Goal: Task Accomplishment & Management: Complete application form

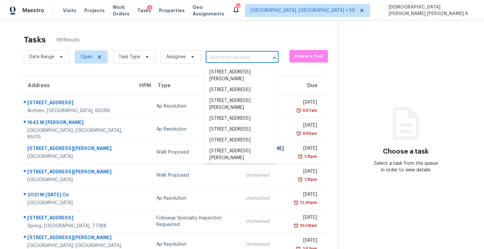
type input "2487 Yellow Brick Rd, Saint Cloud, FL, 34772"
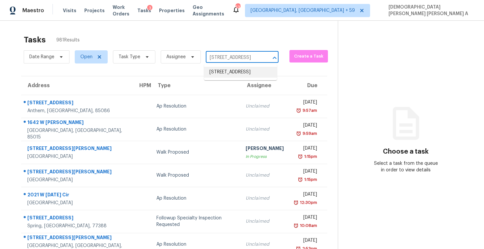
click at [245, 68] on li "2487 Yellow Brick Rd, Saint Cloud, FL 34772" at bounding box center [240, 72] width 73 height 11
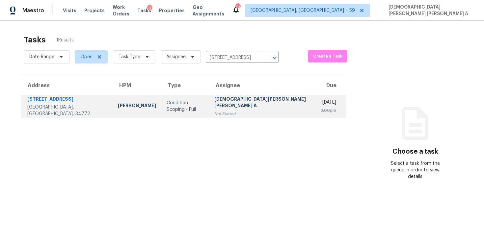
click at [234, 105] on div "[DEMOGRAPHIC_DATA][PERSON_NAME] [PERSON_NAME] A" at bounding box center [262, 103] width 96 height 15
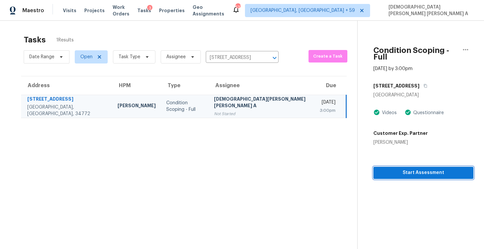
click at [396, 169] on span "Start Assessment" at bounding box center [424, 173] width 90 height 8
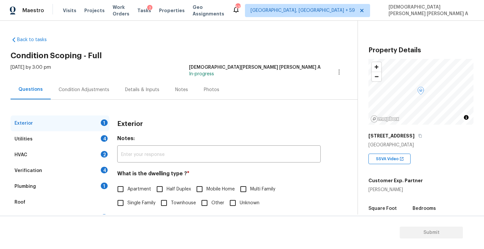
click at [170, 33] on div "Back to tasks Condition Scoping - Full Mon, Sep 29 2025 by 3:00 pm Mohamed Azee…" at bounding box center [184, 156] width 347 height 251
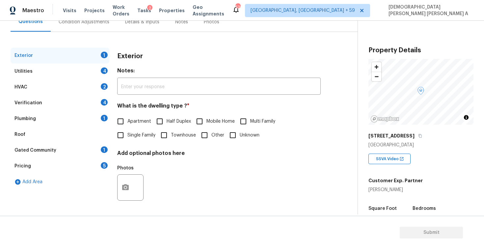
scroll to position [89, 0]
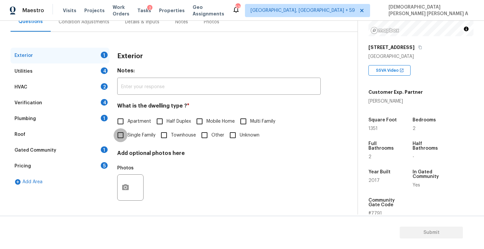
click at [126, 137] on input "Single Family" at bounding box center [121, 135] width 14 height 14
checkbox input "true"
click at [65, 65] on div "Utilities 4" at bounding box center [60, 72] width 99 height 16
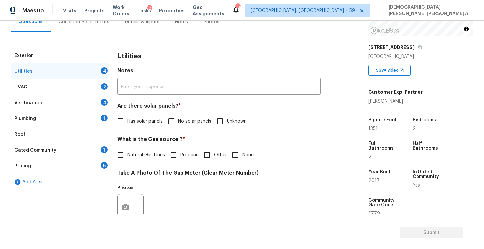
click at [168, 123] on input "No solar panels" at bounding box center [171, 122] width 14 height 14
checkbox input "true"
click at [120, 159] on input "Natural Gas Lines" at bounding box center [121, 156] width 14 height 14
checkbox input "true"
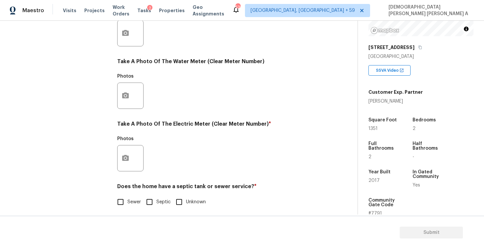
scroll to position [246, 0]
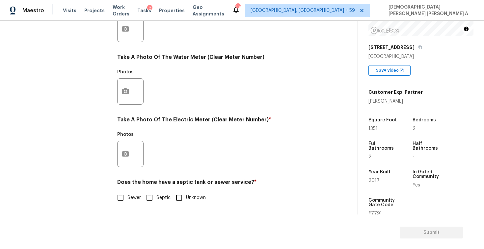
click at [118, 189] on div "Does the home have a septic tank or sewer service? * Sewer Septic Unknown" at bounding box center [219, 192] width 204 height 26
click at [124, 204] on input "Sewer" at bounding box center [121, 198] width 14 height 14
checkbox input "true"
click at [125, 145] on button "button" at bounding box center [126, 154] width 16 height 26
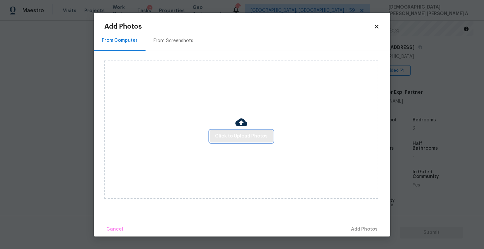
click at [257, 134] on span "Click to Upload Photos" at bounding box center [241, 136] width 53 height 8
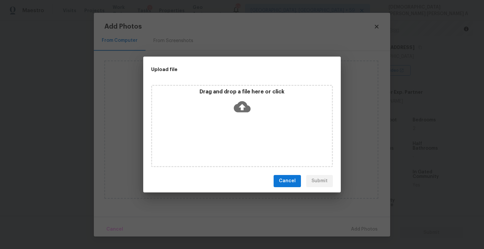
click at [240, 99] on icon at bounding box center [242, 106] width 17 height 17
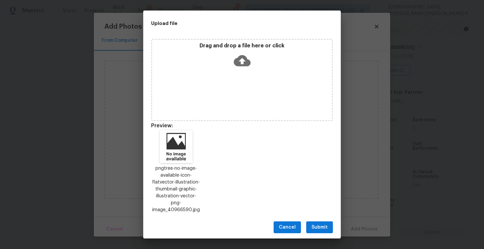
click at [324, 224] on span "Submit" at bounding box center [320, 228] width 16 height 8
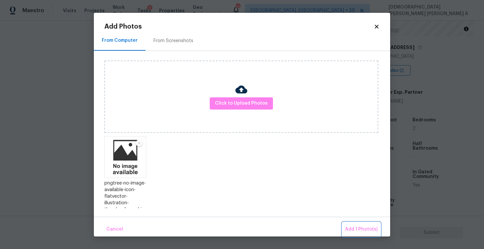
click at [351, 230] on span "Add 1 Photo(s)" at bounding box center [361, 230] width 33 height 8
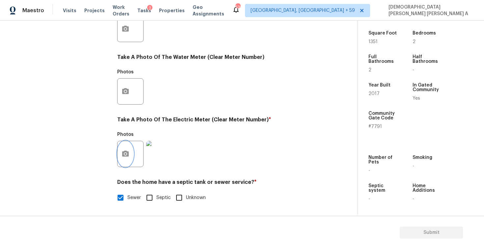
scroll to position [89, 0]
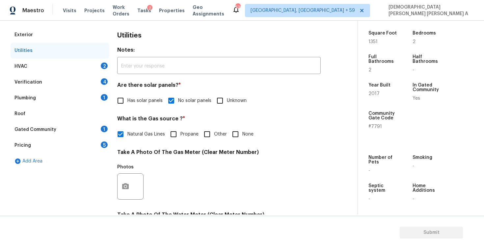
click at [59, 67] on div "HVAC 2" at bounding box center [60, 67] width 99 height 16
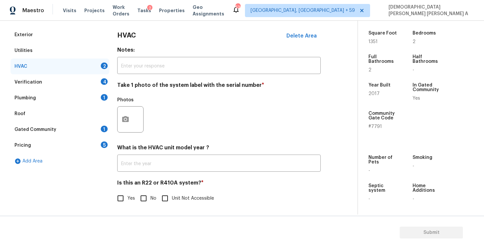
click at [148, 199] on input "No" at bounding box center [144, 199] width 14 height 14
checkbox input "true"
click at [123, 121] on icon "button" at bounding box center [125, 119] width 7 height 6
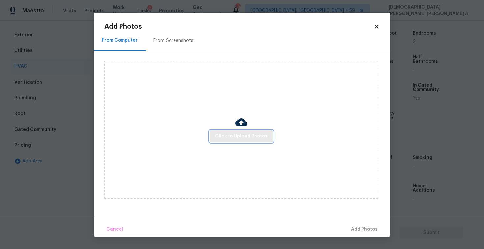
click at [244, 131] on button "Click to Upload Photos" at bounding box center [241, 136] width 63 height 12
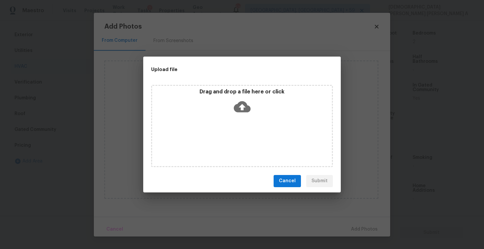
click at [243, 118] on div "Drag and drop a file here or click" at bounding box center [242, 126] width 182 height 82
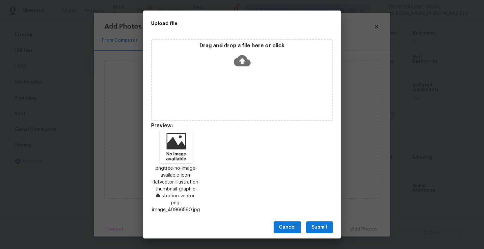
click at [319, 222] on button "Submit" at bounding box center [319, 228] width 27 height 12
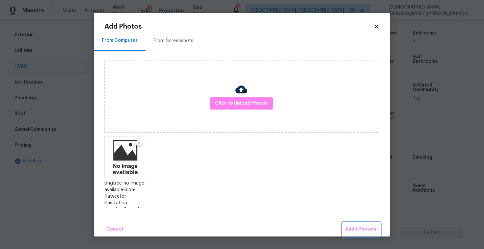
click at [350, 226] on span "Add 1 Photo(s)" at bounding box center [361, 230] width 33 height 8
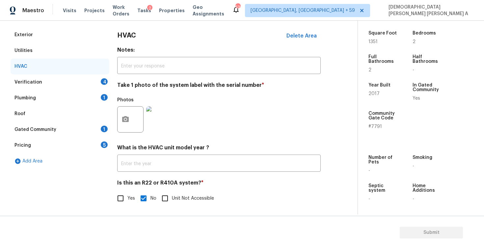
click at [77, 83] on div "Verification 4" at bounding box center [60, 82] width 99 height 16
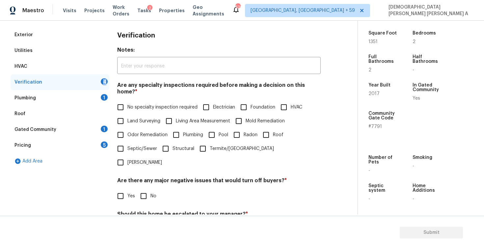
click at [77, 83] on div "Verification 4" at bounding box center [60, 82] width 99 height 16
click at [124, 100] on input "No specialty inspection required" at bounding box center [121, 107] width 14 height 14
checkbox input "true"
click at [141, 189] on input "No" at bounding box center [144, 196] width 14 height 14
checkbox input "true"
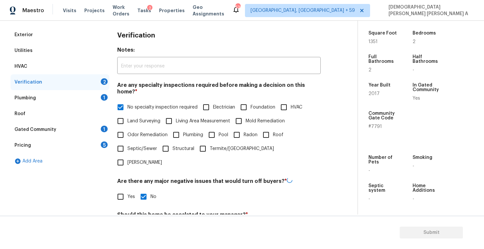
click at [145, 224] on input "No" at bounding box center [144, 231] width 14 height 14
checkbox input "true"
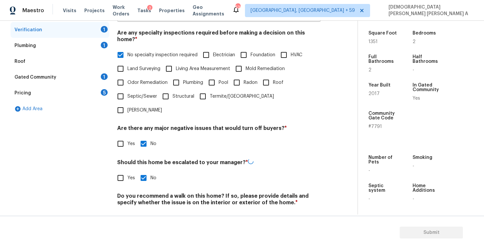
scroll to position [140, 0]
click at [146, 211] on input "No" at bounding box center [144, 218] width 14 height 14
checkbox input "true"
click at [65, 44] on div "Plumbing 1" at bounding box center [60, 47] width 99 height 16
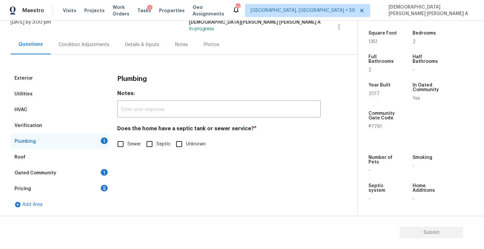
scroll to position [45, 0]
click at [118, 151] on input "Sewer" at bounding box center [121, 144] width 14 height 14
checkbox input "true"
click at [83, 168] on div "Gated Community 1" at bounding box center [60, 173] width 99 height 16
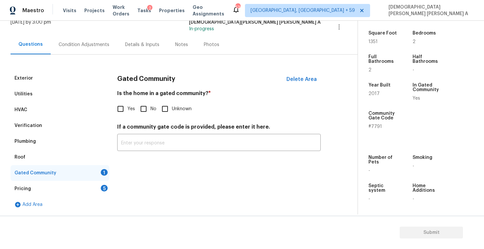
click at [146, 114] on input "No" at bounding box center [144, 109] width 14 height 14
checkbox input "true"
click at [93, 186] on div "Pricing 5" at bounding box center [60, 189] width 99 height 16
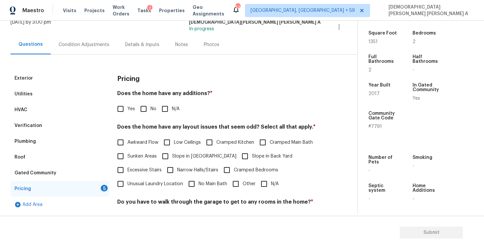
click at [144, 110] on input "No" at bounding box center [144, 109] width 14 height 14
checkbox input "true"
click at [265, 185] on input "N/A" at bounding box center [264, 185] width 14 height 14
checkbox input "true"
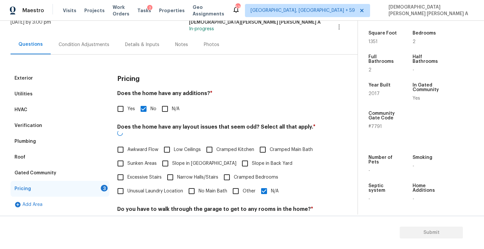
scroll to position [119, 0]
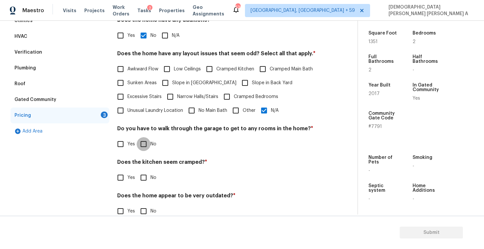
click at [143, 146] on input "No" at bounding box center [144, 144] width 14 height 14
checkbox input "true"
click at [143, 179] on input "No" at bounding box center [144, 178] width 14 height 14
checkbox input "true"
click at [147, 215] on div "Back to tasks Condition Scoping - Full Mon, Sep 29 2025 by 3:00 pm Mohamed Azee…" at bounding box center [242, 135] width 484 height 229
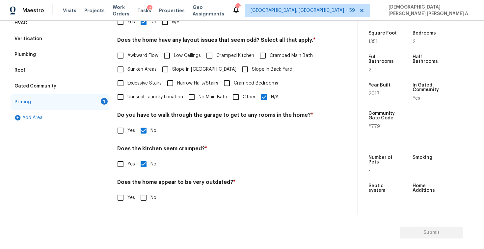
click at [143, 196] on input "No" at bounding box center [144, 198] width 14 height 14
checkbox input "true"
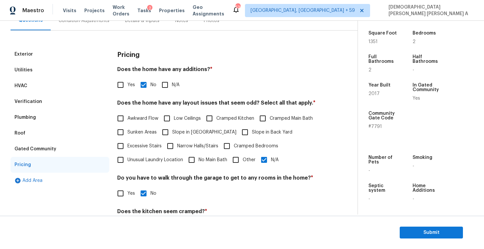
scroll to position [0, 0]
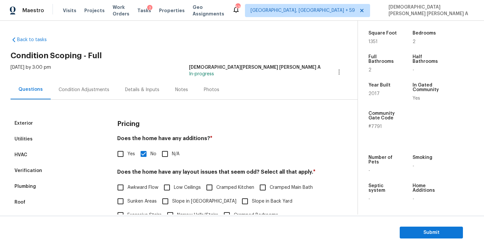
click at [223, 87] on div "Questions Condition Adjustments Details & Inputs Notes Photos" at bounding box center [184, 90] width 347 height 20
click at [205, 91] on div "Photos" at bounding box center [211, 90] width 15 height 7
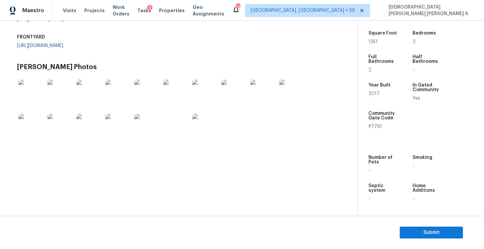
scroll to position [256, 0]
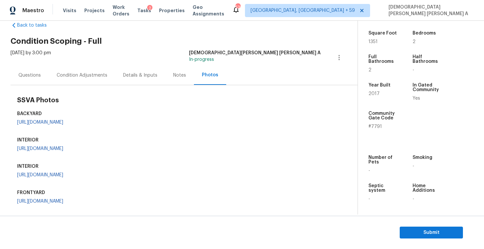
scroll to position [0, 0]
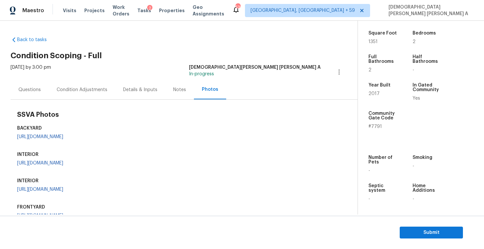
click at [26, 90] on div "Questions" at bounding box center [29, 90] width 22 height 7
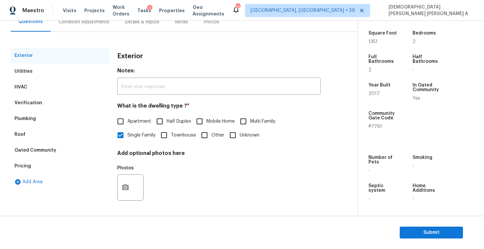
click at [41, 149] on div "Gated Community" at bounding box center [35, 150] width 42 height 7
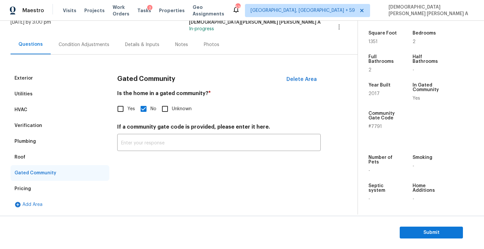
click at [116, 108] on input "Yes" at bounding box center [121, 109] width 14 height 14
checkbox input "true"
checkbox input "false"
click at [373, 124] on div "Community Gate Code" at bounding box center [384, 117] width 31 height 13
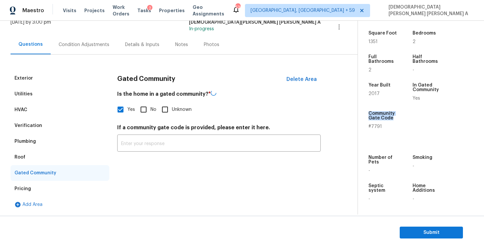
click at [373, 124] on div "Community Gate Code" at bounding box center [384, 117] width 31 height 13
click at [374, 127] on span "#7791" at bounding box center [376, 126] width 14 height 5
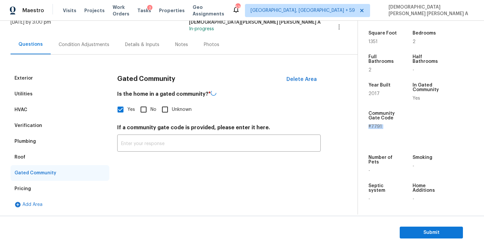
copy span "#7791"
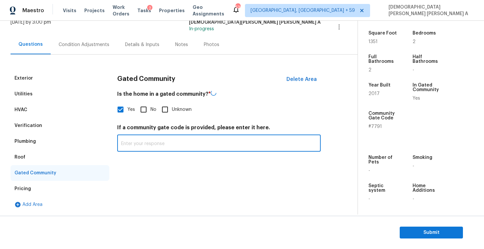
click at [134, 149] on input "text" at bounding box center [219, 143] width 204 height 15
paste input "#7791"
type input "#7791"
click at [88, 48] on div "Condition Adjustments" at bounding box center [84, 44] width 67 height 19
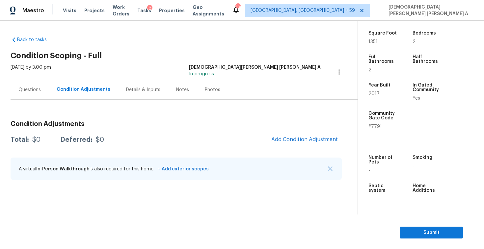
click at [211, 92] on div "Photos" at bounding box center [212, 90] width 15 height 7
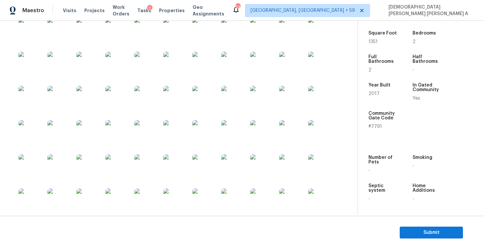
scroll to position [209, 0]
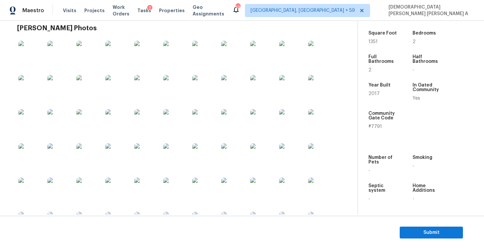
click at [45, 9] on link "https://opendoor-admin-client-upload-production.s3.amazonaws.com/uploads/Cake/S…" at bounding box center [40, 7] width 46 height 5
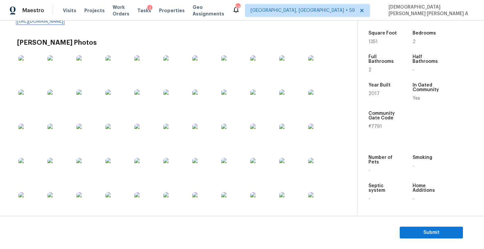
scroll to position [161, 0]
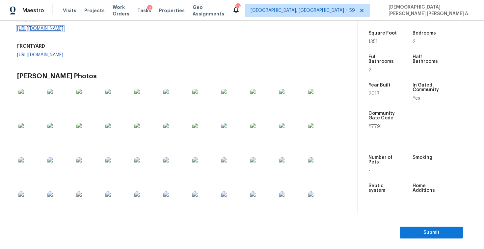
click at [46, 31] on link "https://opendoor-admin-client-upload-production.s3.amazonaws.com/uploads/Cake/S…" at bounding box center [40, 28] width 46 height 5
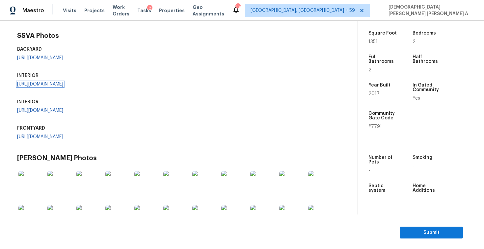
click at [49, 87] on link "https://opendoor-admin-client-upload-production.s3.amazonaws.com/uploads/Cake/S…" at bounding box center [40, 84] width 46 height 5
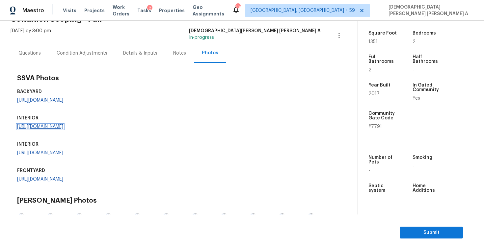
scroll to position [6, 0]
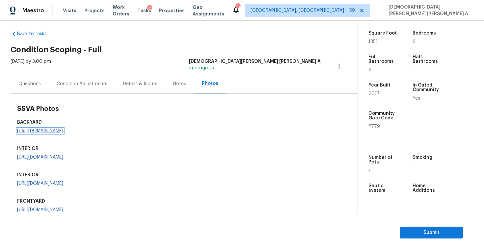
click at [45, 133] on link "https://opendoor-admin-client-upload-production.s3.amazonaws.com/uploads/Cake/S…" at bounding box center [40, 131] width 46 height 5
click at [69, 78] on div "Condition Adjustments" at bounding box center [82, 83] width 67 height 19
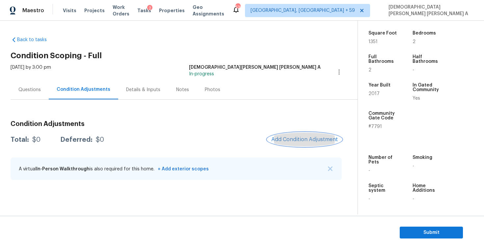
click at [307, 139] on span "Add Condition Adjustment" at bounding box center [304, 140] width 67 height 6
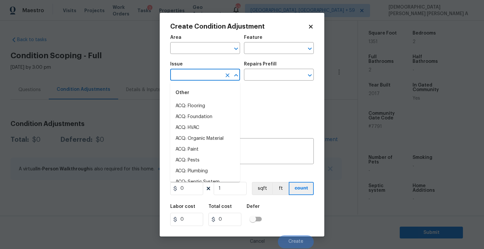
click at [185, 75] on input "text" at bounding box center [195, 75] width 51 height 10
type input "la"
type input "n"
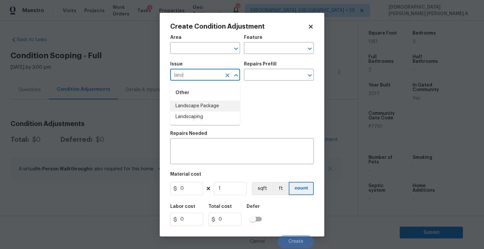
click at [209, 108] on li "Landscape Package" at bounding box center [205, 106] width 70 height 11
type input "Landscape Package"
click at [282, 73] on input "text" at bounding box center [269, 75] width 51 height 10
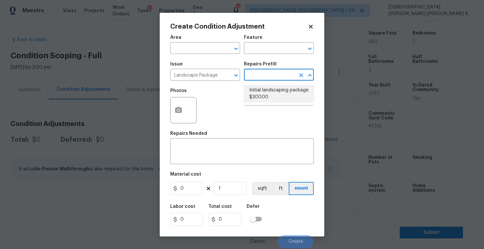
click at [278, 88] on li "Initial landscaping package $300.00" at bounding box center [279, 94] width 70 height 18
type input "Home Readiness Packages"
type textarea "Mowing of grass up to 6" in height. Mow, edge along driveways & sidewalks, trim…"
type input "300"
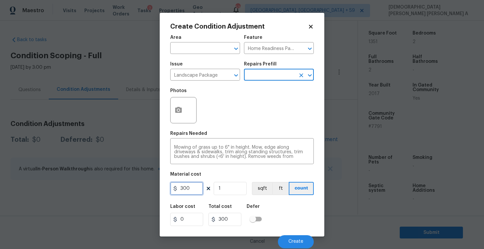
click at [189, 191] on input "300" at bounding box center [186, 188] width 33 height 13
type input "100"
click at [177, 112] on icon "button" at bounding box center [178, 110] width 7 height 6
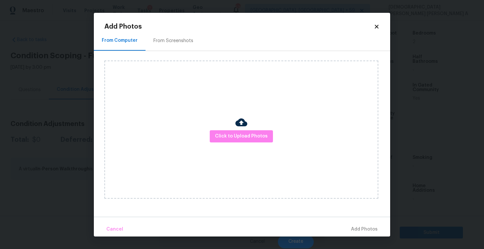
click at [174, 52] on div "Click to Upload Photos" at bounding box center [247, 129] width 286 height 157
click at [168, 45] on div "From Screenshots" at bounding box center [174, 40] width 56 height 19
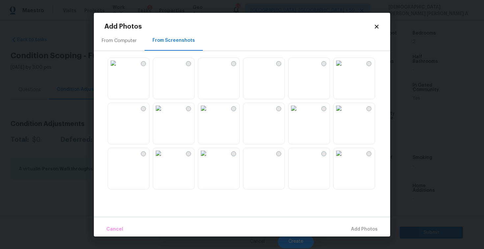
click at [378, 25] on icon at bounding box center [377, 27] width 4 height 4
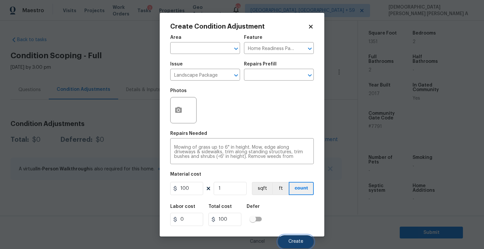
click at [294, 238] on button "Create" at bounding box center [296, 241] width 36 height 13
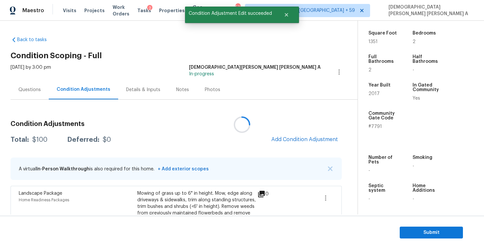
click at [297, 144] on div at bounding box center [242, 124] width 484 height 249
click at [297, 144] on button "Add Condition Adjustment" at bounding box center [304, 140] width 74 height 14
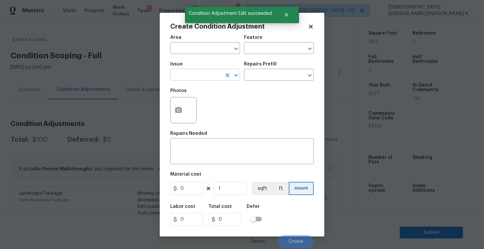
click at [192, 76] on input "text" at bounding box center [195, 75] width 51 height 10
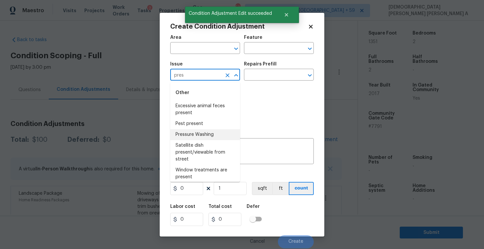
click at [198, 137] on li "Pressure Washing" at bounding box center [205, 134] width 70 height 11
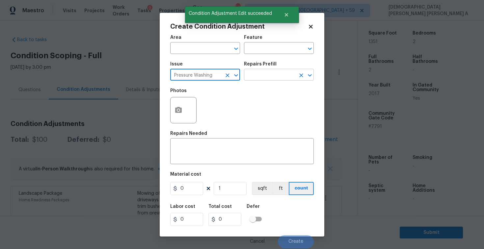
type input "Pressure Washing"
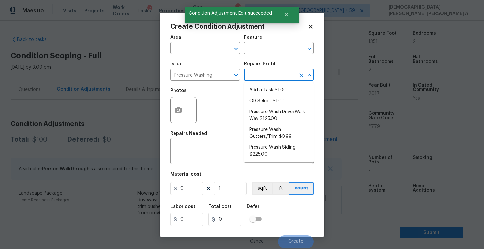
click at [281, 78] on input "text" at bounding box center [269, 75] width 51 height 10
click at [268, 122] on li "Pressure Wash Drive/Walk Way $125.00" at bounding box center [279, 116] width 70 height 18
type input "Siding"
type textarea "Pressure wash the driveways/walkways as directed by the PM. Ensure that all deb…"
type input "125"
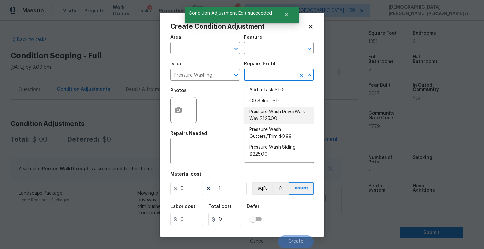
type input "125"
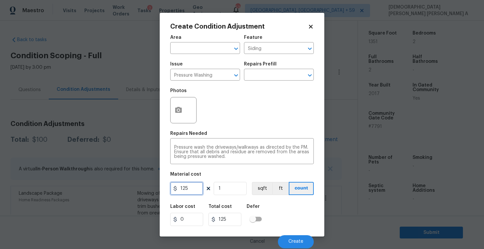
click at [199, 188] on input "125" at bounding box center [186, 188] width 33 height 13
type input "200"
click at [301, 244] on span "Create" at bounding box center [295, 241] width 15 height 5
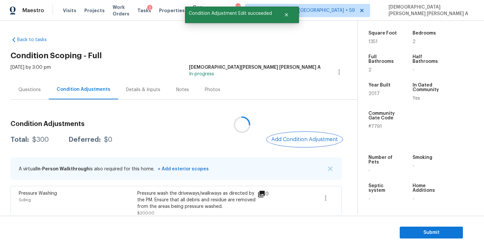
click at [311, 140] on span "Add Condition Adjustment" at bounding box center [304, 140] width 67 height 6
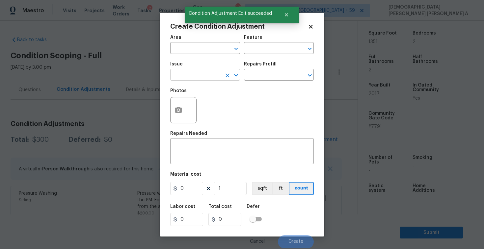
click at [187, 72] on input "text" at bounding box center [195, 75] width 51 height 10
click at [206, 102] on li "Debris/garbage on site" at bounding box center [205, 106] width 70 height 11
type input "Debris/garbage on site"
click at [273, 75] on input "text" at bounding box center [269, 75] width 51 height 10
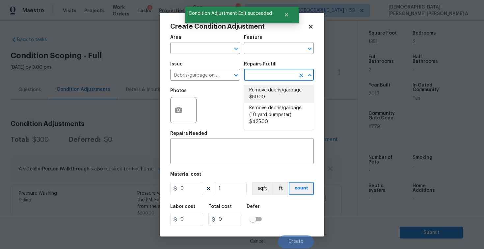
click at [272, 98] on li "Remove debris/garbage $50.00" at bounding box center [279, 94] width 70 height 18
type textarea "Remove, haul off, and properly dispose of any debris left by seller to offsite …"
type input "50"
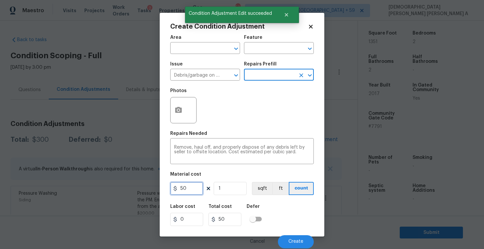
click at [193, 187] on input "50" at bounding box center [186, 188] width 33 height 13
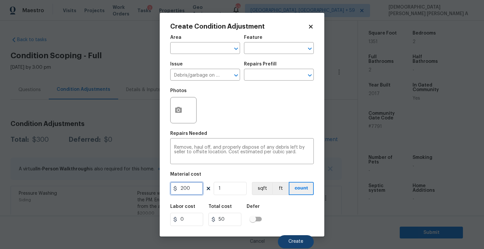
type input "200"
click at [295, 239] on button "Create" at bounding box center [296, 241] width 36 height 13
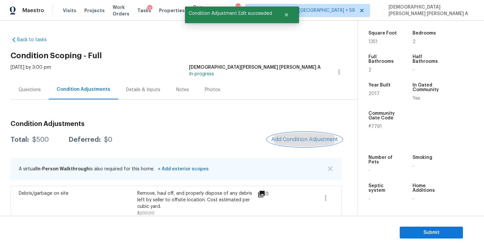
click at [307, 136] on button "Add Condition Adjustment" at bounding box center [304, 140] width 74 height 14
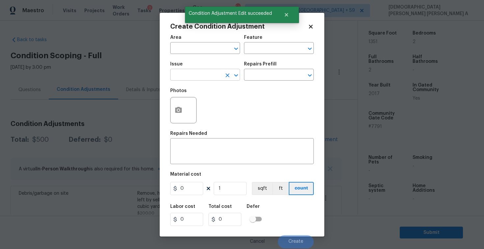
click at [194, 74] on input "text" at bounding box center [195, 75] width 51 height 10
click at [197, 102] on li "Siding" at bounding box center [205, 106] width 70 height 11
type input "Siding"
click at [283, 75] on input "text" at bounding box center [269, 75] width 51 height 10
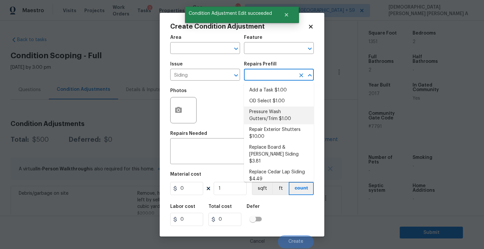
click at [272, 120] on li "Pressure Wash Gutters/Trim $1.00" at bounding box center [279, 116] width 70 height 18
type input "Siding"
type textarea "Protect areas as needed for pressure washing. Pressure wash the gutters and tri…"
type input "1"
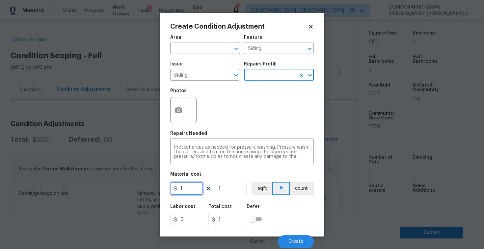
click at [198, 190] on input "1" at bounding box center [186, 188] width 33 height 13
type input "575"
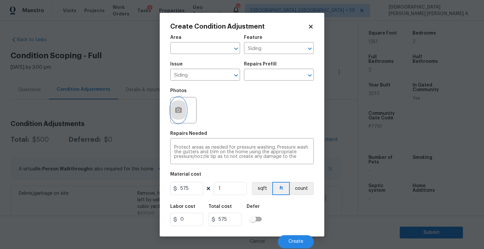
click at [176, 110] on icon "button" at bounding box center [178, 110] width 7 height 6
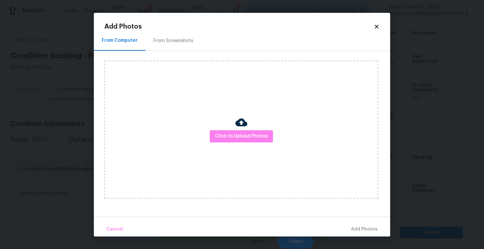
click at [162, 53] on div "Click to Upload Photos" at bounding box center [247, 129] width 286 height 157
click at [163, 42] on div "From Screenshots" at bounding box center [173, 41] width 40 height 7
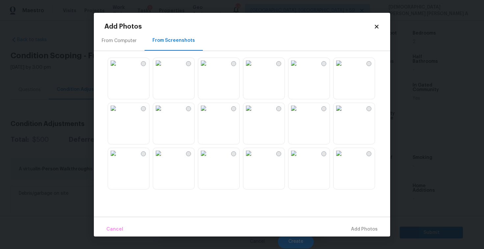
click at [164, 68] on img at bounding box center [158, 63] width 11 height 11
click at [299, 68] on img at bounding box center [293, 63] width 11 height 11
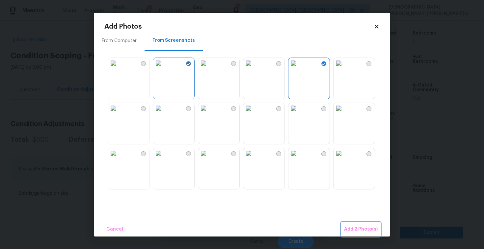
click at [371, 229] on span "Add 2 Photo(s)" at bounding box center [361, 230] width 34 height 8
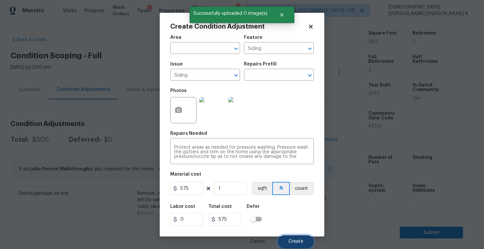
click at [298, 240] on span "Create" at bounding box center [295, 241] width 15 height 5
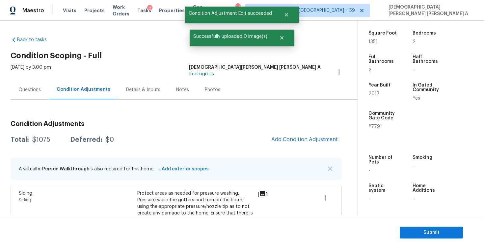
click at [259, 121] on h3 "Condition Adjustments" at bounding box center [176, 124] width 331 height 7
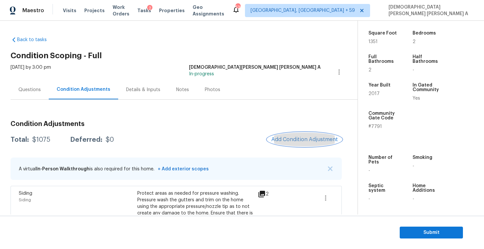
click at [300, 133] on button "Add Condition Adjustment" at bounding box center [304, 140] width 74 height 14
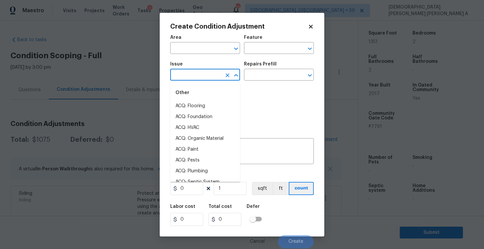
click at [194, 74] on input "text" at bounding box center [195, 75] width 51 height 10
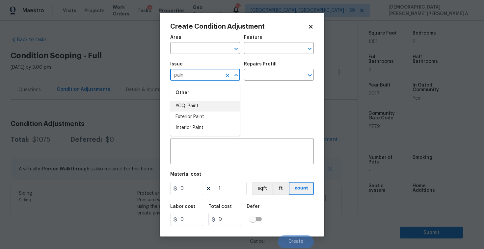
click at [215, 106] on li "ACQ: Paint" at bounding box center [205, 106] width 70 height 11
type input "ACQ: Paint"
click at [268, 75] on input "text" at bounding box center [269, 75] width 51 height 10
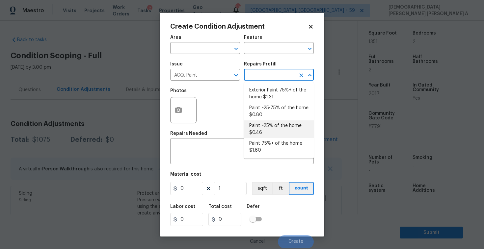
click at [269, 129] on li "Paint ~25% of the home $0.46" at bounding box center [279, 130] width 70 height 18
type input "Acquisition"
type textarea "Acquisition Scope: ~25% of the home needs interior paint"
type input "0.46"
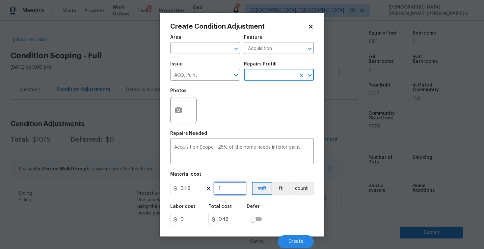
click at [227, 193] on input "1" at bounding box center [230, 188] width 33 height 13
type input "13"
type input "5.98"
type input "135"
type input "62.1"
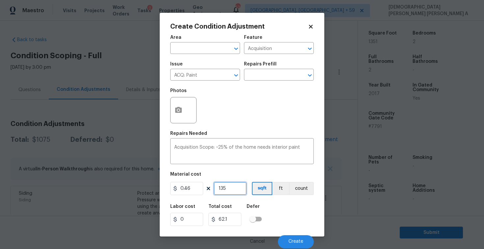
type input "1351"
type input "621.46"
type input "1351"
click at [285, 240] on button "Create" at bounding box center [296, 241] width 36 height 13
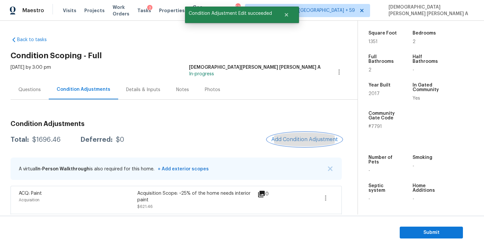
click at [314, 138] on span "Add Condition Adjustment" at bounding box center [304, 140] width 67 height 6
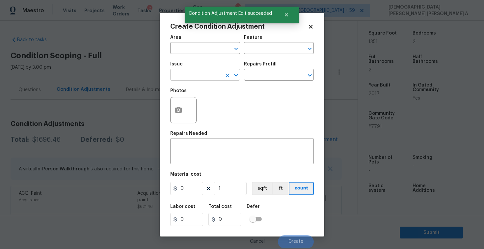
click at [202, 77] on input "text" at bounding box center [195, 75] width 51 height 10
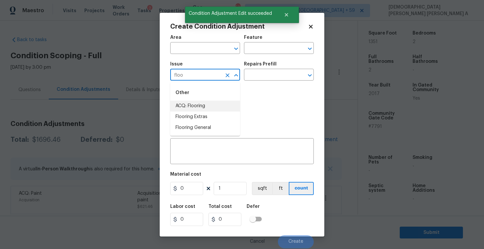
click at [205, 107] on li "ACQ: Flooring" at bounding box center [205, 106] width 70 height 11
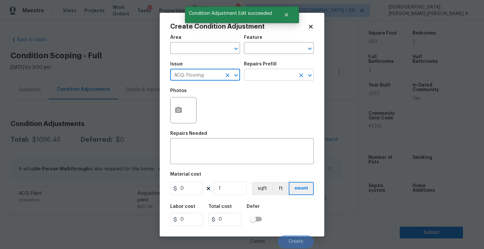
type input "ACQ: Flooring"
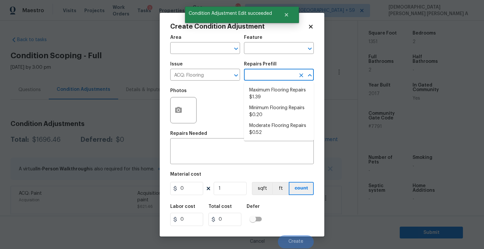
click at [276, 76] on input "text" at bounding box center [269, 75] width 51 height 10
click at [269, 114] on li "Minimum Flooring Repairs $0.20" at bounding box center [279, 112] width 70 height 18
type input "Acquisition"
type textarea "Acquisition Scope: Minimum flooring repairs"
type input "0.2"
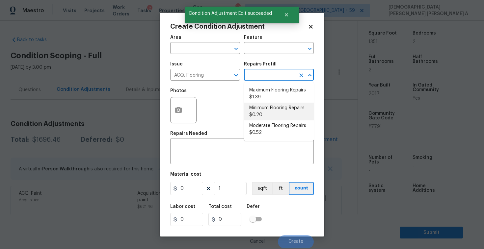
type input "0.2"
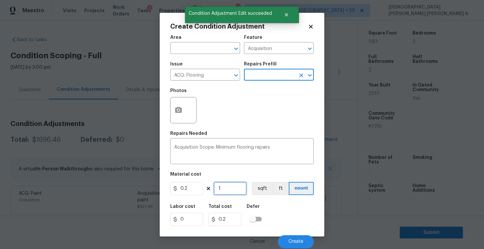
click at [232, 187] on input "1" at bounding box center [230, 188] width 33 height 13
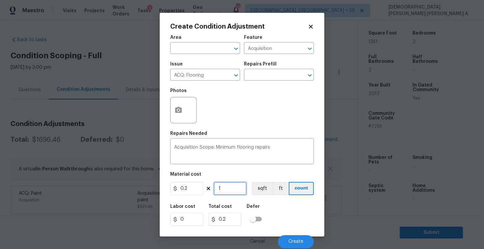
type input "13"
type input "2.6"
type input "135"
type input "27"
type input "1351"
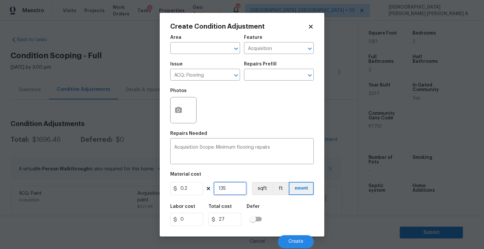
type input "270.2"
type input "1351"
click at [297, 241] on span "Create" at bounding box center [295, 241] width 15 height 5
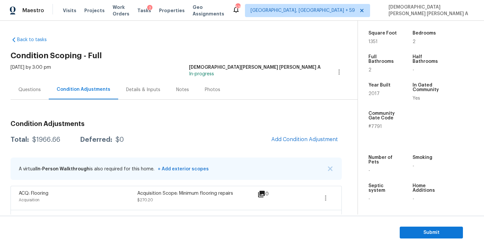
click at [40, 91] on div "Questions" at bounding box center [29, 90] width 22 height 7
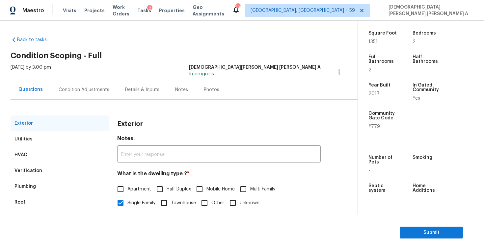
scroll to position [47, 0]
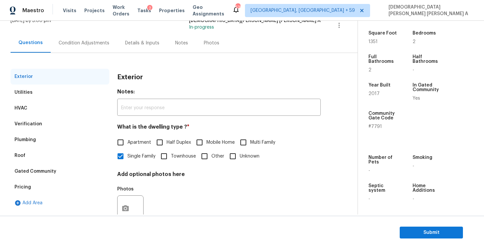
click at [40, 125] on div "Verification" at bounding box center [60, 124] width 99 height 16
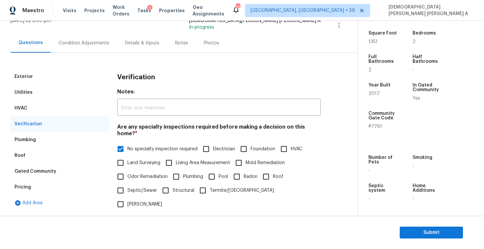
scroll to position [140, 0]
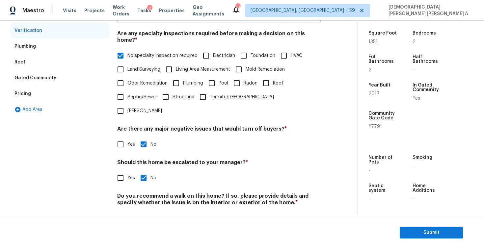
click at [122, 171] on input "Yes" at bounding box center [121, 178] width 14 height 14
checkbox input "true"
checkbox input "false"
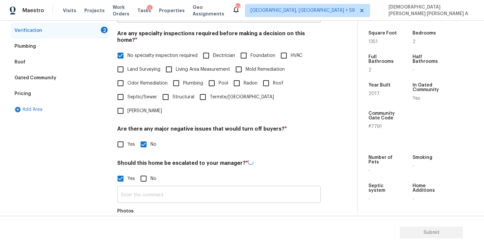
click at [149, 188] on input "text" at bounding box center [219, 195] width 204 height 15
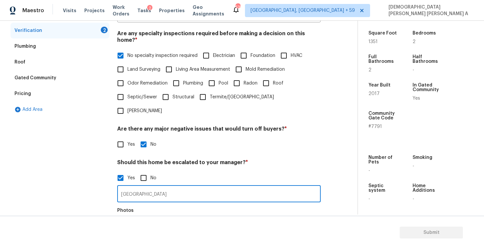
type input "volusia county"
click at [120, 217] on button "button" at bounding box center [126, 230] width 16 height 26
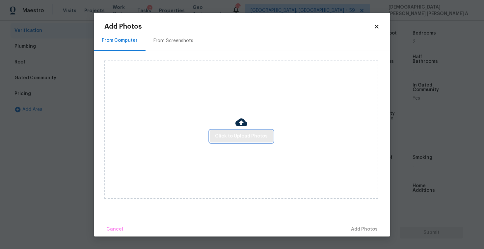
click at [243, 141] on button "Click to Upload Photos" at bounding box center [241, 136] width 63 height 12
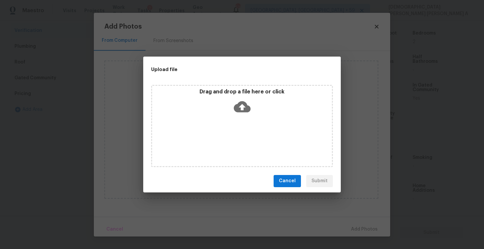
click at [238, 109] on icon at bounding box center [242, 106] width 17 height 11
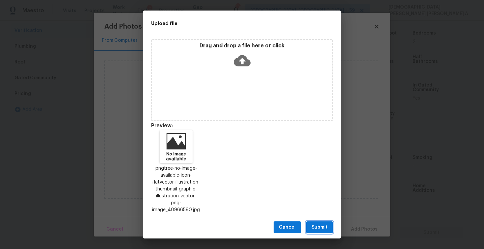
click at [316, 224] on span "Submit" at bounding box center [320, 228] width 16 height 8
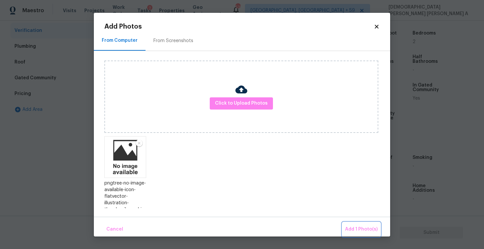
click at [366, 225] on button "Add 1 Photo(s)" at bounding box center [361, 230] width 38 height 14
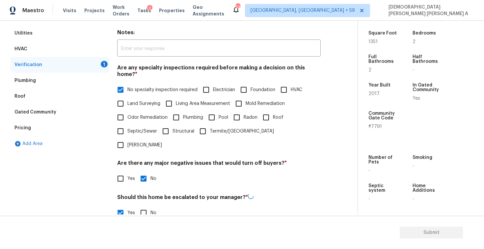
scroll to position [10, 0]
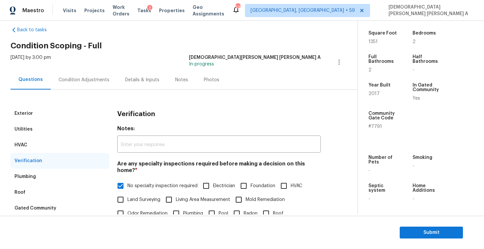
click at [92, 75] on div "Condition Adjustments" at bounding box center [84, 79] width 67 height 19
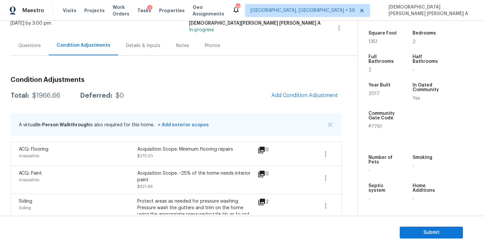
scroll to position [51, 0]
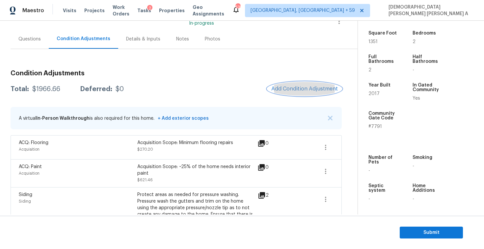
click at [308, 92] on span "Add Condition Adjustment" at bounding box center [304, 89] width 67 height 6
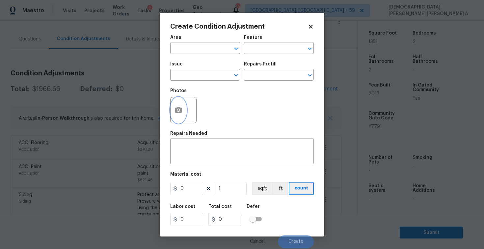
click at [175, 111] on icon "button" at bounding box center [179, 110] width 8 height 8
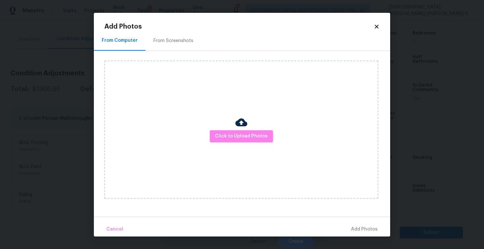
click at [259, 130] on div "Click to Upload Photos" at bounding box center [241, 130] width 274 height 138
click at [253, 141] on button "Click to Upload Photos" at bounding box center [241, 136] width 63 height 12
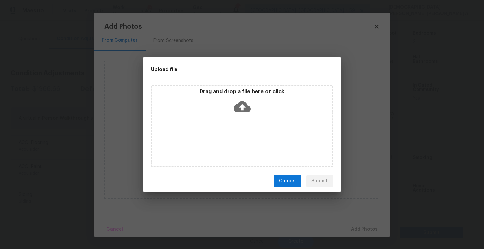
click at [253, 130] on div "Drag and drop a file here or click" at bounding box center [242, 126] width 182 height 82
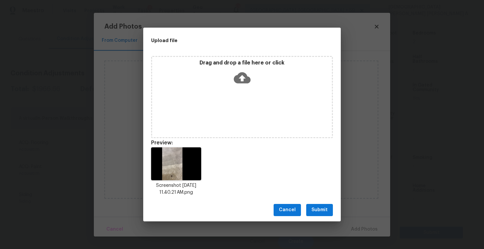
click at [316, 209] on span "Submit" at bounding box center [320, 210] width 16 height 8
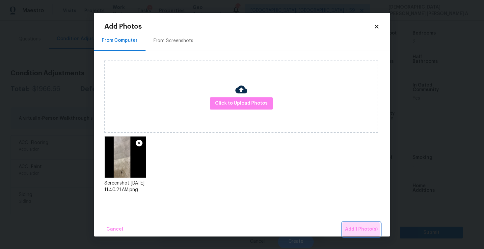
click at [356, 230] on span "Add 1 Photo(s)" at bounding box center [361, 230] width 33 height 8
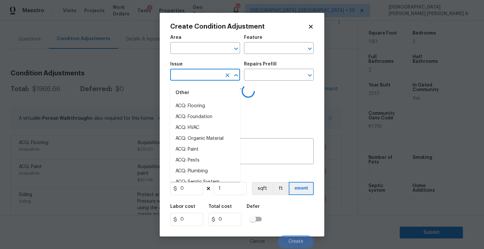
click at [195, 78] on input "text" at bounding box center [195, 75] width 51 height 10
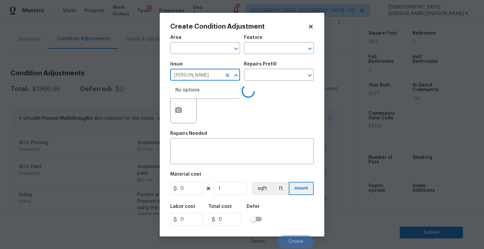
type input "bat"
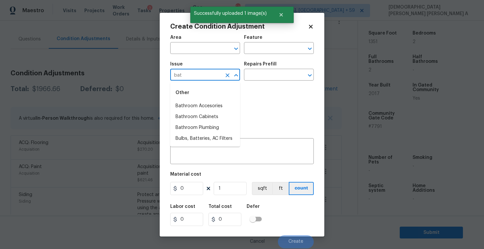
type input "bath"
click at [209, 129] on li "Bathroom Plumbing" at bounding box center [205, 128] width 70 height 11
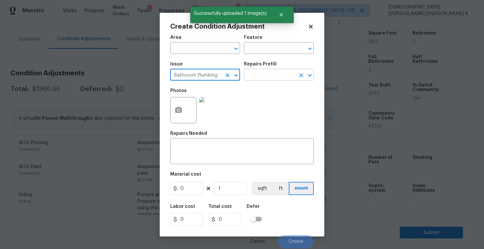
type input "Bathroom Plumbing"
click at [283, 79] on input "text" at bounding box center [269, 75] width 51 height 10
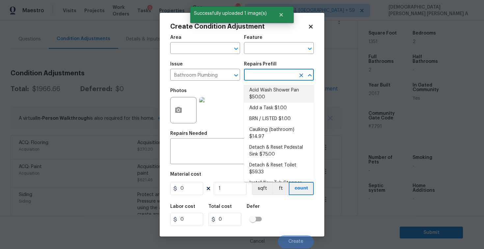
click at [275, 95] on li "Acid Wash Shower Pan $50.00" at bounding box center [279, 94] width 70 height 18
type input "Plumbing"
type textarea "Prep and acid wash/deep clean the shower pan."
type input "50"
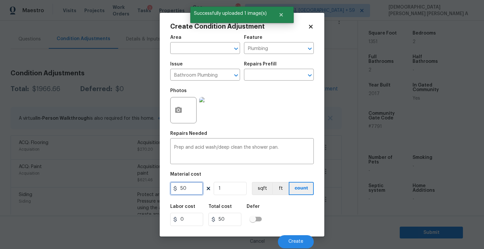
click at [192, 192] on input "50" at bounding box center [186, 188] width 33 height 13
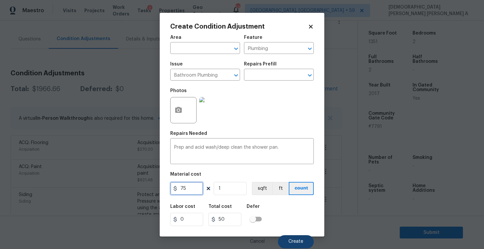
type input "75"
click at [302, 245] on button "Create" at bounding box center [296, 241] width 36 height 13
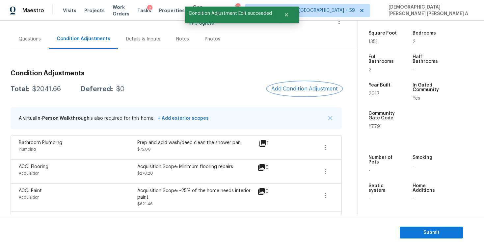
click at [298, 92] on button "Add Condition Adjustment" at bounding box center [304, 89] width 74 height 14
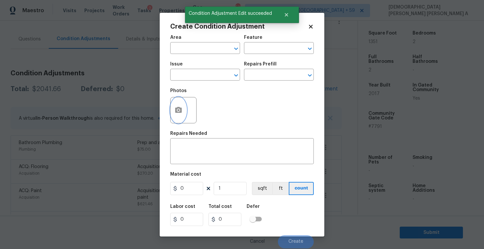
click at [183, 108] on button "button" at bounding box center [179, 110] width 16 height 26
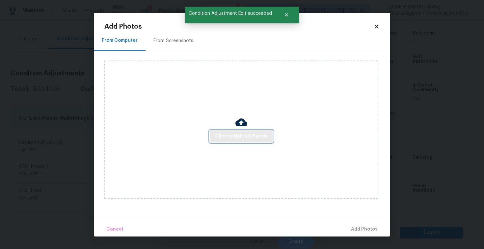
click at [248, 133] on span "Click to Upload Photos" at bounding box center [241, 136] width 53 height 8
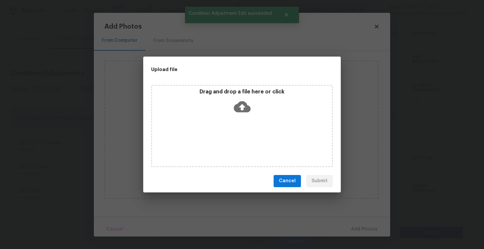
click at [246, 115] on div "Drag and drop a file here or click" at bounding box center [242, 103] width 180 height 28
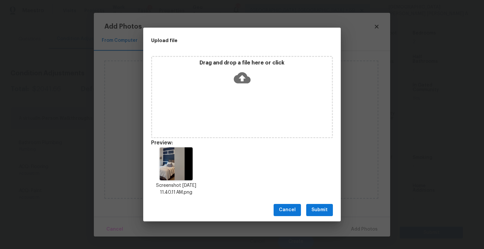
click at [323, 214] on button "Submit" at bounding box center [319, 210] width 27 height 12
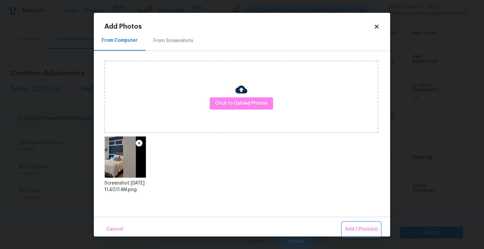
click at [370, 231] on span "Add 1 Photo(s)" at bounding box center [361, 230] width 33 height 8
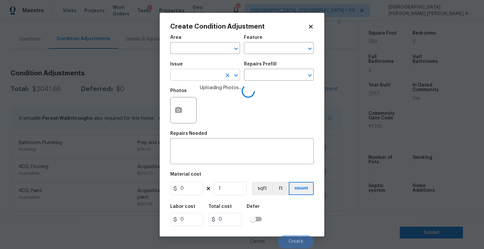
click at [202, 77] on input "text" at bounding box center [195, 75] width 51 height 10
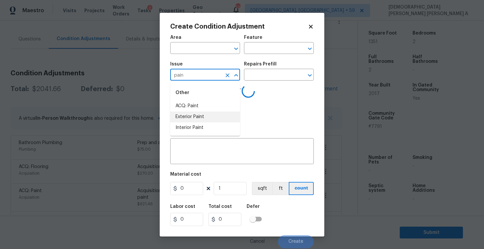
click at [208, 132] on li "Interior Paint" at bounding box center [205, 128] width 70 height 11
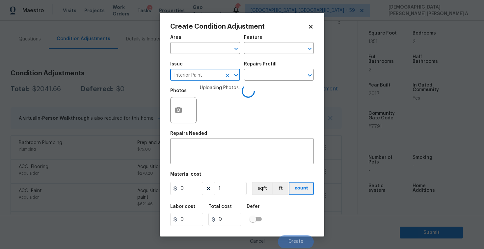
type input "Interior Paint"
click at [262, 69] on div "Repairs Prefill" at bounding box center [279, 66] width 70 height 9
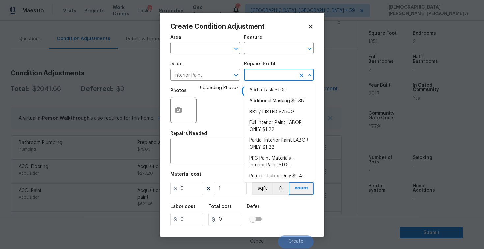
click at [264, 78] on input "text" at bounding box center [269, 75] width 51 height 10
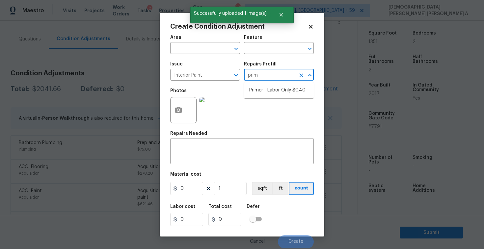
type input "prime"
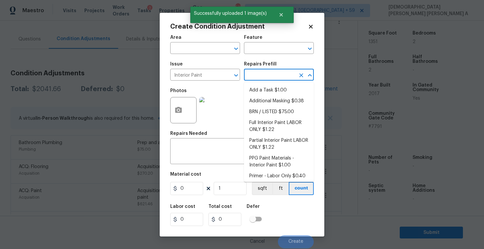
click at [267, 87] on li "Add a Task $1.00" at bounding box center [279, 90] width 70 height 11
type input "Overall Paint"
type textarea "HPM to detail"
type input "1"
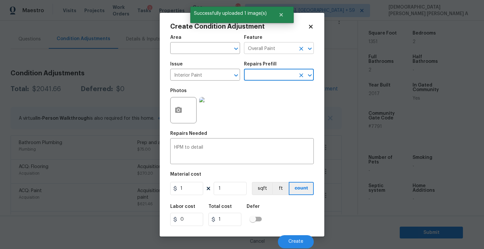
click at [302, 50] on icon "Clear" at bounding box center [301, 48] width 7 height 7
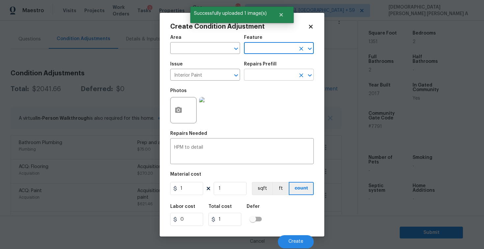
click at [276, 78] on input "text" at bounding box center [269, 75] width 51 height 10
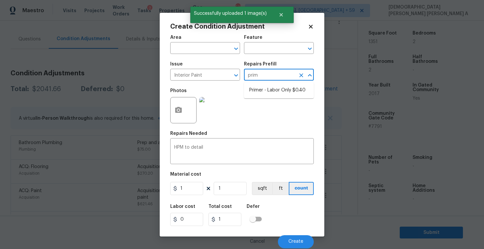
type input "prime"
click at [275, 90] on li "Primer - Labor Only $0.40" at bounding box center [279, 90] width 70 height 11
type input "Overall Paint"
type textarea "Interior primer - PRIMER PROVIDED BY OPENDOOR - All nails, screws, drywall anch…"
type input "0.4"
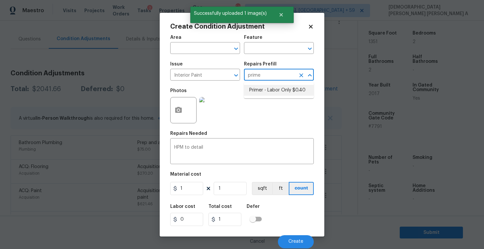
type input "0.4"
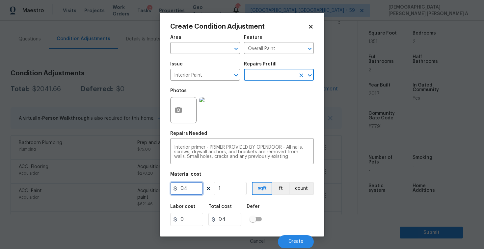
click at [200, 188] on input "0.4" at bounding box center [186, 188] width 33 height 13
type input "200"
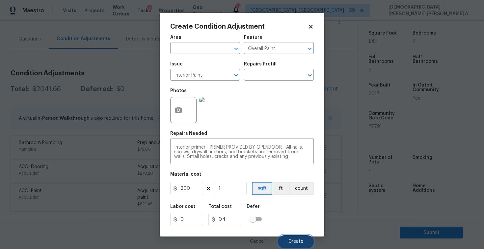
type input "200"
click at [300, 236] on button "Create" at bounding box center [296, 241] width 36 height 13
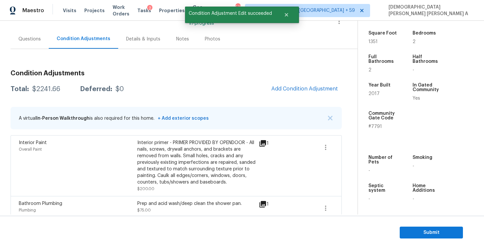
click at [63, 92] on div "Total: $2241.66 Deferred: $0" at bounding box center [67, 89] width 113 height 7
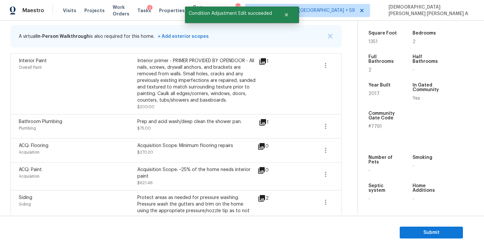
scroll to position [57, 0]
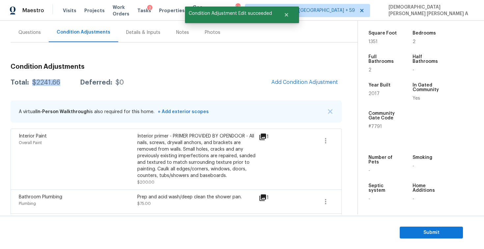
drag, startPoint x: 60, startPoint y: 82, endPoint x: 32, endPoint y: 82, distance: 28.0
click at [32, 82] on div "Total: $2241.66 Deferred: $0" at bounding box center [67, 82] width 113 height 7
copy div "$2241.66"
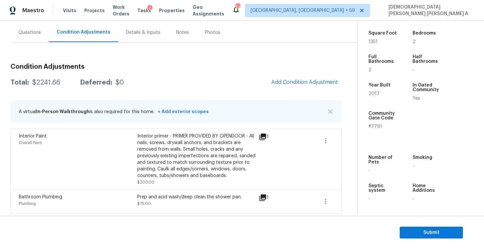
click at [31, 33] on div "Questions" at bounding box center [29, 32] width 22 height 7
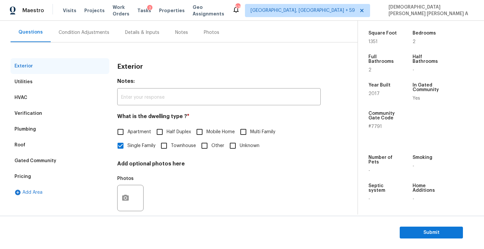
click at [52, 113] on div "Verification" at bounding box center [60, 114] width 99 height 16
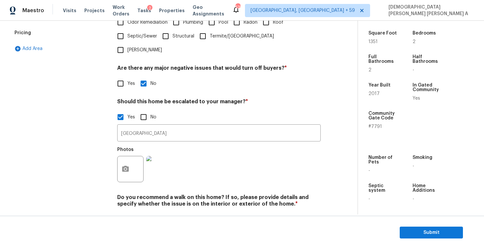
scroll to position [38, 0]
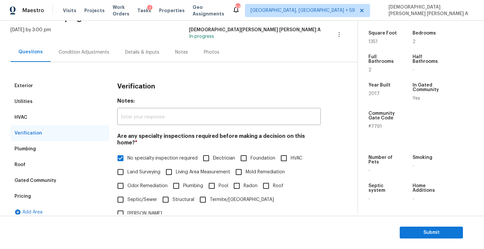
click at [33, 193] on div "Pricing" at bounding box center [60, 197] width 99 height 16
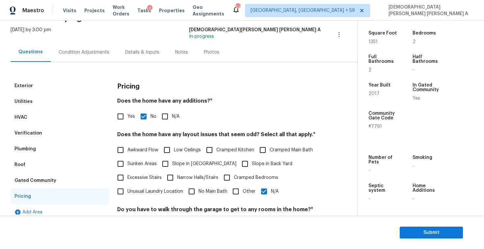
scroll to position [132, 0]
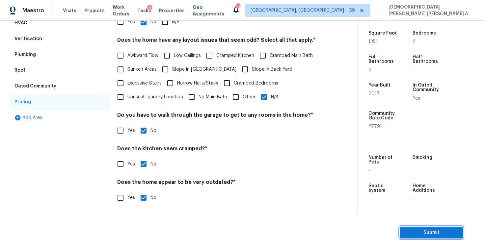
click at [423, 228] on button "Submit" at bounding box center [431, 233] width 63 height 12
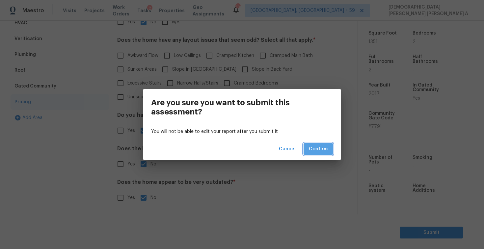
click at [320, 153] on button "Confirm" at bounding box center [318, 149] width 29 height 12
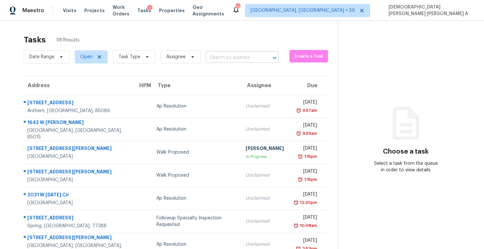
click at [225, 56] on input "text" at bounding box center [233, 58] width 54 height 10
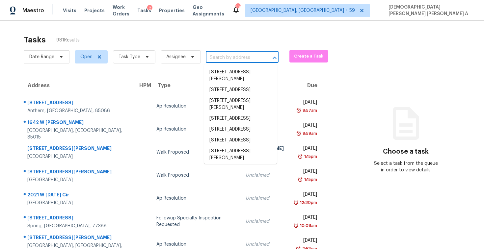
paste input "6124 Bobby Jones Ct, Palmetto, FL, 34221"
type input "6124 Bobby Jones Ct, Palmetto, FL, 34221"
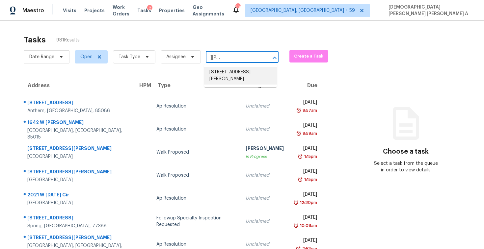
click at [237, 74] on li "6124 Bobby Jones Ct, Palmetto, FL 34221" at bounding box center [240, 76] width 73 height 18
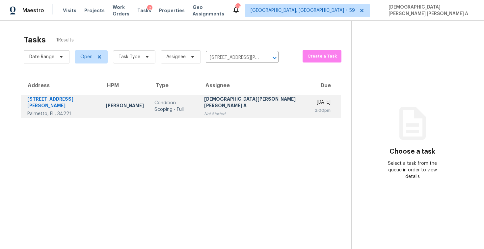
click at [242, 111] on div "Not Started" at bounding box center [254, 114] width 100 height 7
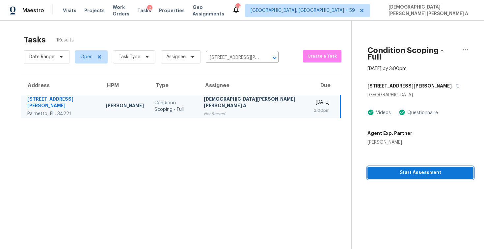
click at [389, 172] on button "Start Assessment" at bounding box center [421, 173] width 106 height 12
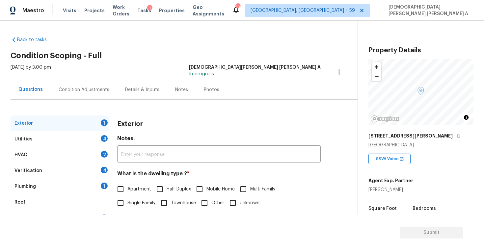
click at [176, 46] on div "Back to tasks Condition Scoping - Full Mon, Sep 29 2025 by 3:00 pm Mohamed Azee…" at bounding box center [184, 156] width 347 height 251
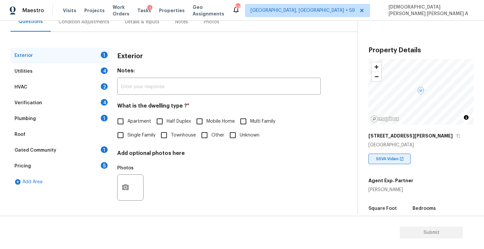
scroll to position [104, 0]
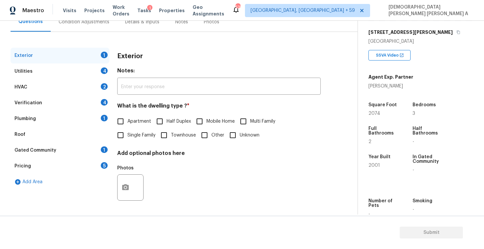
click at [122, 135] on input "Single Family" at bounding box center [121, 135] width 14 height 14
checkbox input "true"
click at [86, 75] on div "Utilities 4" at bounding box center [60, 72] width 99 height 16
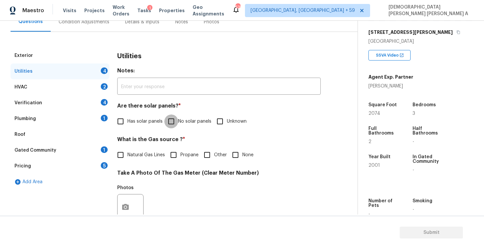
click at [173, 115] on input "No solar panels" at bounding box center [171, 122] width 14 height 14
checkbox input "true"
click at [118, 152] on input "Natural Gas Lines" at bounding box center [121, 155] width 14 height 14
checkbox input "true"
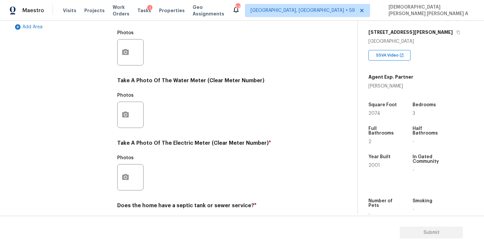
scroll to position [246, 0]
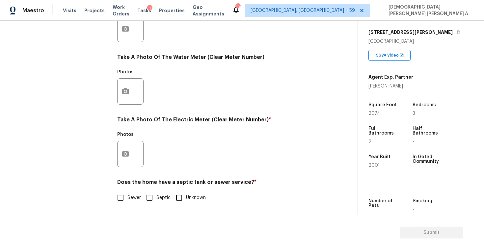
click at [119, 201] on input "Sewer" at bounding box center [121, 198] width 14 height 14
checkbox input "true"
click at [128, 143] on button "button" at bounding box center [126, 154] width 16 height 26
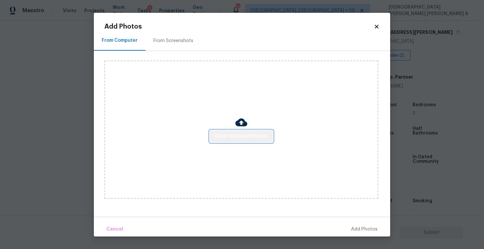
click at [256, 142] on button "Click to Upload Photos" at bounding box center [241, 136] width 63 height 12
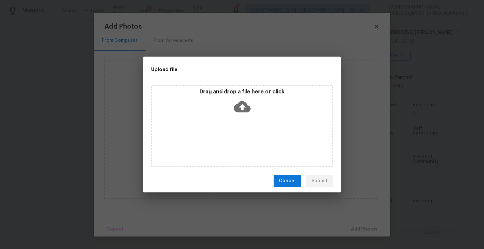
click at [251, 123] on div "Drag and drop a file here or click" at bounding box center [242, 126] width 182 height 82
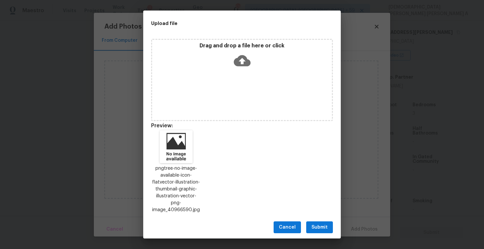
click at [323, 224] on span "Submit" at bounding box center [320, 228] width 16 height 8
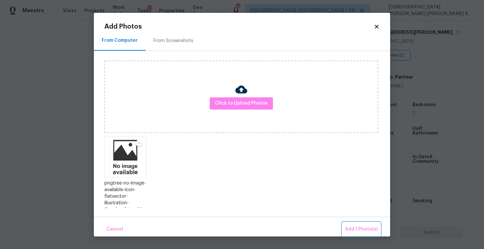
click at [350, 225] on button "Add 1 Photo(s)" at bounding box center [361, 230] width 38 height 14
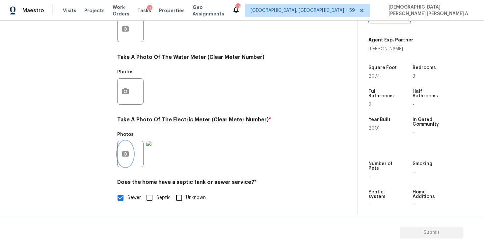
scroll to position [72, 0]
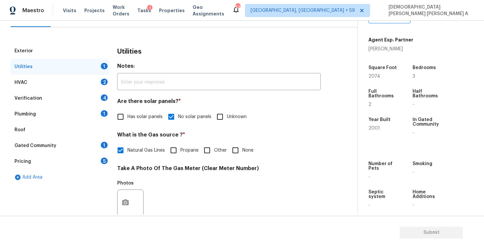
click at [74, 82] on div "HVAC 2" at bounding box center [60, 83] width 99 height 16
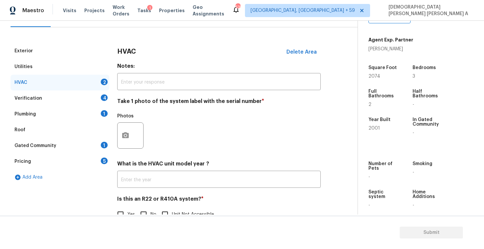
click at [143, 210] on input "No" at bounding box center [144, 215] width 14 height 14
checkbox input "true"
click at [125, 131] on button "button" at bounding box center [126, 136] width 16 height 26
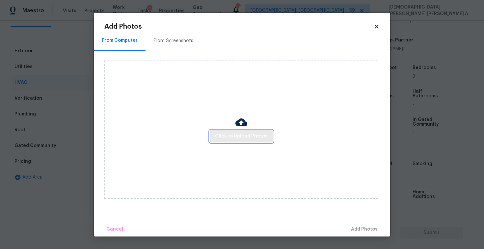
click at [248, 132] on button "Click to Upload Photos" at bounding box center [241, 136] width 63 height 12
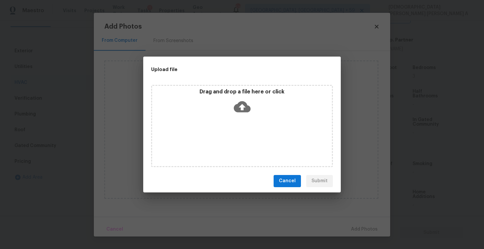
click at [245, 111] on icon at bounding box center [242, 106] width 17 height 11
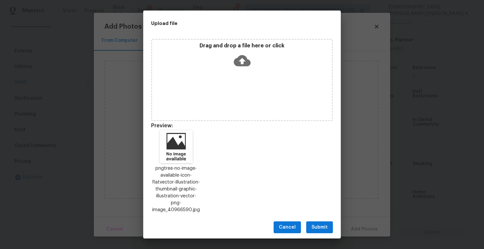
click at [314, 224] on span "Submit" at bounding box center [320, 228] width 16 height 8
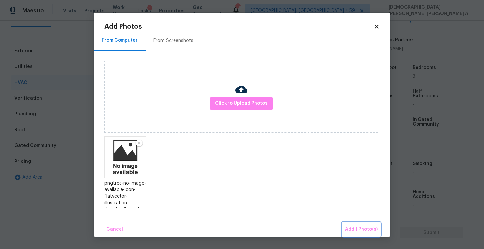
click at [358, 226] on span "Add 1 Photo(s)" at bounding box center [361, 230] width 33 height 8
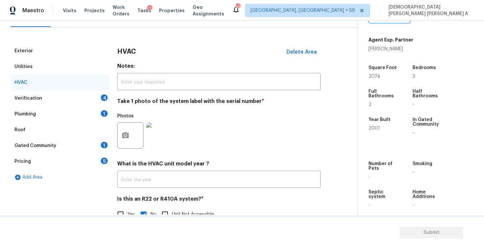
click at [67, 96] on div "Verification 4" at bounding box center [60, 99] width 99 height 16
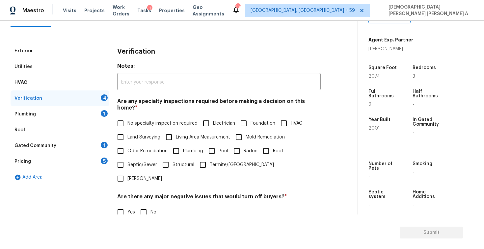
click at [121, 120] on input "No specialty inspection required" at bounding box center [121, 124] width 14 height 14
checkbox input "true"
click at [143, 205] on input "No" at bounding box center [144, 212] width 14 height 14
checkbox input "true"
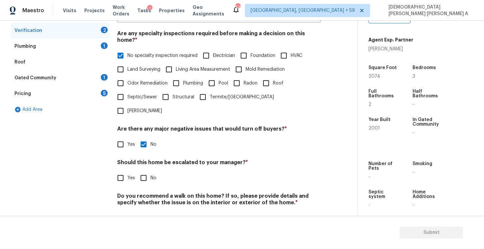
click at [147, 171] on input "No" at bounding box center [144, 178] width 14 height 14
checkbox input "true"
click at [145, 211] on input "No" at bounding box center [144, 218] width 14 height 14
checkbox input "true"
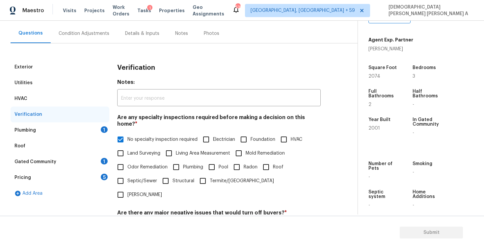
click at [71, 131] on div "Plumbing 1" at bounding box center [60, 131] width 99 height 16
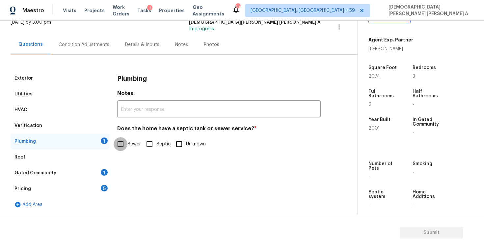
click at [122, 149] on input "Sewer" at bounding box center [121, 144] width 14 height 14
checkbox input "true"
click at [78, 162] on div "Roof" at bounding box center [60, 158] width 99 height 16
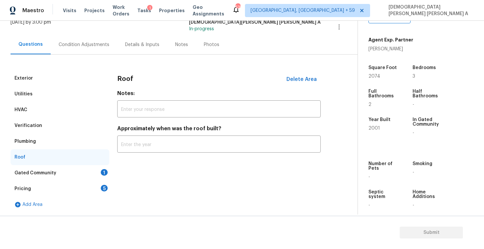
click at [90, 170] on div "Gated Community 1" at bounding box center [60, 173] width 99 height 16
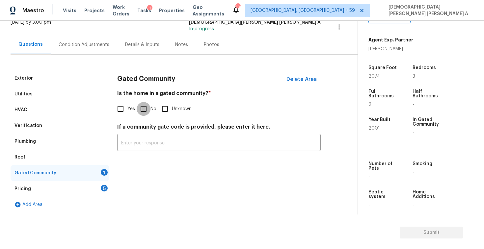
click at [142, 111] on input "No" at bounding box center [144, 109] width 14 height 14
checkbox input "true"
click at [78, 193] on div "Pricing 5" at bounding box center [60, 189] width 99 height 16
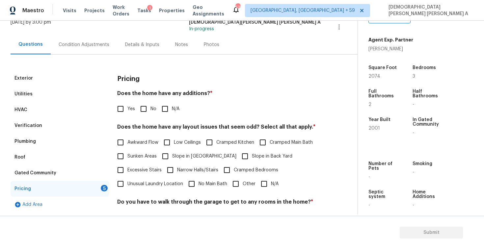
click at [138, 111] on input "No" at bounding box center [144, 109] width 14 height 14
checkbox input "true"
click at [261, 183] on input "N/A" at bounding box center [264, 184] width 14 height 14
checkbox input "true"
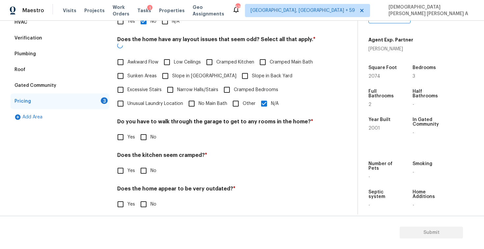
scroll to position [132, 0]
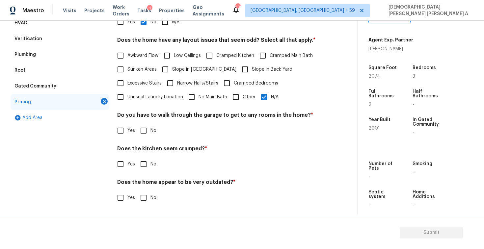
click at [146, 136] on input "No" at bounding box center [144, 131] width 14 height 14
checkbox input "true"
click at [144, 165] on input "No" at bounding box center [144, 165] width 14 height 14
checkbox input "true"
click at [142, 196] on input "No" at bounding box center [144, 199] width 14 height 14
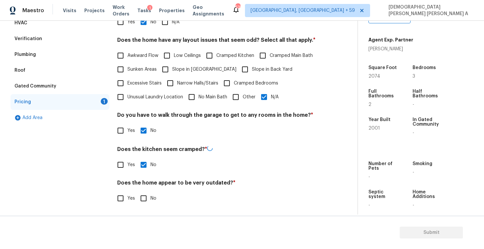
checkbox input "true"
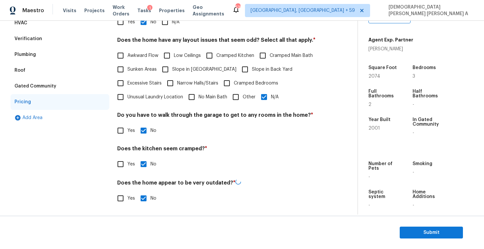
scroll to position [16, 0]
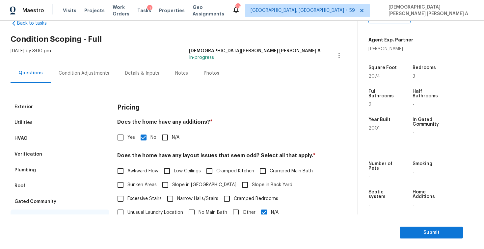
click at [204, 76] on div "Photos" at bounding box center [211, 73] width 15 height 7
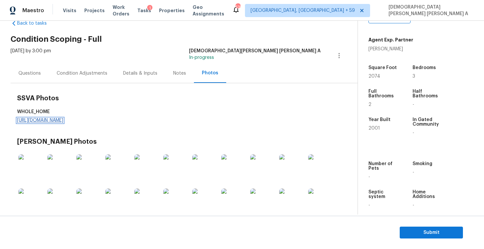
click at [63, 118] on link "https://d285kkeqns3g4j.cloudfront.net/Opportunity/006PD00000Kd3YnYAJ/GO%20Media…" at bounding box center [40, 120] width 46 height 5
click at [79, 81] on div "Condition Adjustments" at bounding box center [82, 73] width 67 height 19
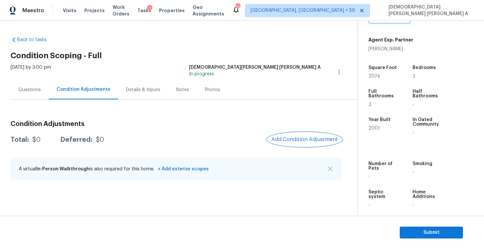
click at [289, 144] on button "Add Condition Adjustment" at bounding box center [304, 140] width 74 height 14
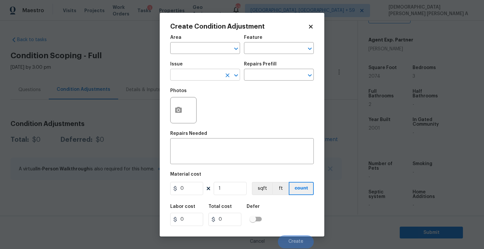
click at [199, 79] on input "text" at bounding box center [195, 75] width 51 height 10
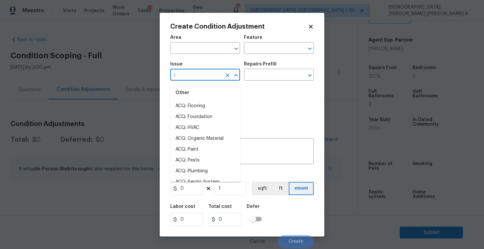
type input "la"
type input "n"
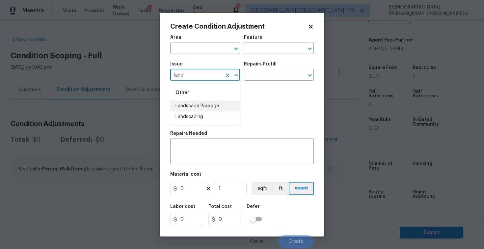
click at [205, 107] on li "Landscape Package" at bounding box center [205, 106] width 70 height 11
type input "Landscape Package"
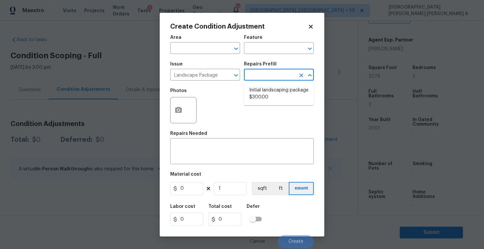
click at [262, 76] on input "text" at bounding box center [269, 75] width 51 height 10
click at [262, 97] on li "Initial landscaping package $300.00" at bounding box center [279, 94] width 70 height 18
type input "Home Readiness Packages"
type textarea "Mowing of grass up to 6" in height. Mow, edge along driveways & sidewalks, trim…"
type input "300"
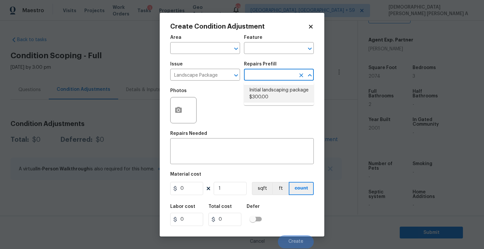
type input "300"
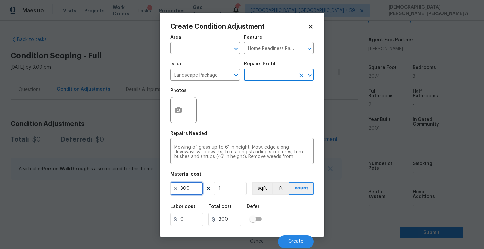
click at [188, 192] on input "300" at bounding box center [186, 188] width 33 height 13
type input "70"
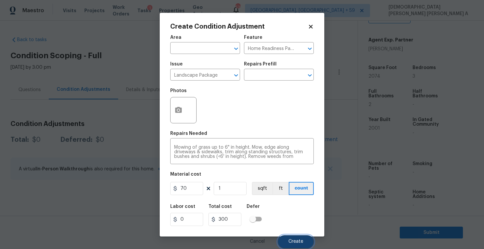
type input "70"
click at [286, 242] on button "Create" at bounding box center [296, 241] width 36 height 13
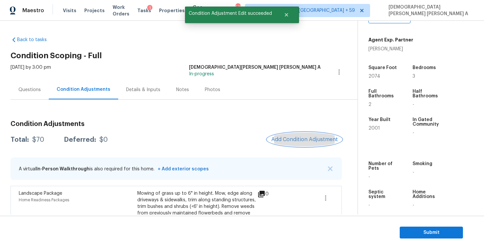
click at [293, 141] on span "Add Condition Adjustment" at bounding box center [304, 140] width 67 height 6
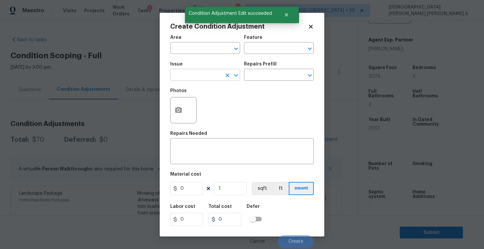
click at [207, 74] on input "text" at bounding box center [195, 75] width 51 height 10
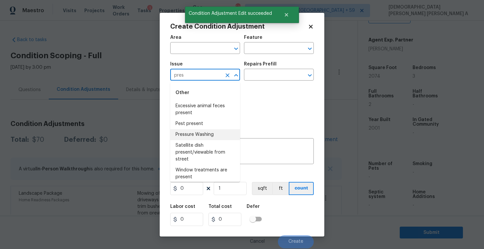
click at [209, 136] on li "Pressure Washing" at bounding box center [205, 134] width 70 height 11
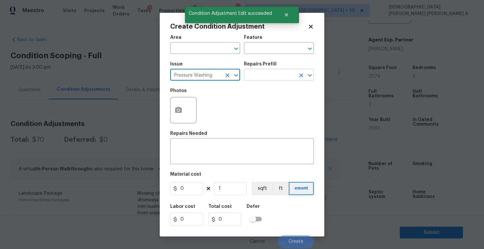
type input "Pressure Washing"
click at [285, 77] on input "text" at bounding box center [269, 75] width 51 height 10
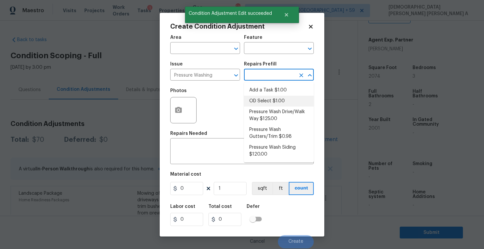
click at [275, 121] on li "Pressure Wash Drive/Walk Way $125.00" at bounding box center [279, 116] width 70 height 18
type input "Siding"
type textarea "Pressure wash the driveways/walkways as directed by the PM. Ensure that all deb…"
type input "125"
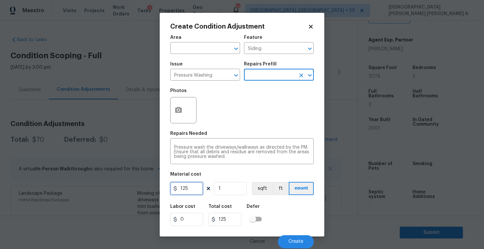
click at [191, 192] on input "125" at bounding box center [186, 188] width 33 height 13
type input "200"
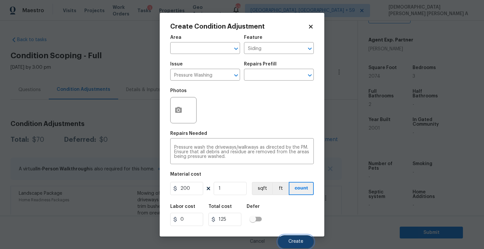
type input "200"
click at [302, 241] on span "Create" at bounding box center [295, 241] width 15 height 5
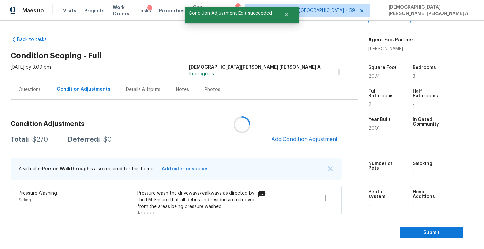
click at [300, 133] on div at bounding box center [242, 124] width 484 height 249
click at [294, 146] on button "Add Condition Adjustment" at bounding box center [304, 140] width 74 height 14
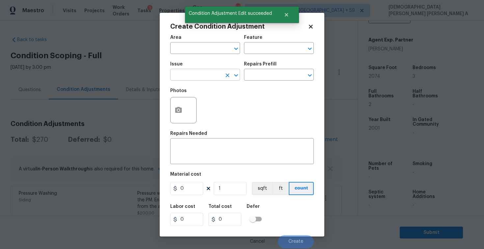
click at [207, 78] on input "text" at bounding box center [195, 75] width 51 height 10
click at [220, 102] on li "Debris/garbage on site" at bounding box center [205, 106] width 70 height 11
type input "Debris/garbage on site"
click at [274, 72] on input "text" at bounding box center [269, 75] width 51 height 10
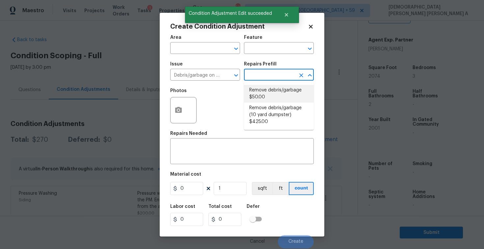
click at [271, 90] on li "Remove debris/garbage $50.00" at bounding box center [279, 94] width 70 height 18
type textarea "Remove, haul off, and properly dispose of any debris left by seller to offsite …"
type input "50"
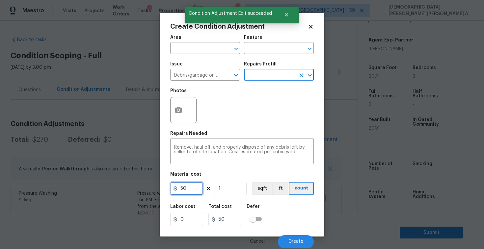
click at [199, 190] on input "50" at bounding box center [186, 188] width 33 height 13
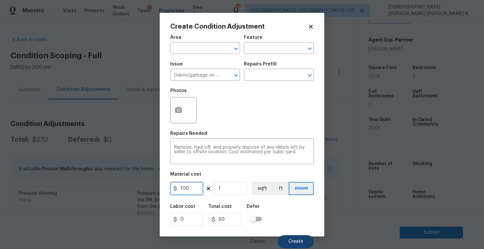
type input "100"
click at [290, 244] on span "Create" at bounding box center [295, 241] width 15 height 5
type input "100"
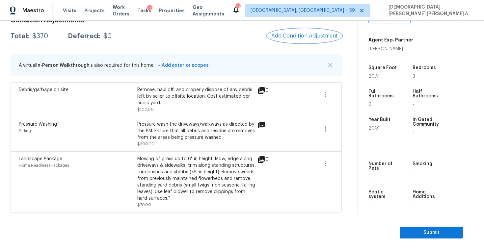
scroll to position [51, 0]
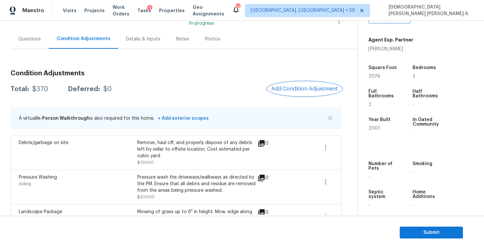
click at [298, 91] on span "Add Condition Adjustment" at bounding box center [304, 89] width 67 height 6
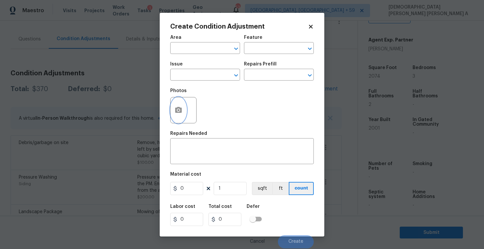
click at [175, 117] on button "button" at bounding box center [179, 110] width 16 height 26
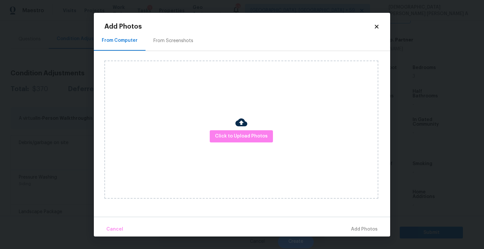
click at [167, 56] on div "Click to Upload Photos" at bounding box center [247, 129] width 286 height 157
click at [167, 41] on div "From Screenshots" at bounding box center [173, 41] width 40 height 7
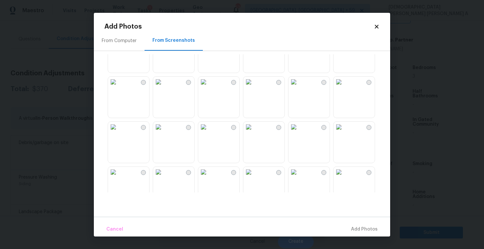
scroll to position [396, 0]
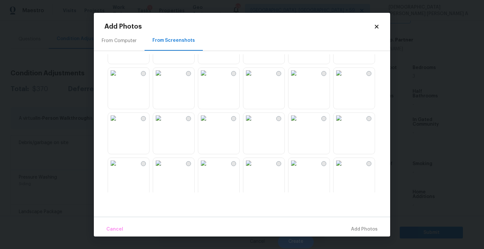
click at [344, 123] on img at bounding box center [339, 118] width 11 height 11
click at [357, 228] on span "Add 1 Photo(s)" at bounding box center [361, 230] width 33 height 8
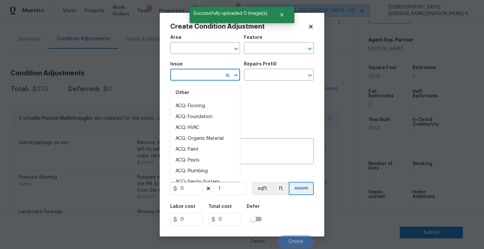
click at [193, 76] on input "text" at bounding box center [195, 75] width 51 height 10
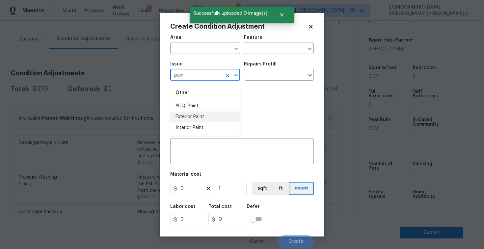
click at [196, 124] on li "Interior Paint" at bounding box center [205, 128] width 70 height 11
type input "Interior Paint"
click at [276, 73] on input "text" at bounding box center [269, 75] width 51 height 10
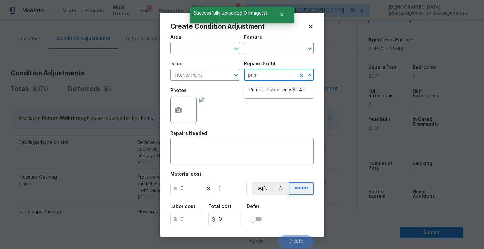
type input "prime"
click at [275, 88] on li "Primer - Labor Only $0.40" at bounding box center [279, 90] width 70 height 11
type input "Overall Paint"
type textarea "Interior primer - PRIMER PROVIDED BY OPENDOOR - All nails, screws, drywall anch…"
type input "0.4"
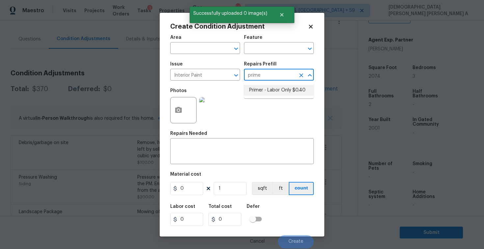
type input "0.4"
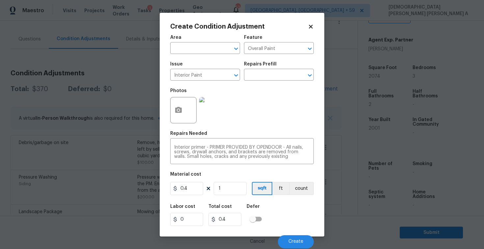
click at [247, 187] on div "0.4 1 sqft ft count" at bounding box center [242, 188] width 144 height 13
click at [230, 192] on input "1" at bounding box center [230, 188] width 33 height 13
click at [195, 191] on input "0.4" at bounding box center [186, 188] width 33 height 13
type input "200"
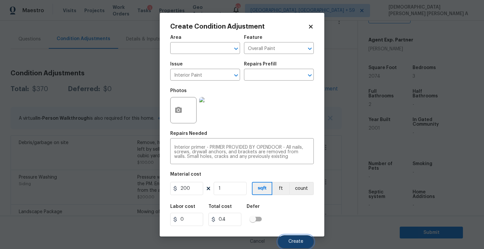
type input "200"
click at [298, 240] on span "Create" at bounding box center [295, 241] width 15 height 5
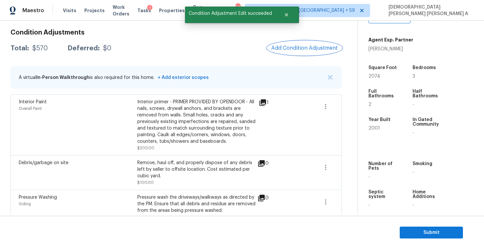
scroll to position [20, 0]
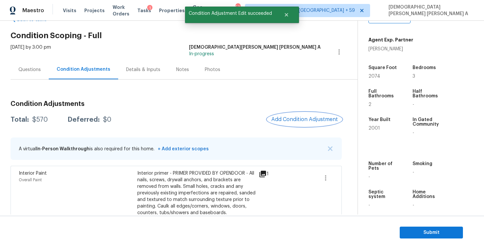
click at [306, 119] on span "Add Condition Adjustment" at bounding box center [304, 120] width 67 height 6
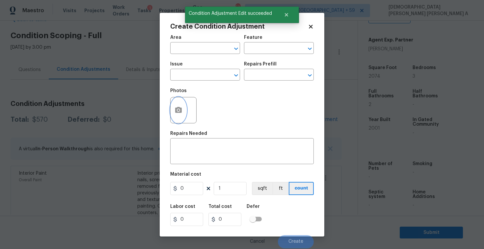
click at [178, 113] on icon "button" at bounding box center [179, 110] width 8 height 8
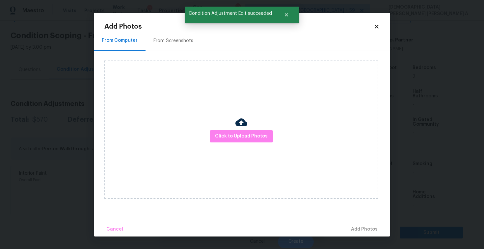
click at [173, 30] on div "Add Photos From Computer From Screenshots Click to Upload Photos Cancel Add Pho…" at bounding box center [241, 129] width 275 height 213
click at [170, 48] on div "From Screenshots" at bounding box center [174, 40] width 56 height 19
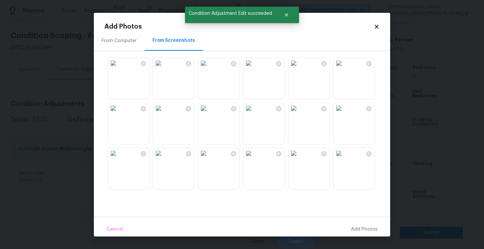
click at [209, 68] on img at bounding box center [203, 63] width 11 height 11
click at [249, 68] on img at bounding box center [248, 63] width 11 height 11
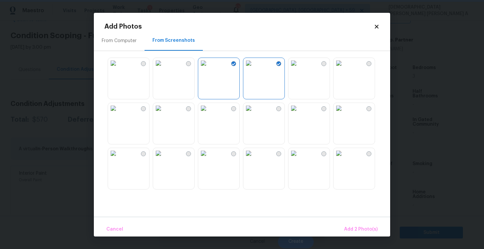
click at [344, 68] on img at bounding box center [339, 63] width 11 height 11
click at [254, 114] on img at bounding box center [248, 108] width 11 height 11
click at [254, 158] on img at bounding box center [248, 153] width 11 height 11
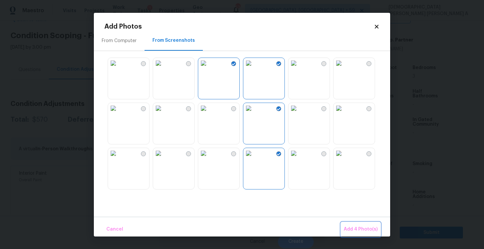
click at [376, 230] on span "Add 4 Photo(s)" at bounding box center [361, 230] width 34 height 8
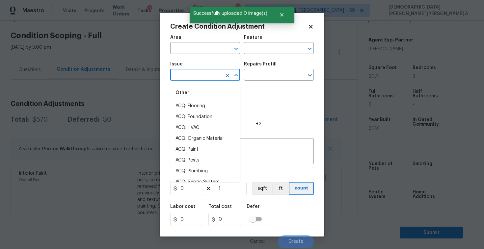
click at [210, 77] on input "text" at bounding box center [195, 75] width 51 height 10
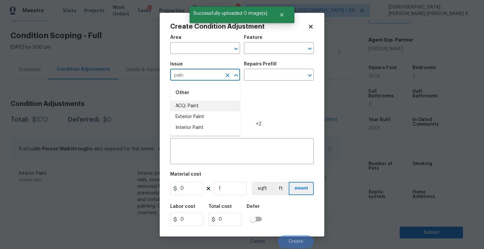
click at [218, 102] on li "ACQ: Paint" at bounding box center [205, 106] width 70 height 11
type input "ACQ: Paint"
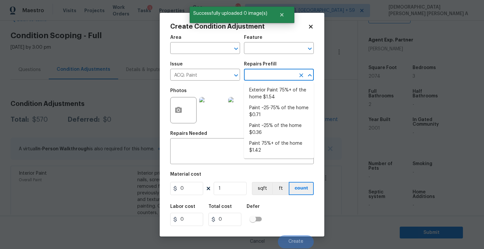
click at [276, 77] on input "text" at bounding box center [269, 75] width 51 height 10
click at [273, 147] on li "Paint 75%+ of the home $1.42" at bounding box center [279, 147] width 70 height 18
type input "Acquisition"
type textarea "Acquisition Scope: 75%+ of the home will likely require interior paint"
type input "1.42"
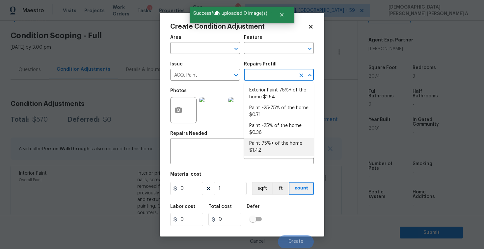
type input "1.42"
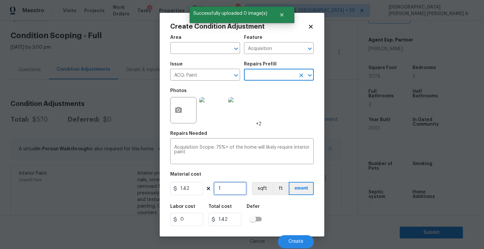
click at [242, 186] on input "1" at bounding box center [230, 188] width 33 height 13
type input "0"
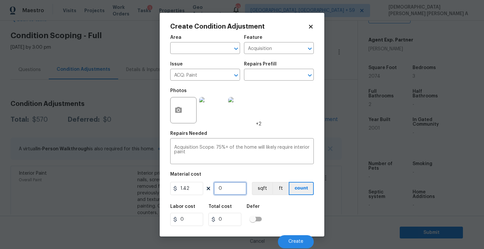
type input "2"
type input "2.84"
type input "20"
type input "28.4"
type input "207"
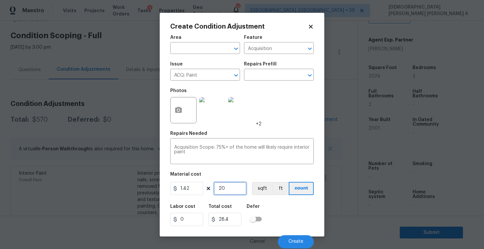
type input "293.94"
type input "2074"
type input "2945.08"
type input "2074"
click at [260, 189] on button "sqft" at bounding box center [262, 188] width 20 height 13
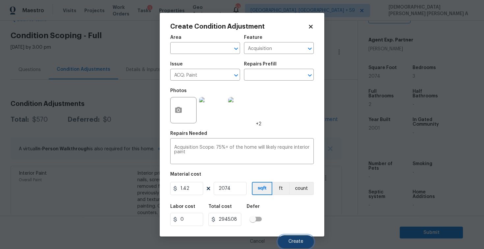
click at [289, 238] on button "Create" at bounding box center [296, 241] width 36 height 13
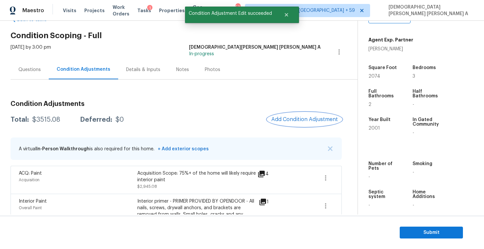
click at [312, 120] on span "Add Condition Adjustment" at bounding box center [304, 120] width 67 height 6
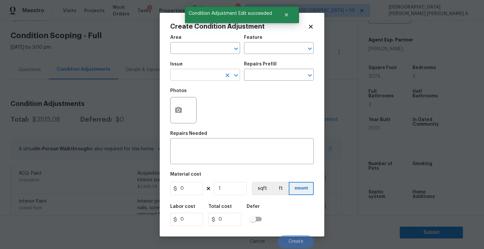
click at [201, 76] on input "text" at bounding box center [195, 75] width 51 height 10
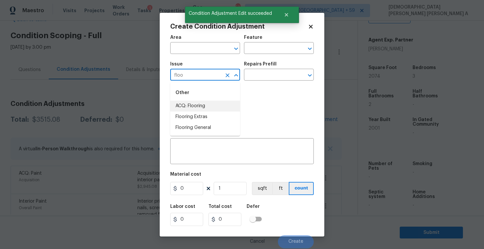
click at [207, 103] on li "ACQ: Flooring" at bounding box center [205, 106] width 70 height 11
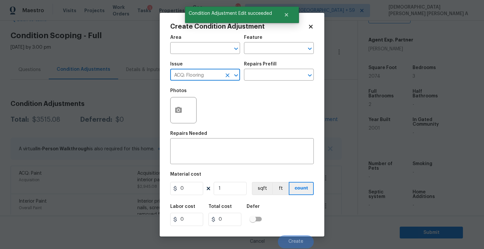
type input "ACQ: Flooring"
click at [174, 117] on button "button" at bounding box center [179, 110] width 16 height 26
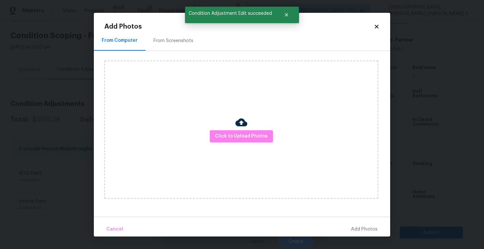
click at [178, 43] on div "From Screenshots" at bounding box center [173, 41] width 40 height 7
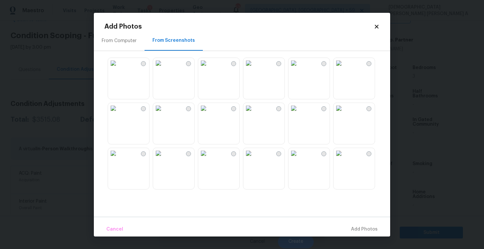
click at [254, 68] on img at bounding box center [248, 63] width 11 height 11
click at [299, 68] on img at bounding box center [293, 63] width 11 height 11
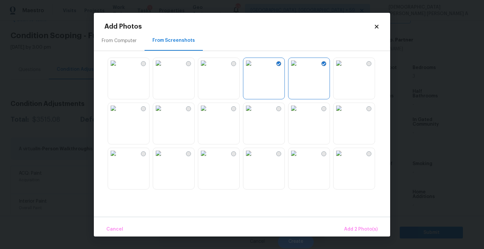
click at [254, 114] on img at bounding box center [248, 108] width 11 height 11
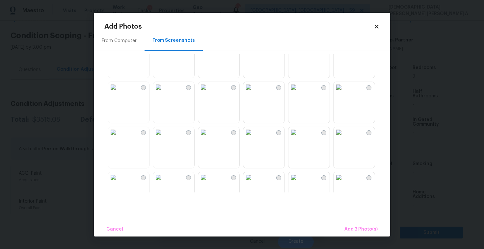
click at [209, 138] on img at bounding box center [203, 132] width 11 height 11
click at [299, 138] on img at bounding box center [293, 132] width 11 height 11
click at [354, 231] on span "Add 5 Photo(s)" at bounding box center [360, 230] width 33 height 8
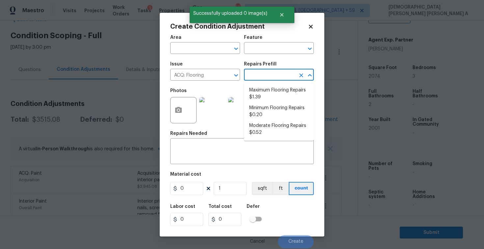
click at [265, 74] on input "text" at bounding box center [269, 75] width 51 height 10
click at [272, 125] on li "Moderate Flooring Repairs $0.52" at bounding box center [279, 130] width 70 height 18
type input "Acquisition"
type textarea "Acquisition Scope: Moderate flooring repairs"
type input "0.52"
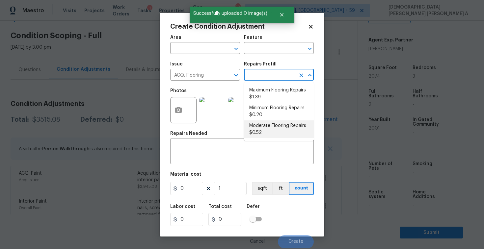
type input "0.52"
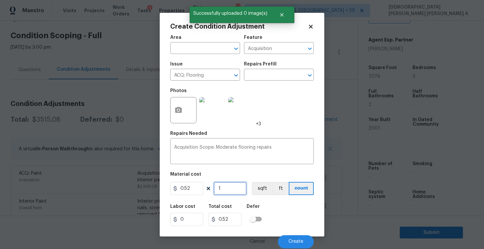
click at [240, 188] on input "1" at bounding box center [230, 188] width 33 height 13
type input "0"
type input "2"
type input "1.04"
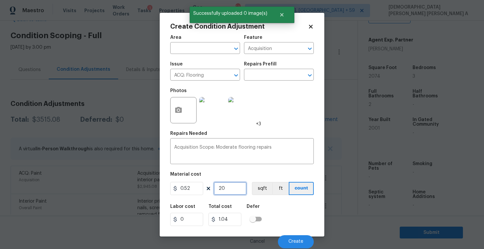
type input "20"
type input "10.4"
type input "207"
type input "107.64"
type input "2074"
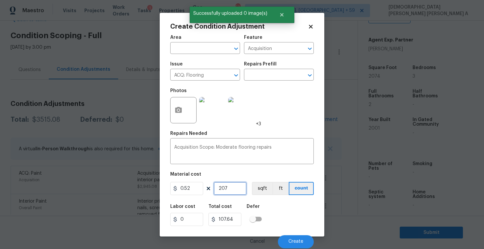
type input "1078.48"
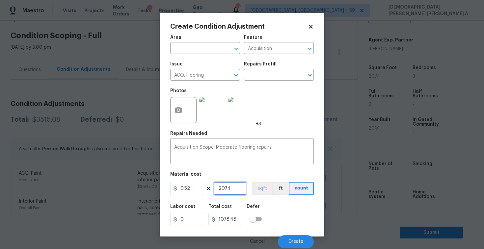
type input "2074"
click at [261, 189] on button "sqft" at bounding box center [262, 188] width 20 height 13
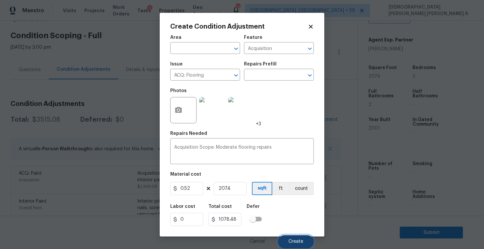
click at [295, 241] on span "Create" at bounding box center [295, 241] width 15 height 5
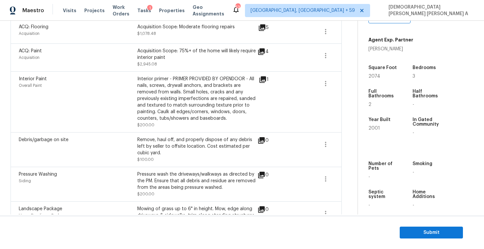
scroll to position [63, 0]
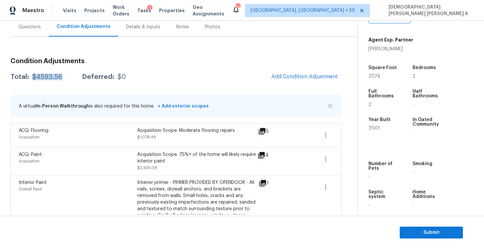
drag, startPoint x: 62, startPoint y: 75, endPoint x: 31, endPoint y: 76, distance: 30.3
click at [31, 76] on div "Total: $4593.56 Deferred: $0" at bounding box center [68, 77] width 115 height 7
copy div "$4593.56"
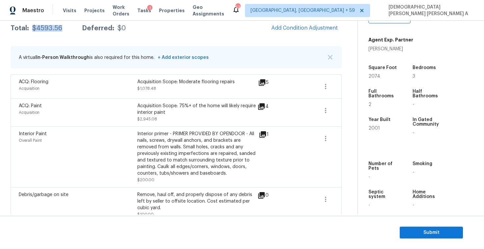
scroll to position [68, 0]
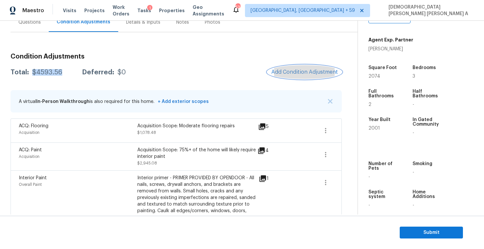
click at [300, 76] on button "Add Condition Adjustment" at bounding box center [304, 72] width 74 height 14
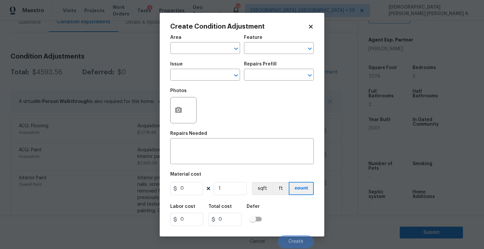
click at [313, 27] on icon at bounding box center [311, 27] width 6 height 6
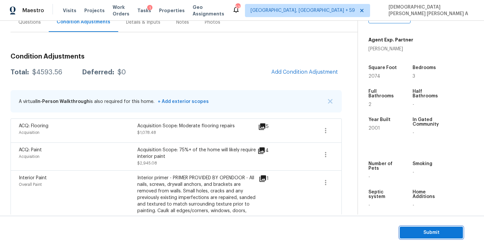
click at [417, 229] on span "Submit" at bounding box center [431, 233] width 53 height 8
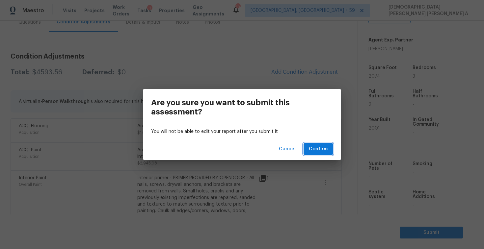
click at [318, 151] on span "Confirm" at bounding box center [318, 149] width 19 height 8
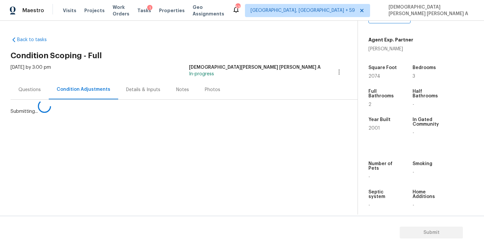
scroll to position [0, 0]
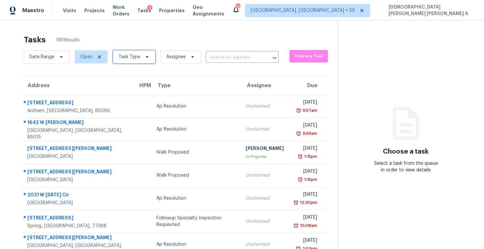
click at [129, 58] on span "Task Type" at bounding box center [130, 57] width 22 height 7
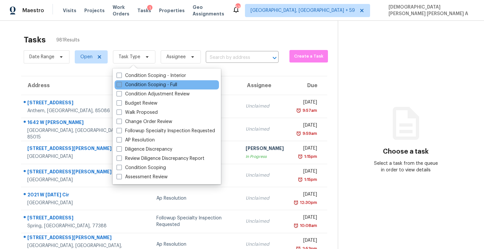
click at [127, 84] on label "Condition Scoping - Full" at bounding box center [147, 85] width 61 height 7
click at [121, 84] on input "Condition Scoping - Full" at bounding box center [119, 84] width 4 height 4
checkbox input "true"
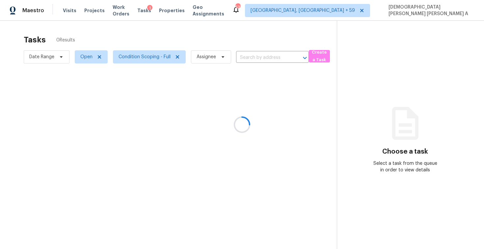
click at [137, 25] on div at bounding box center [242, 124] width 484 height 249
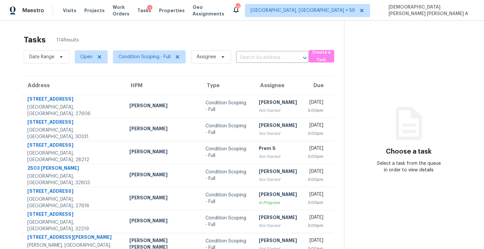
scroll to position [94, 0]
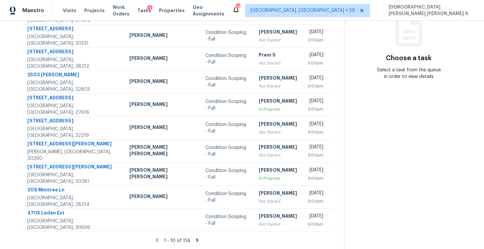
click at [194, 238] on icon at bounding box center [197, 240] width 6 height 6
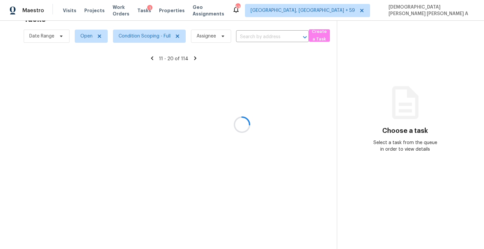
scroll to position [21, 0]
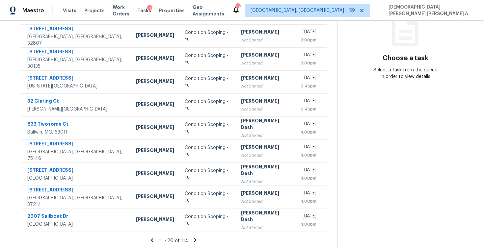
click at [194, 238] on icon at bounding box center [195, 240] width 6 height 6
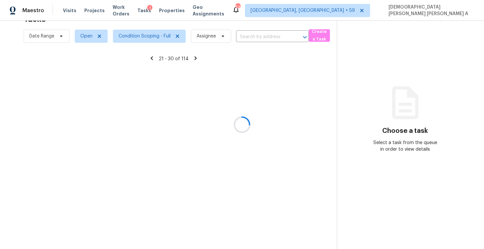
scroll to position [94, 0]
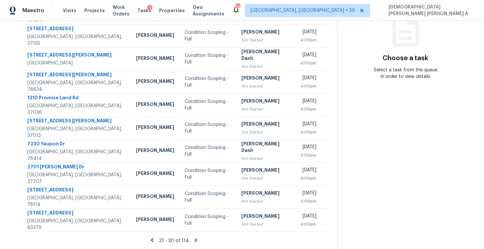
click at [196, 237] on icon at bounding box center [196, 240] width 6 height 6
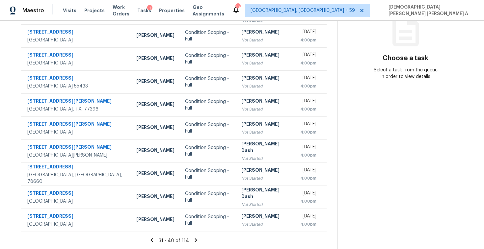
click at [196, 237] on icon at bounding box center [196, 240] width 6 height 6
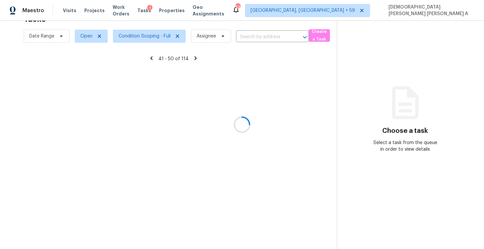
scroll to position [21, 0]
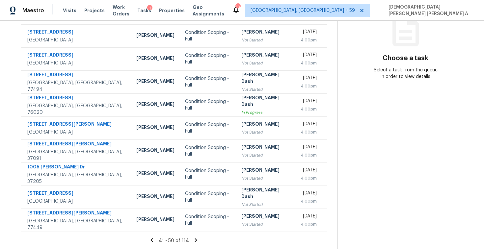
click at [196, 237] on icon at bounding box center [196, 240] width 6 height 6
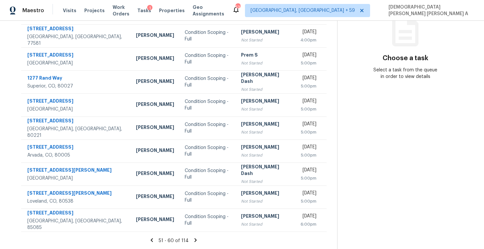
click at [196, 237] on icon at bounding box center [196, 240] width 6 height 6
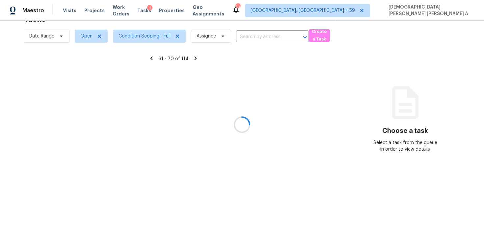
scroll to position [94, 0]
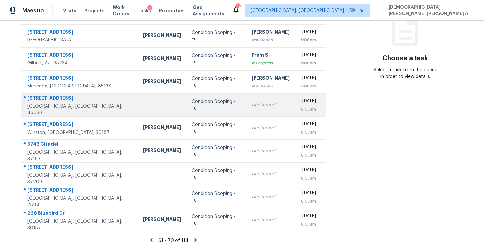
click at [194, 114] on td "Condition Scoping - Full" at bounding box center [216, 105] width 60 height 23
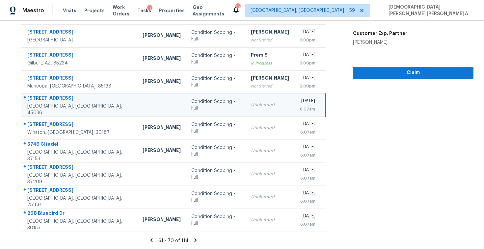
scroll to position [28, 0]
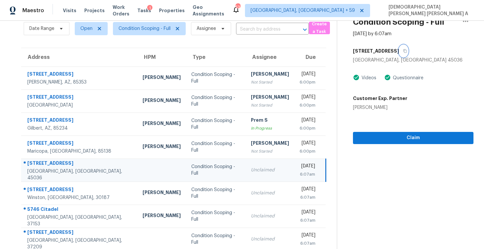
click at [403, 50] on icon "button" at bounding box center [404, 51] width 3 height 4
click at [395, 144] on section "Condition Scoping - Full Sep 30th 2025 by 6:07am 4651 Swift Ct Lebanon, OH 4503…" at bounding box center [405, 153] width 137 height 322
click at [395, 138] on span "Claim" at bounding box center [413, 138] width 110 height 8
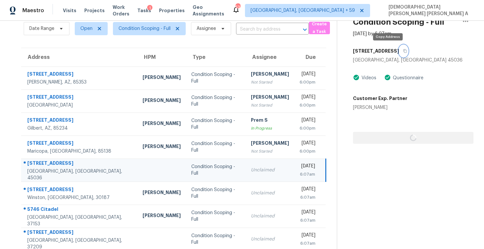
click at [403, 51] on icon "button" at bounding box center [405, 51] width 4 height 4
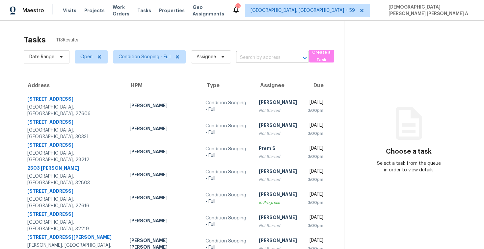
click at [253, 61] on input "text" at bounding box center [263, 58] width 54 height 10
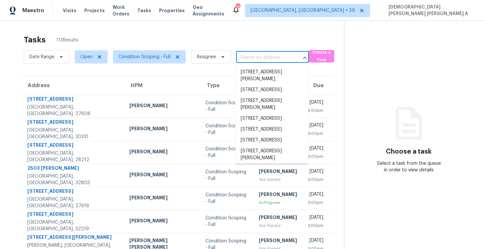
paste input "[DATE] [PERSON_NAME]"
type input "[DATE] [PERSON_NAME]"
paste input "[STREET_ADDRESS]"
type input "[STREET_ADDRESS]"
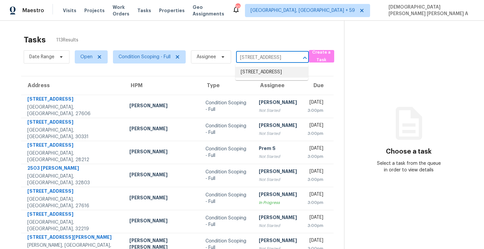
click at [254, 71] on li "[STREET_ADDRESS]" at bounding box center [271, 72] width 73 height 11
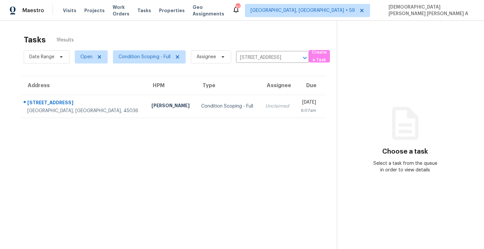
click at [260, 102] on td "Unclaimed" at bounding box center [277, 106] width 35 height 23
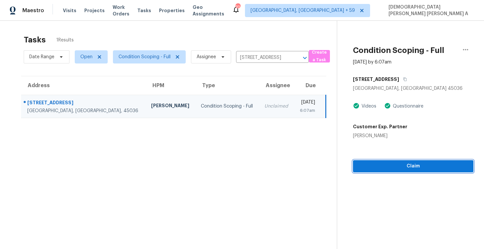
click at [396, 167] on span "Claim" at bounding box center [413, 166] width 110 height 8
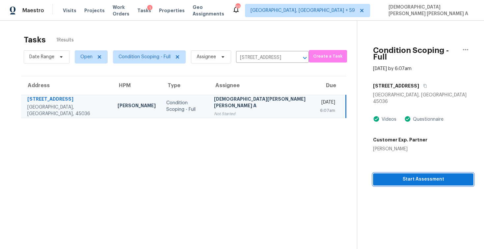
click at [412, 176] on span "Start Assessment" at bounding box center [423, 180] width 90 height 8
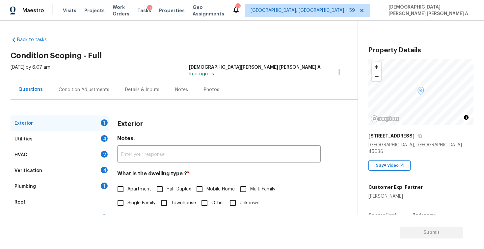
click at [186, 64] on div "Tue, Sep 30 2025 by 6:07 am Mohamed Azeem Mohsin A In-progress" at bounding box center [184, 72] width 347 height 16
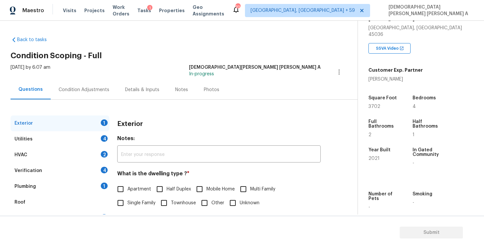
scroll to position [62, 0]
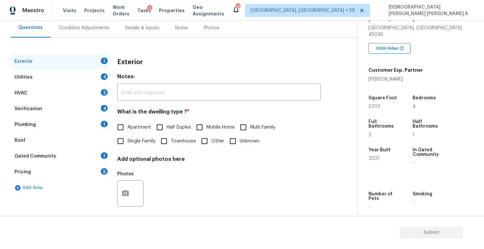
click at [119, 144] on input "Single Family" at bounding box center [121, 141] width 14 height 14
checkbox input "true"
click at [86, 78] on div "Utilities 4" at bounding box center [60, 77] width 99 height 16
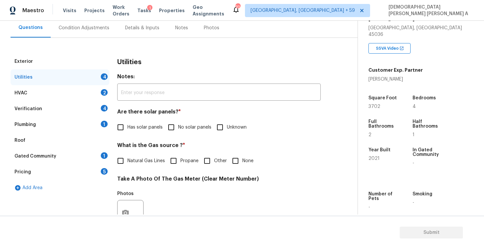
click at [169, 127] on input "No solar panels" at bounding box center [171, 128] width 14 height 14
checkbox input "true"
click at [130, 160] on span "Natural Gas Lines" at bounding box center [146, 161] width 38 height 7
click at [127, 160] on input "Natural Gas Lines" at bounding box center [121, 161] width 14 height 14
checkbox input "true"
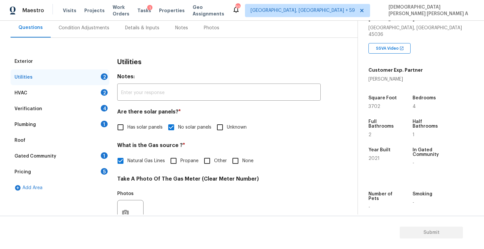
scroll to position [246, 0]
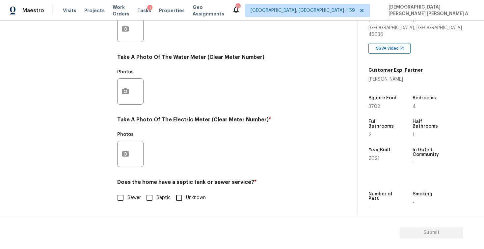
click at [113, 196] on div "Exterior Utilities 2 HVAC 2 Verification 4 Plumbing 1 Roof Gated Community 1 Pr…" at bounding box center [176, 40] width 331 height 343
click at [120, 197] on input "Sewer" at bounding box center [121, 198] width 14 height 14
checkbox input "true"
click at [124, 161] on button "button" at bounding box center [126, 154] width 16 height 26
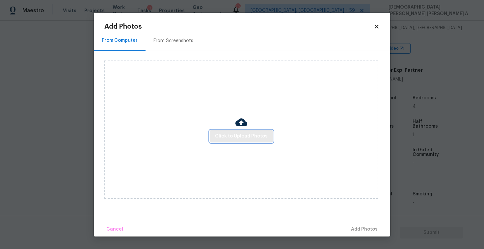
click at [263, 130] on button "Click to Upload Photos" at bounding box center [241, 136] width 63 height 12
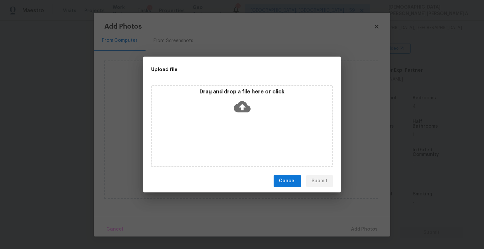
click at [251, 99] on div "Drag and drop a file here or click" at bounding box center [242, 103] width 180 height 28
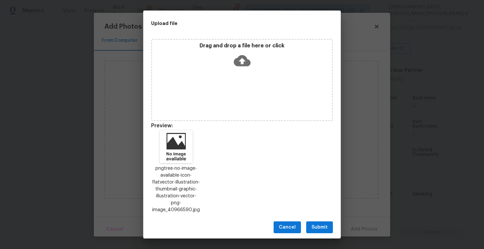
click at [320, 224] on span "Submit" at bounding box center [320, 228] width 16 height 8
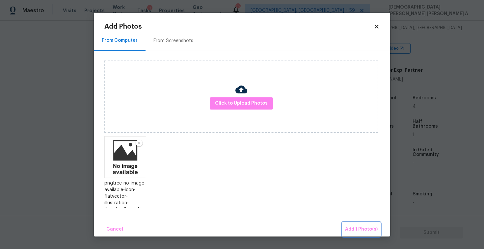
click at [354, 226] on span "Add 1 Photo(s)" at bounding box center [361, 230] width 33 height 8
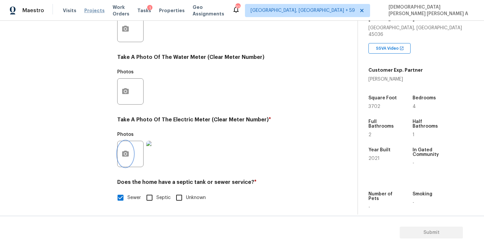
scroll to position [9, 0]
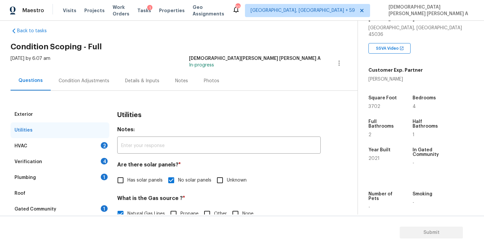
click at [64, 148] on div "HVAC 2" at bounding box center [60, 146] width 99 height 16
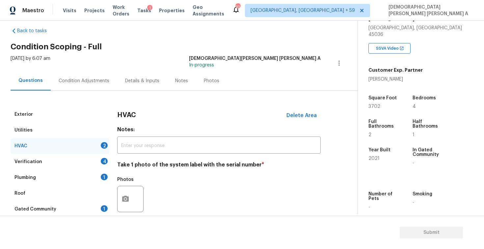
scroll to position [90, 0]
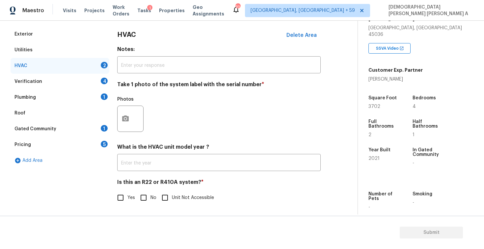
click at [139, 198] on input "No" at bounding box center [144, 198] width 14 height 14
checkbox input "true"
click at [129, 117] on icon "button" at bounding box center [126, 119] width 8 height 8
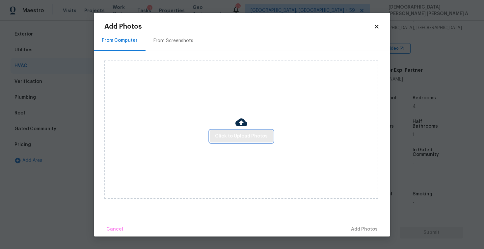
click at [257, 137] on span "Click to Upload Photos" at bounding box center [241, 136] width 53 height 8
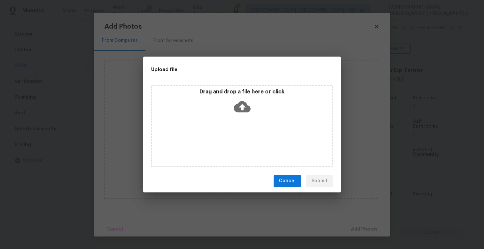
click at [249, 117] on div "Drag and drop a file here or click" at bounding box center [242, 126] width 182 height 82
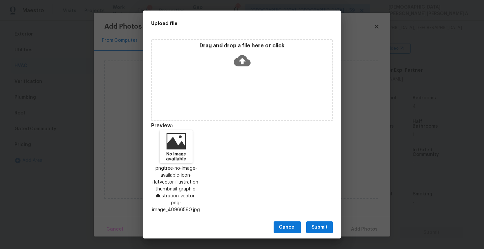
click at [315, 224] on span "Submit" at bounding box center [320, 228] width 16 height 8
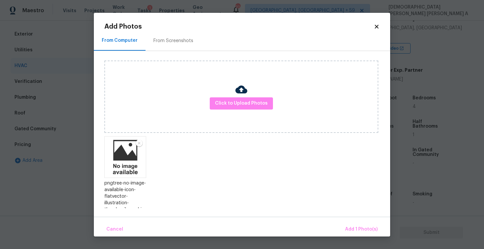
click at [342, 225] on div "Cancel Add 1 Photo(s)" at bounding box center [242, 227] width 296 height 20
click at [352, 227] on span "Add 1 Photo(s)" at bounding box center [361, 230] width 33 height 8
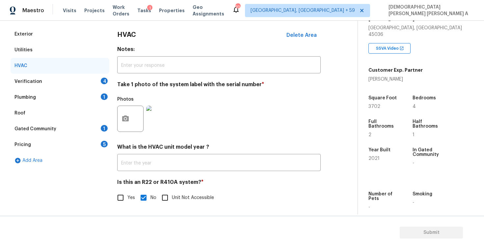
click at [58, 80] on div "Verification 4" at bounding box center [60, 82] width 99 height 16
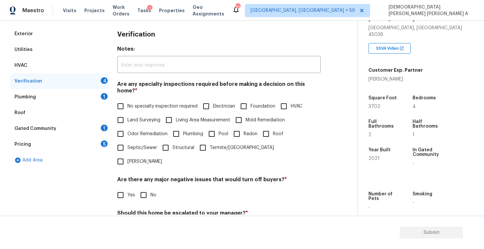
click at [119, 100] on input "No specialty inspection required" at bounding box center [121, 106] width 14 height 14
checkbox input "true"
click at [145, 188] on input "No" at bounding box center [144, 195] width 14 height 14
checkbox input "true"
click at [143, 222] on input "No" at bounding box center [144, 229] width 14 height 14
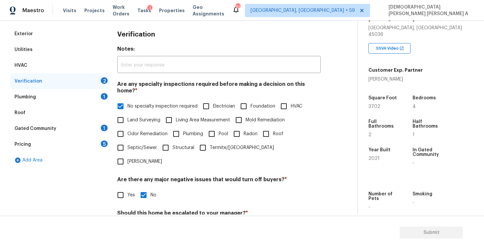
checkbox input "true"
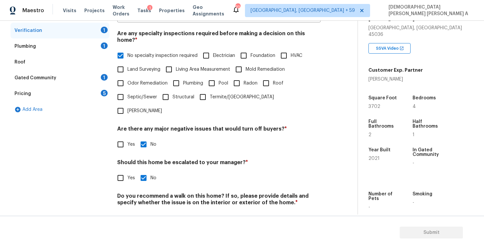
click at [142, 211] on input "No" at bounding box center [144, 218] width 14 height 14
checkbox input "true"
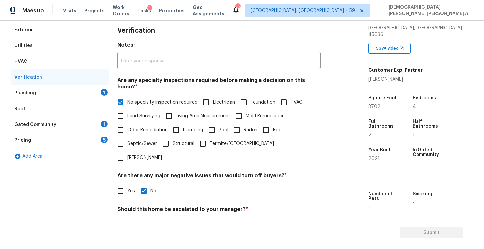
click at [75, 88] on div "Plumbing 1" at bounding box center [60, 93] width 99 height 16
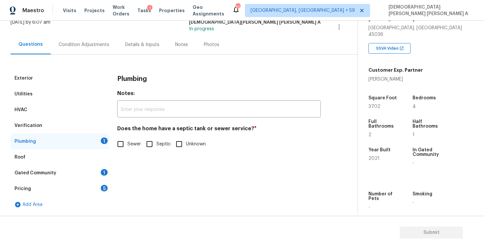
scroll to position [45, 0]
click at [114, 137] on div "Exterior Utilities HVAC Verification Plumbing 1 Roof Gated Community 1 Pricing …" at bounding box center [176, 141] width 331 height 142
click at [123, 147] on input "Sewer" at bounding box center [121, 144] width 14 height 14
checkbox input "true"
click at [79, 172] on div "Gated Community 1" at bounding box center [60, 173] width 99 height 16
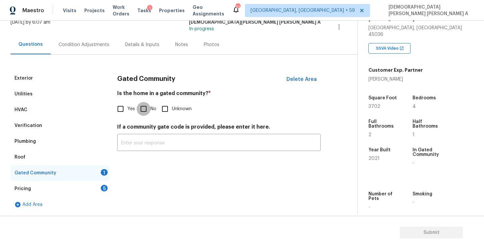
click at [143, 107] on input "No" at bounding box center [144, 109] width 14 height 14
checkbox input "true"
click at [76, 184] on div "Pricing 5" at bounding box center [60, 189] width 99 height 16
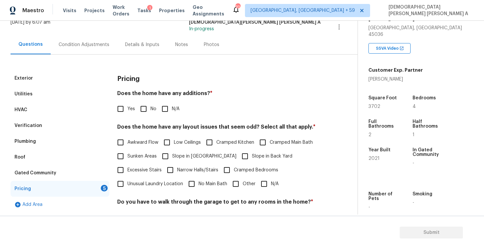
click at [140, 112] on input "No" at bounding box center [144, 109] width 14 height 14
checkbox input "true"
click at [268, 184] on input "N/A" at bounding box center [264, 185] width 14 height 14
checkbox input "true"
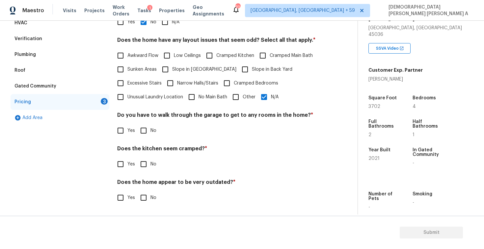
scroll to position [132, 0]
click at [146, 131] on input "No" at bounding box center [144, 131] width 14 height 14
checkbox input "true"
click at [143, 155] on div "Does the kitchen seem cramped? * Yes No" at bounding box center [219, 159] width 204 height 26
click at [142, 163] on input "No" at bounding box center [144, 164] width 14 height 14
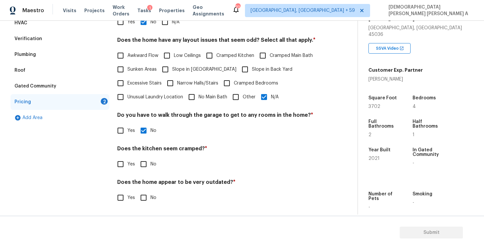
checkbox input "true"
click at [142, 192] on input "No" at bounding box center [144, 199] width 14 height 14
checkbox input "true"
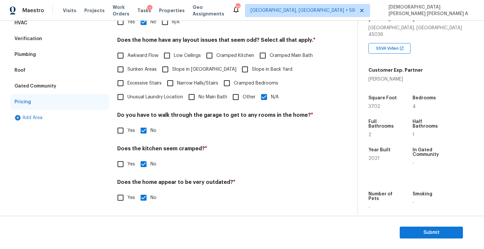
scroll to position [49, 0]
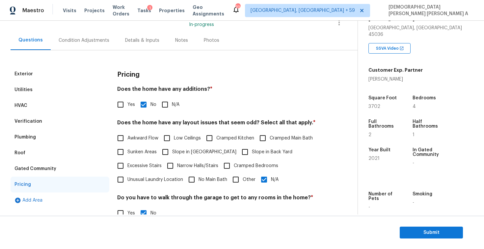
click at [212, 38] on div "Photos" at bounding box center [211, 40] width 15 height 7
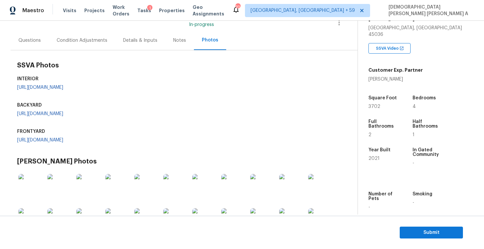
scroll to position [158, 0]
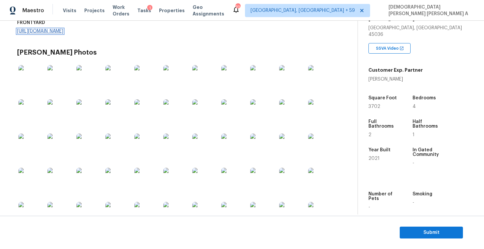
click at [60, 34] on link "https://opendoor-admin-client-upload-production.s3.amazonaws.com/uploads/Cake/S…" at bounding box center [40, 31] width 46 height 5
click at [63, 7] on link "https://opendoor-admin-client-upload-production.s3.amazonaws.com/uploads/Cake/S…" at bounding box center [40, 5] width 46 height 5
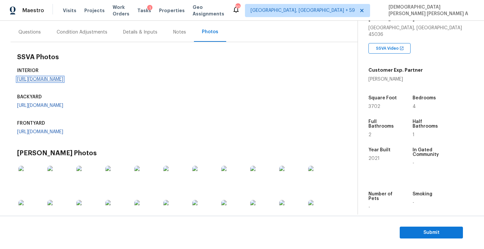
click at [63, 82] on link "https://opendoor-admin-client-upload-production.s3.amazonaws.com/uploads/Cake/S…" at bounding box center [40, 79] width 46 height 5
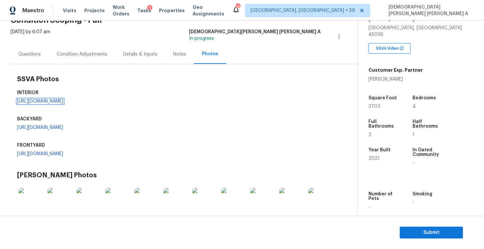
scroll to position [13, 0]
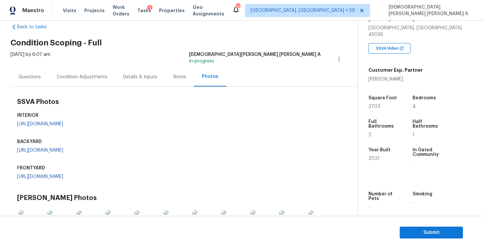
click at [88, 75] on div "Condition Adjustments" at bounding box center [82, 77] width 51 height 7
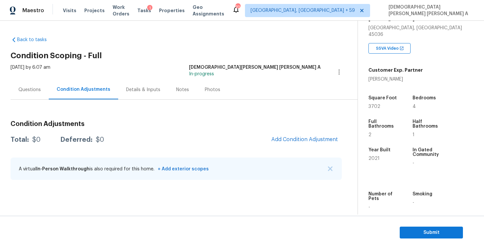
click at [30, 91] on div "Questions" at bounding box center [29, 90] width 22 height 7
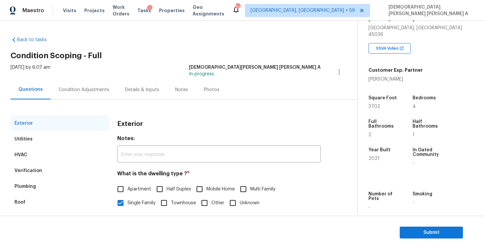
scroll to position [68, 0]
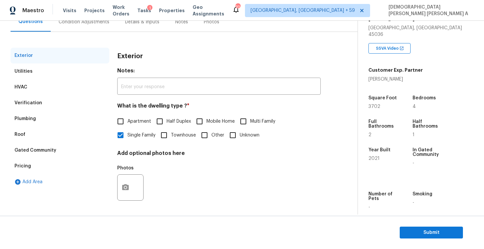
click at [32, 167] on div "Pricing" at bounding box center [60, 166] width 99 height 16
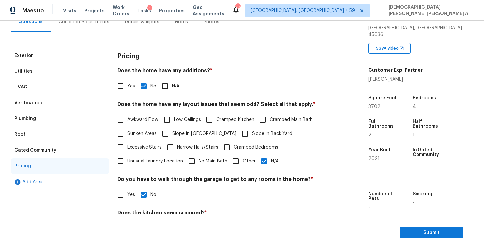
scroll to position [69, 0]
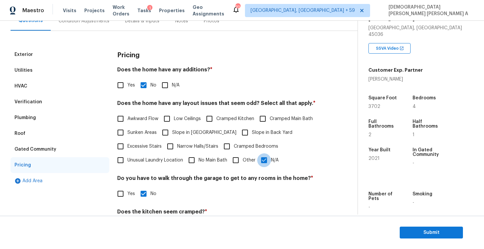
click at [267, 158] on input "N/A" at bounding box center [264, 160] width 14 height 14
checkbox input "false"
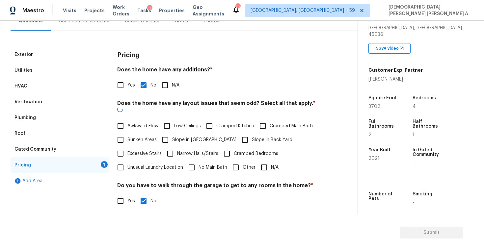
click at [245, 164] on span "Other" at bounding box center [249, 167] width 13 height 7
click at [243, 161] on input "Other" at bounding box center [236, 168] width 14 height 14
checkbox input "true"
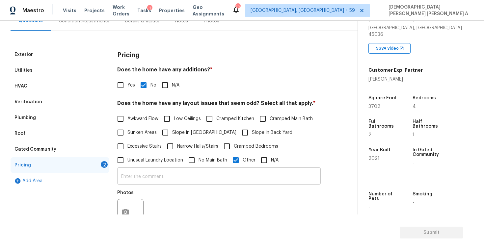
click at [223, 177] on input "text" at bounding box center [219, 176] width 204 height 15
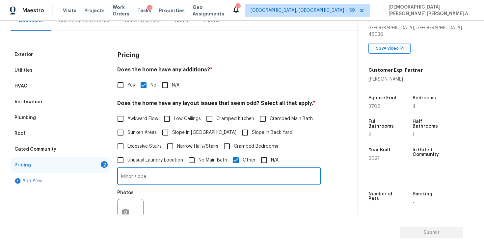
type input "Minor slope"
click at [126, 211] on icon "button" at bounding box center [126, 212] width 8 height 8
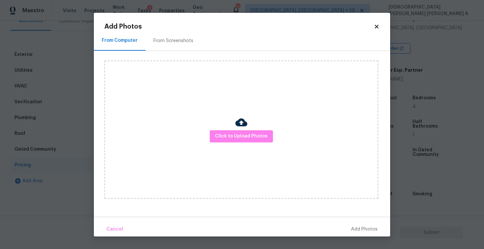
click at [158, 46] on div "From Screenshots" at bounding box center [174, 40] width 56 height 19
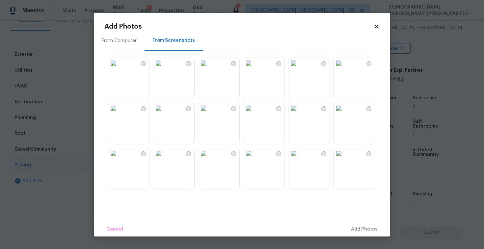
click at [164, 114] on img at bounding box center [158, 108] width 11 height 11
click at [209, 114] on img at bounding box center [203, 108] width 11 height 11
click at [254, 114] on img at bounding box center [248, 108] width 11 height 11
click at [336, 114] on img at bounding box center [339, 108] width 11 height 11
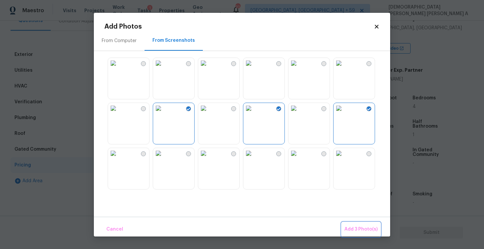
click at [362, 230] on span "Add 3 Photo(s)" at bounding box center [360, 230] width 33 height 8
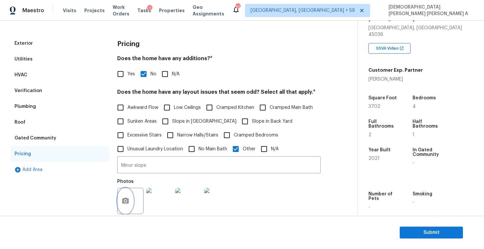
scroll to position [43, 0]
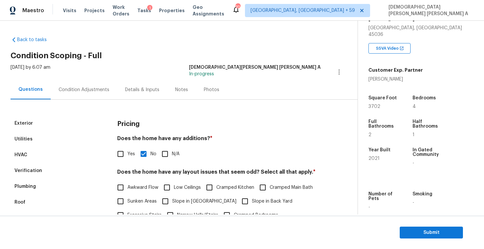
click at [68, 91] on div "Condition Adjustments" at bounding box center [84, 90] width 51 height 7
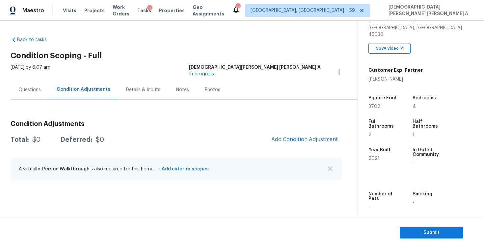
click at [312, 153] on div "Condition Adjustments Total: $0 Deferred: $0 Add Condition Adjustment A virtual…" at bounding box center [176, 151] width 331 height 70
click at [300, 141] on span "Add Condition Adjustment" at bounding box center [304, 140] width 67 height 6
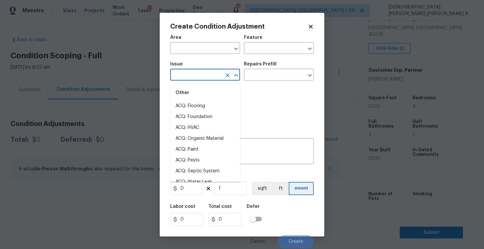
click at [186, 74] on input "text" at bounding box center [195, 75] width 51 height 10
type input "la"
type input "n"
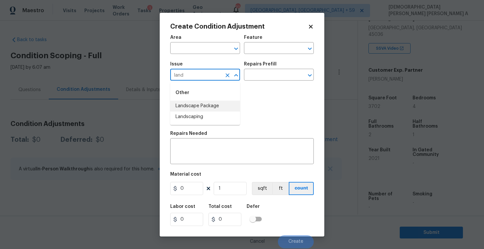
click at [199, 107] on li "Landscape Package" at bounding box center [205, 106] width 70 height 11
type input "Landscape Package"
click at [279, 76] on input "text" at bounding box center [269, 75] width 51 height 10
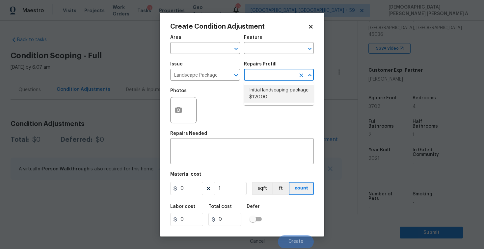
click at [277, 95] on li "Initial landscaping package $120.00" at bounding box center [279, 94] width 70 height 18
type input "Home Readiness Packages"
type textarea "Mowing of grass up to 6" in height. Mow, edge along driveways & sidewalks, trim…"
type input "120"
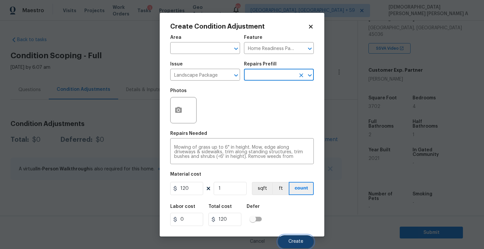
click at [293, 240] on span "Create" at bounding box center [295, 241] width 15 height 5
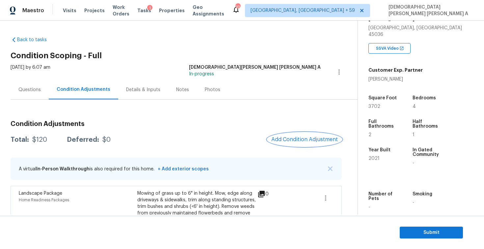
scroll to position [35, 0]
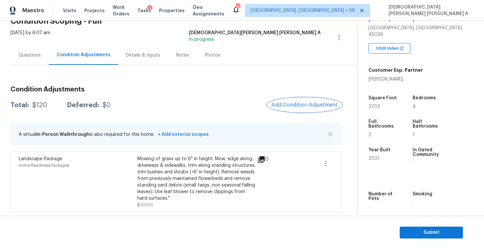
click at [310, 110] on button "Add Condition Adjustment" at bounding box center [304, 105] width 74 height 14
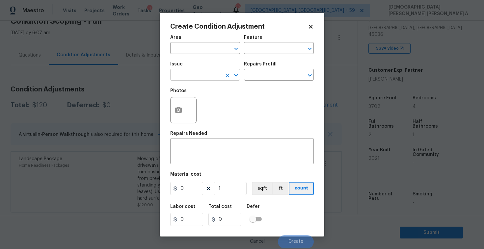
click at [189, 75] on input "text" at bounding box center [195, 75] width 51 height 10
click at [196, 105] on li "Debris/garbage on site" at bounding box center [205, 106] width 70 height 11
type input "Debris/garbage on site"
click at [283, 72] on input "text" at bounding box center [269, 75] width 51 height 10
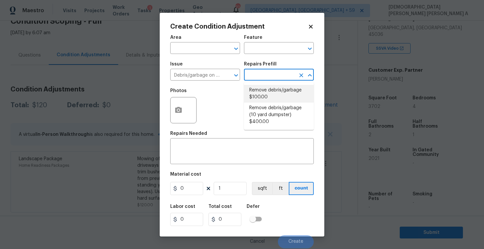
click at [277, 91] on li "Remove debris/garbage $100.00" at bounding box center [279, 94] width 70 height 18
type textarea "Remove, haul off, and properly dispose of any debris left by seller to offsite …"
type input "100"
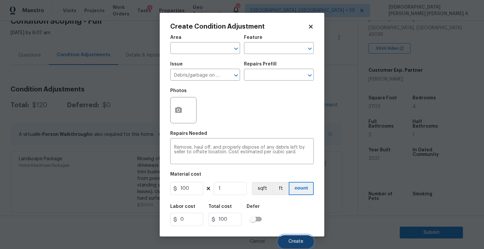
click at [285, 242] on button "Create" at bounding box center [296, 241] width 36 height 13
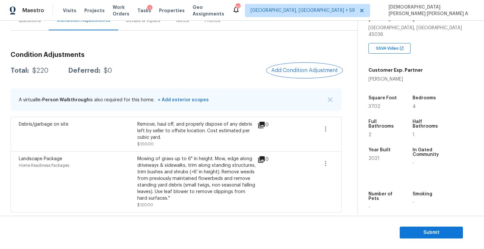
scroll to position [33, 0]
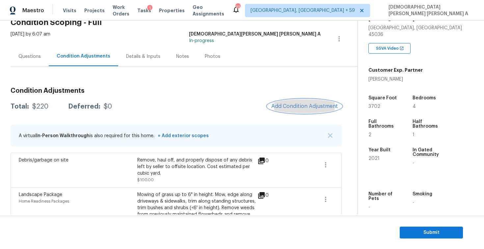
click at [305, 109] on span "Add Condition Adjustment" at bounding box center [304, 106] width 67 height 6
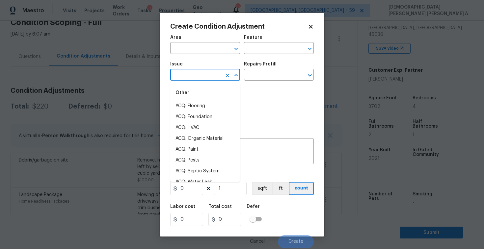
click at [185, 73] on input "text" at bounding box center [195, 75] width 51 height 10
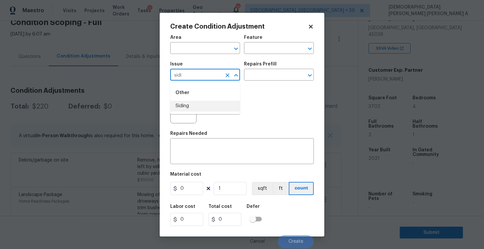
click at [183, 109] on li "Siding" at bounding box center [205, 106] width 70 height 11
type input "Siding"
click at [268, 80] on input "text" at bounding box center [269, 75] width 51 height 10
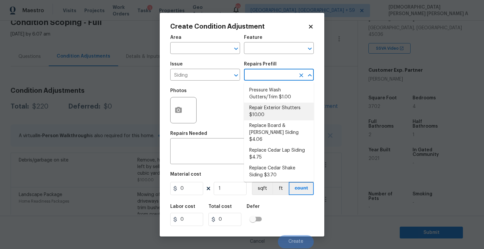
click at [262, 103] on li "Repair Exterior Shutters $10.00" at bounding box center [279, 112] width 70 height 18
type input "Siding"
type textarea "Repair the existing exterior shutters on the home (cracks, chips, holes, etc.).…"
type input "10"
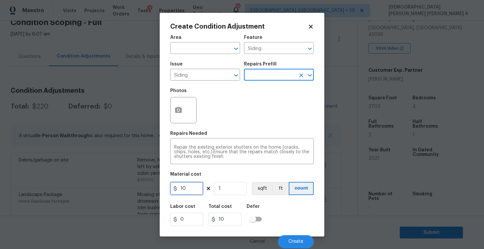
click at [196, 187] on input "10" at bounding box center [186, 188] width 33 height 13
type input "575"
click at [182, 107] on icon "button" at bounding box center [179, 110] width 8 height 8
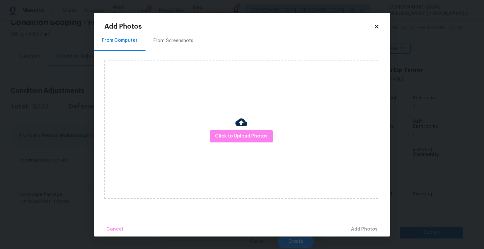
click at [175, 48] on div "From Screenshots" at bounding box center [174, 40] width 56 height 19
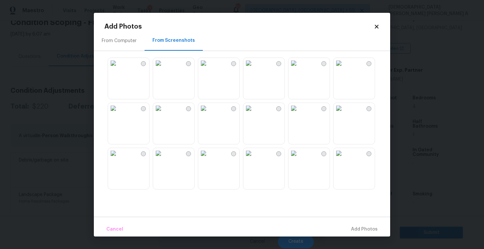
click at [344, 114] on img at bounding box center [339, 108] width 11 height 11
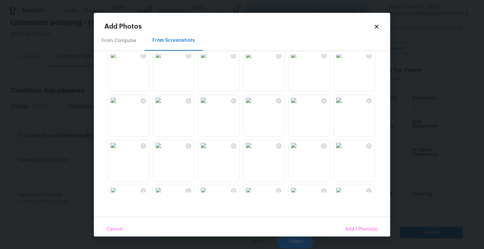
scroll to position [131, 0]
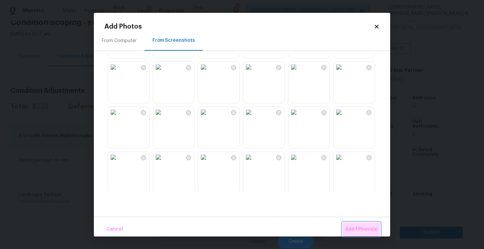
click at [354, 227] on span "Add 1 Photo(s)" at bounding box center [361, 230] width 33 height 8
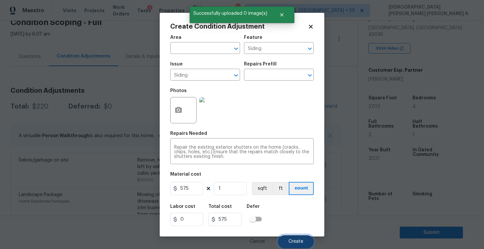
click at [289, 235] on button "Create" at bounding box center [296, 241] width 36 height 13
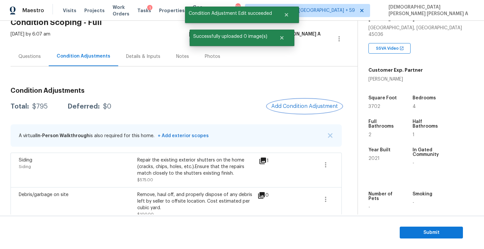
click at [302, 105] on span "Add Condition Adjustment" at bounding box center [304, 106] width 67 height 6
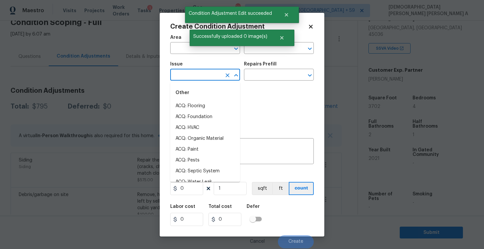
click at [185, 76] on input "text" at bounding box center [195, 75] width 51 height 10
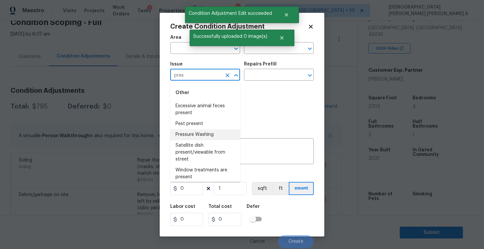
click at [202, 134] on li "Pressure Washing" at bounding box center [205, 134] width 70 height 11
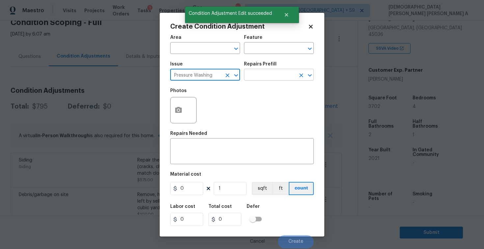
type input "Pressure Washing"
click at [273, 71] on input "text" at bounding box center [269, 75] width 51 height 10
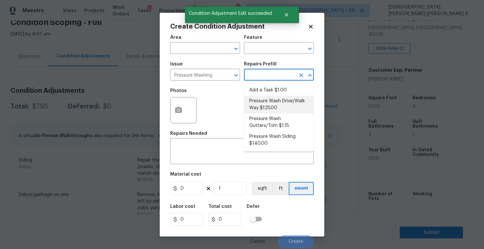
click at [264, 103] on li "Pressure Wash Drive/Walk Way $125.00" at bounding box center [279, 105] width 70 height 18
type input "Siding"
type textarea "Pressure wash the driveways/walkways as directed by the PM. Ensure that all deb…"
type input "125"
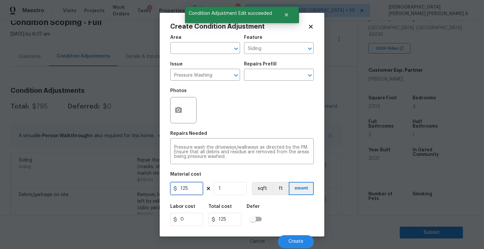
click at [187, 189] on input "125" at bounding box center [186, 188] width 33 height 13
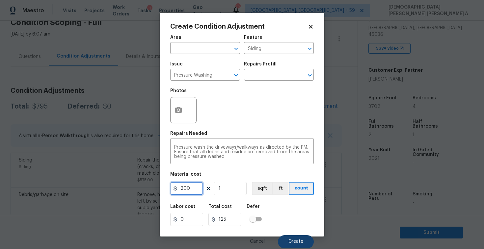
type input "200"
click at [304, 244] on button "Create" at bounding box center [296, 241] width 36 height 13
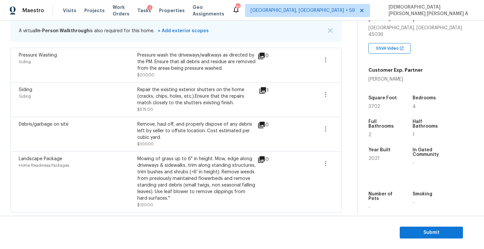
scroll to position [87, 0]
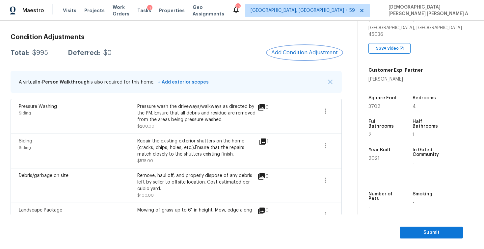
click at [308, 50] on span "Add Condition Adjustment" at bounding box center [304, 53] width 67 height 6
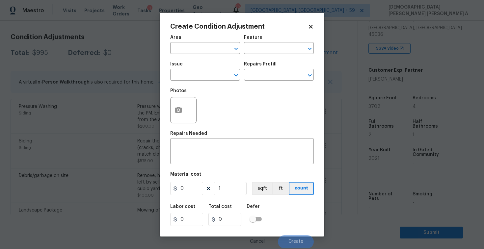
click at [169, 119] on div "Create Condition Adjustment Area ​ Feature ​ Issue ​ Repairs Prefill ​ Photos R…" at bounding box center [242, 125] width 165 height 224
click at [179, 113] on icon "button" at bounding box center [179, 110] width 8 height 8
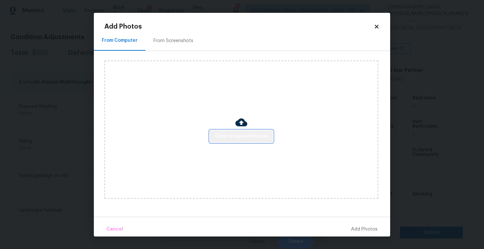
click at [253, 137] on span "Click to Upload Photos" at bounding box center [241, 136] width 53 height 8
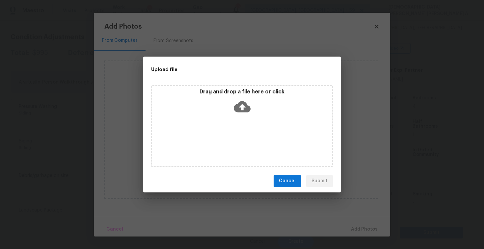
click at [242, 111] on icon at bounding box center [242, 106] width 17 height 11
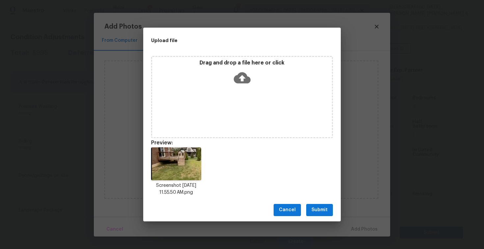
click at [319, 207] on span "Submit" at bounding box center [320, 210] width 16 height 8
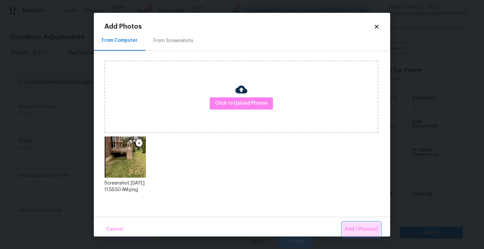
click at [357, 229] on span "Add 1 Photo(s)" at bounding box center [361, 230] width 33 height 8
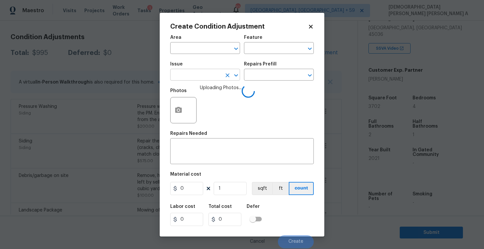
click at [203, 74] on input "text" at bounding box center [195, 75] width 51 height 10
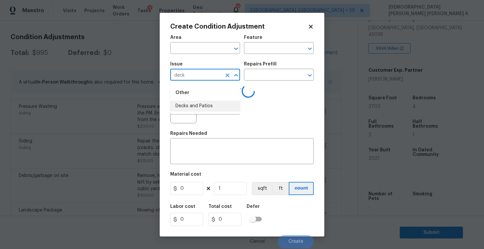
click at [206, 106] on li "Decks and Patios" at bounding box center [205, 106] width 70 height 11
type input "Decks and Patios"
click at [272, 73] on input "text" at bounding box center [269, 75] width 51 height 10
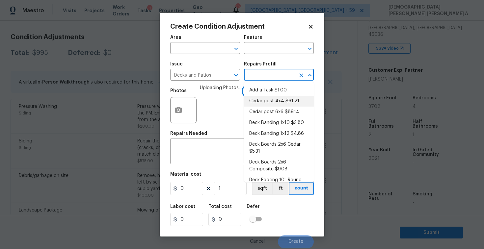
click at [268, 100] on li "Cedar post 4x4 $61.21" at bounding box center [279, 101] width 70 height 11
type input "Deck"
type textarea "Remove the existing 4x4x8 cedar post/footing (if needed) and prep the area for …"
type input "61.21"
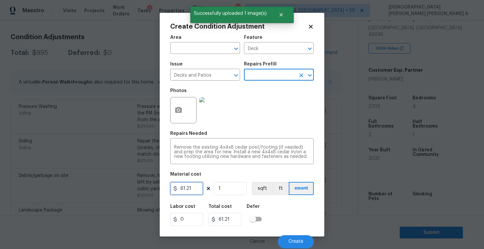
click at [197, 193] on input "61.21" at bounding box center [186, 188] width 33 height 13
type input "800"
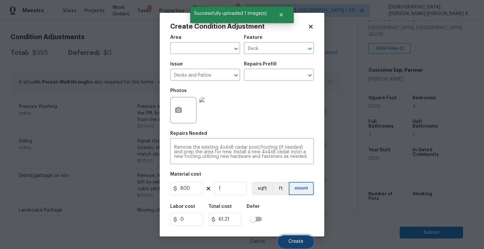
type input "800"
click at [296, 241] on span "Create" at bounding box center [295, 241] width 15 height 5
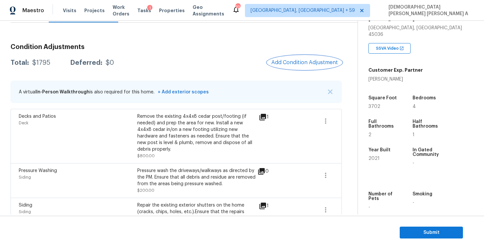
scroll to position [39, 0]
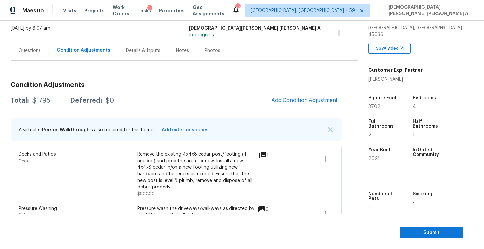
click at [235, 168] on div "Remove the existing 4x4x8 cedar post/footing (if needed) and prep the area for …" at bounding box center [196, 171] width 119 height 40
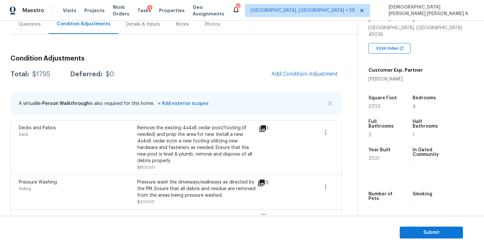
scroll to position [18, 0]
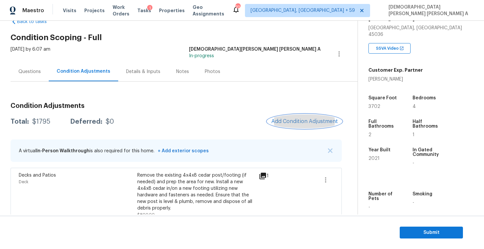
click at [313, 121] on span "Add Condition Adjustment" at bounding box center [304, 122] width 67 height 6
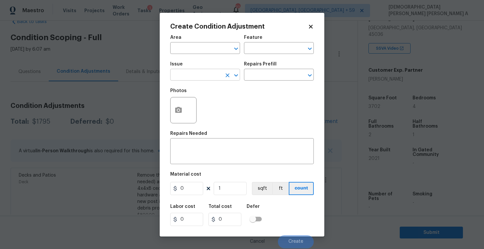
click at [205, 76] on input "text" at bounding box center [195, 75] width 51 height 10
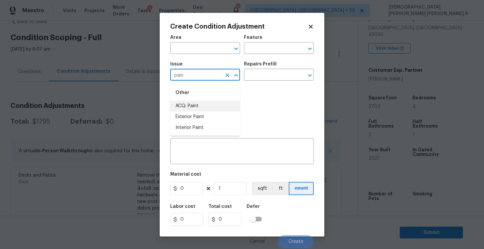
click at [206, 103] on li "ACQ: Paint" at bounding box center [205, 106] width 70 height 11
type input "ACQ: Paint"
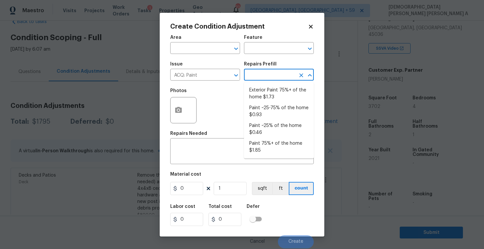
click at [267, 78] on input "text" at bounding box center [269, 75] width 51 height 10
click at [266, 126] on li "Paint ~25% of the home $0.46" at bounding box center [279, 130] width 70 height 18
type input "Acquisition"
type textarea "Acquisition Scope: ~25% of the home needs interior paint"
type input "0.46"
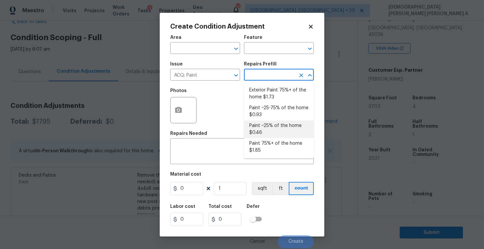
type input "0.46"
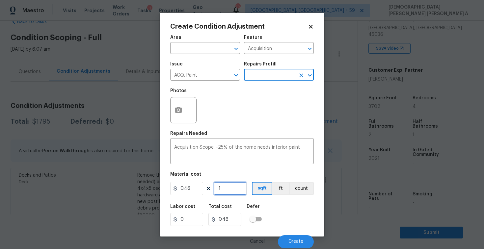
click at [238, 192] on input "1" at bounding box center [230, 188] width 33 height 13
type input "0"
type input "3"
type input "1.38"
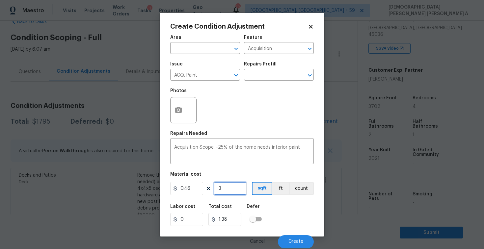
type input "37"
type input "17.02"
type input "370"
type input "170.2"
type input "3702"
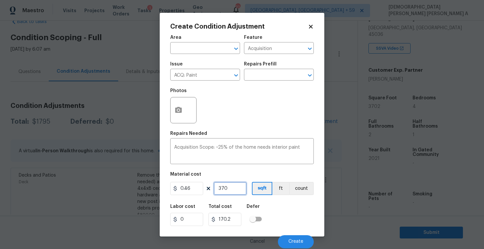
type input "1702.92"
type input "3702"
click at [287, 240] on button "Create" at bounding box center [296, 241] width 36 height 13
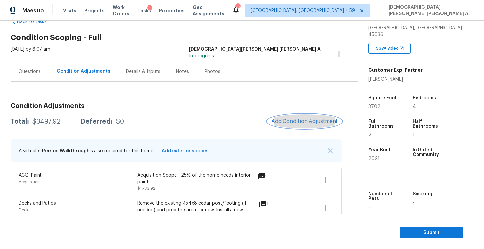
click at [300, 116] on button "Add Condition Adjustment" at bounding box center [304, 122] width 74 height 14
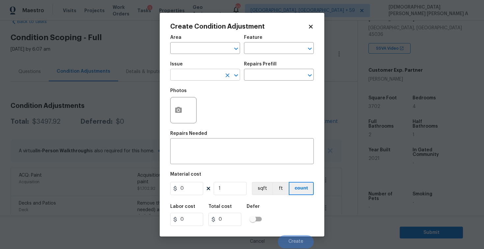
click at [196, 78] on input "text" at bounding box center [195, 75] width 51 height 10
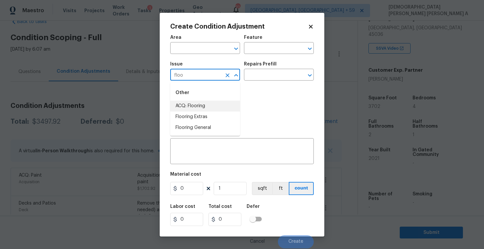
click at [196, 110] on li "ACQ: Flooring" at bounding box center [205, 106] width 70 height 11
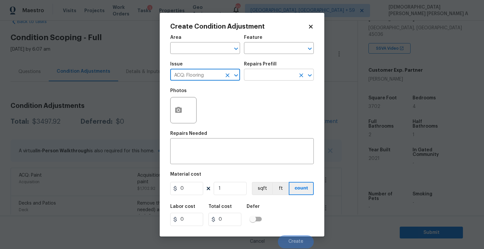
type input "ACQ: Flooring"
click at [276, 79] on input "text" at bounding box center [269, 75] width 51 height 10
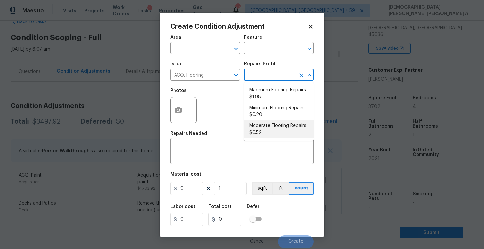
click at [272, 130] on li "Moderate Flooring Repairs $0.52" at bounding box center [279, 130] width 70 height 18
type input "Acquisition"
type textarea "Acquisition Scope: Moderate flooring repairs"
type input "0.52"
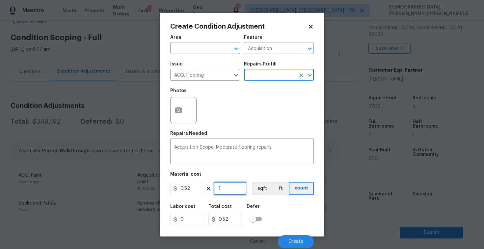
click at [230, 188] on input "1" at bounding box center [230, 188] width 33 height 13
type input "0"
type input "3"
type input "1.56"
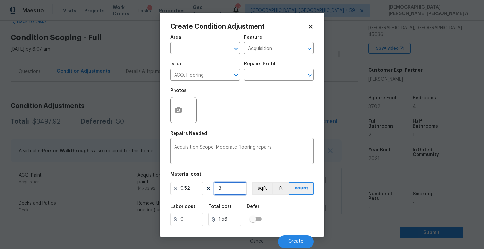
type input "37"
type input "19.24"
type input "370"
type input "192.4"
type input "3702"
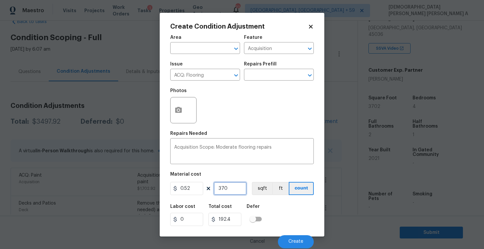
type input "1925.04"
type input "3702"
click at [173, 108] on button "button" at bounding box center [179, 110] width 16 height 26
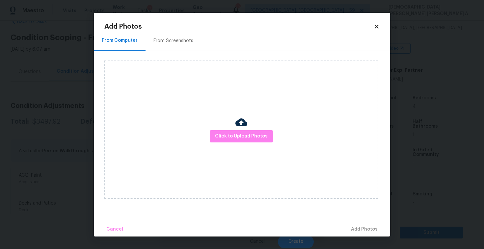
click at [164, 43] on div "From Screenshots" at bounding box center [173, 41] width 40 height 7
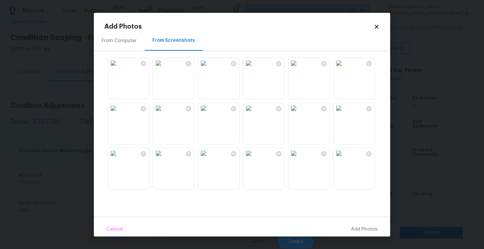
click at [119, 68] on img at bounding box center [113, 63] width 11 height 11
click at [164, 159] on img at bounding box center [158, 153] width 11 height 11
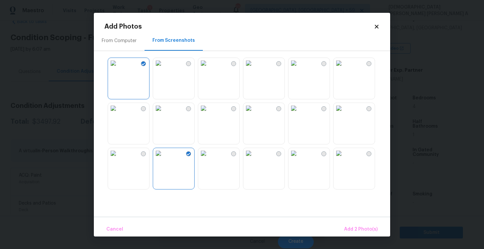
click at [209, 159] on img at bounding box center [203, 153] width 11 height 11
click at [254, 159] on img at bounding box center [248, 153] width 11 height 11
click at [299, 159] on img at bounding box center [293, 153] width 11 height 11
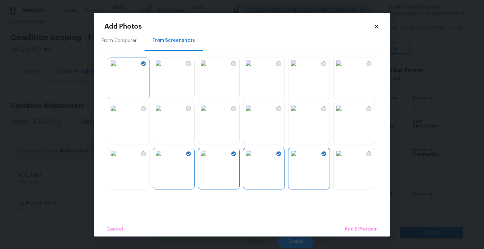
click at [344, 159] on img at bounding box center [339, 153] width 11 height 11
click at [358, 234] on button "Add 6 Photo(s)" at bounding box center [361, 230] width 39 height 14
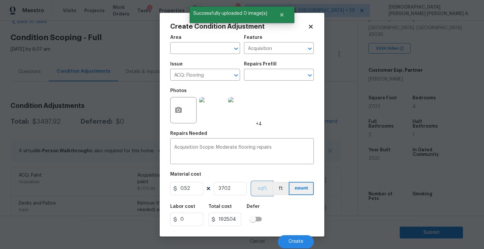
click at [258, 189] on button "sqft" at bounding box center [262, 188] width 20 height 13
click at [301, 241] on span "Create" at bounding box center [295, 241] width 15 height 5
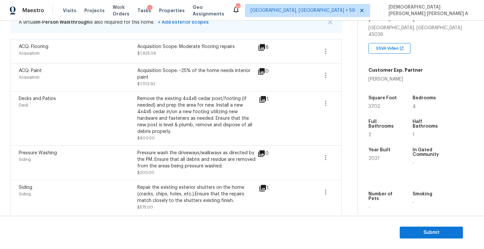
scroll to position [95, 0]
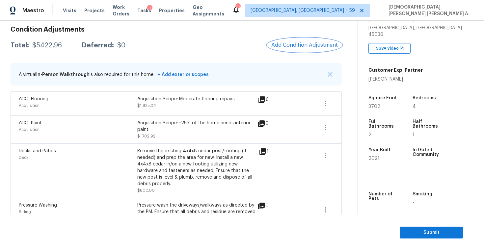
click at [302, 51] on button "Add Condition Adjustment" at bounding box center [304, 45] width 74 height 14
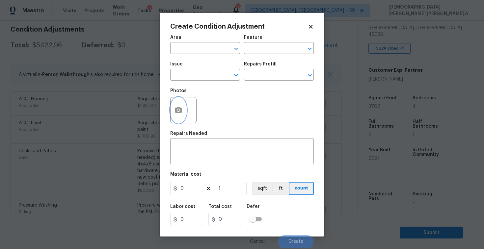
click at [180, 111] on icon "button" at bounding box center [178, 110] width 7 height 6
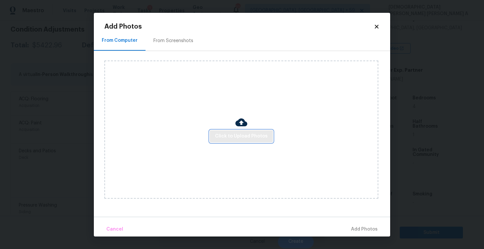
click at [250, 137] on span "Click to Upload Photos" at bounding box center [241, 136] width 53 height 8
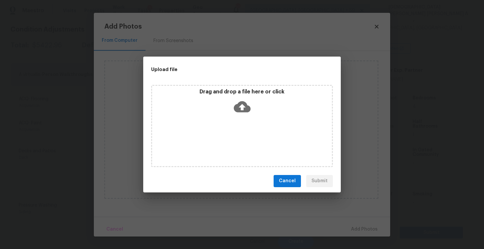
click at [242, 109] on icon at bounding box center [242, 106] width 17 height 17
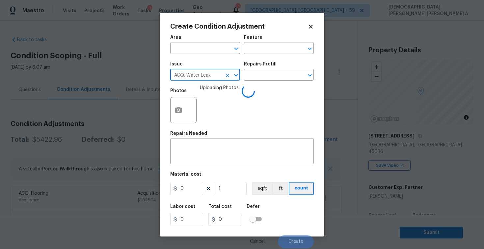
scroll to position [117, 0]
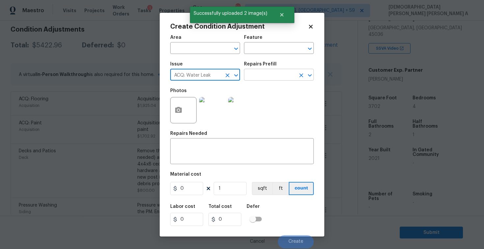
type input "ACQ: Water Leak"
click at [278, 75] on input "text" at bounding box center [269, 75] width 51 height 10
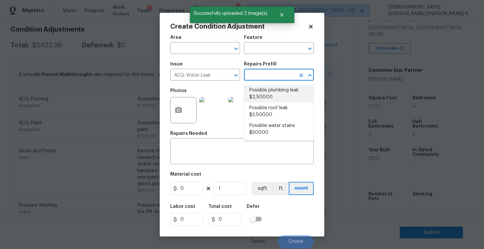
click at [270, 95] on li "Possible plumbing leak $2,500.00" at bounding box center [279, 94] width 70 height 18
type input "Acquisition"
type input "2500"
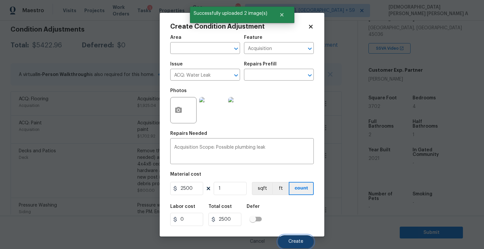
click at [293, 241] on span "Create" at bounding box center [295, 241] width 15 height 5
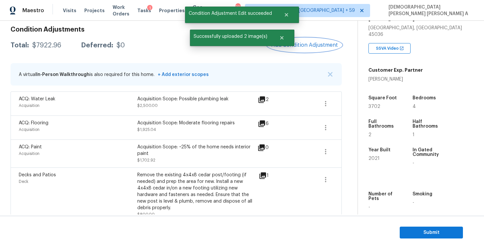
click at [303, 51] on button "Add Condition Adjustment" at bounding box center [304, 45] width 74 height 14
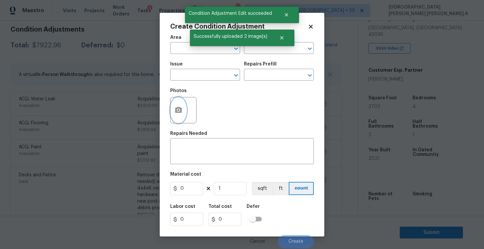
click at [175, 116] on button "button" at bounding box center [179, 110] width 16 height 26
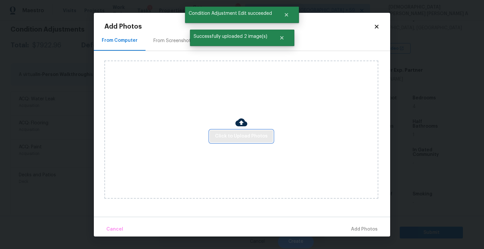
click at [251, 139] on span "Click to Upload Photos" at bounding box center [241, 136] width 53 height 8
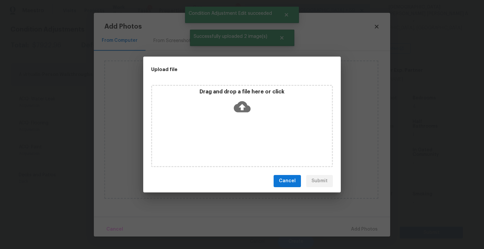
click at [244, 119] on div "Drag and drop a file here or click" at bounding box center [242, 126] width 182 height 82
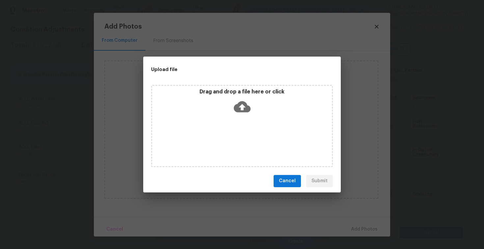
click at [291, 183] on span "Cancel" at bounding box center [287, 181] width 17 height 8
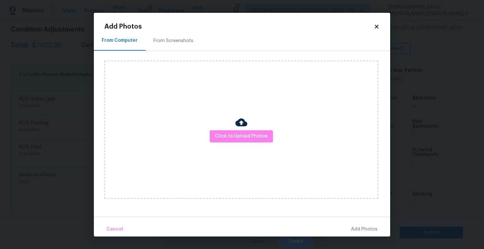
click at [379, 25] on icon at bounding box center [377, 27] width 6 height 6
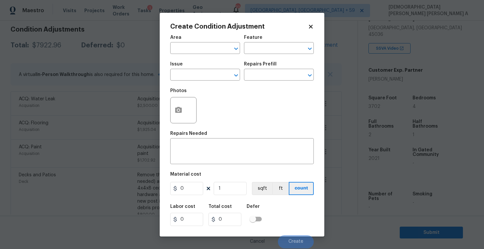
click at [314, 27] on div "Create Condition Adjustment Area ​ Feature ​ Issue ​ Repairs Prefill ​ Photos R…" at bounding box center [242, 125] width 165 height 224
click at [312, 27] on icon at bounding box center [311, 27] width 4 height 4
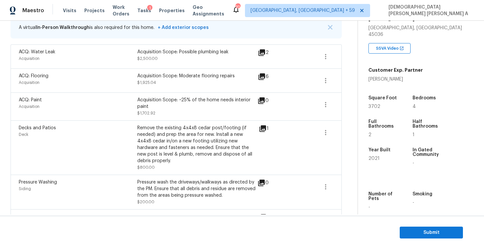
scroll to position [116, 0]
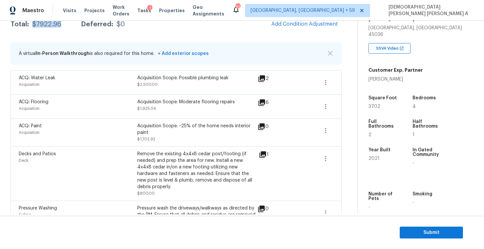
drag, startPoint x: 62, startPoint y: 26, endPoint x: 30, endPoint y: 24, distance: 32.0
click at [30, 24] on div "Total: $7922.96 Deferred: $0" at bounding box center [68, 24] width 114 height 7
copy div "$7922.96"
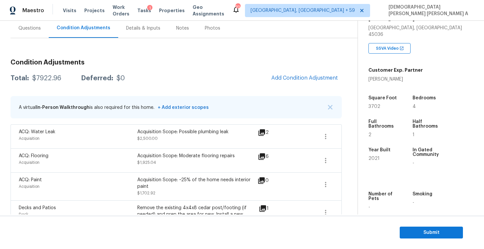
click at [24, 35] on div "Questions" at bounding box center [30, 27] width 38 height 19
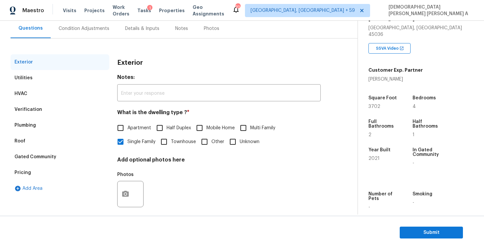
scroll to position [63, 0]
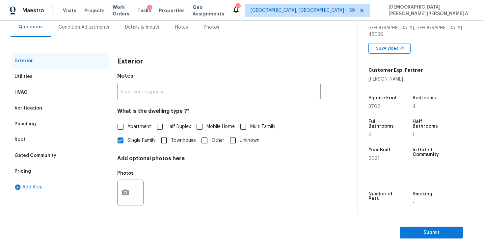
click at [31, 169] on div "Pricing" at bounding box center [60, 172] width 99 height 16
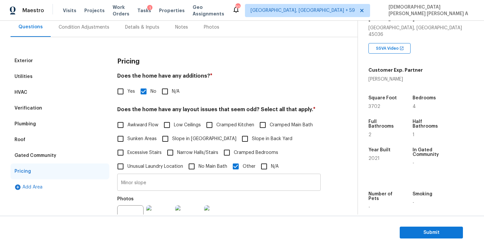
scroll to position [92, 0]
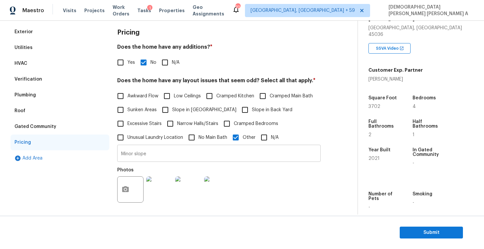
click at [182, 154] on input "Minor slope" at bounding box center [219, 154] width 204 height 15
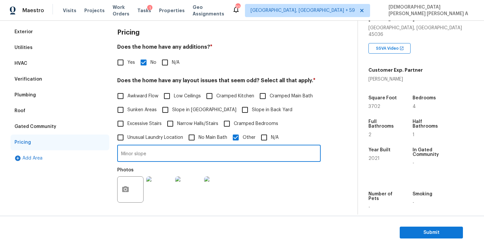
click at [140, 155] on input "Minor slope" at bounding box center [219, 154] width 204 height 15
type input "Minor slope"
click at [31, 80] on div "Verification" at bounding box center [28, 79] width 28 height 7
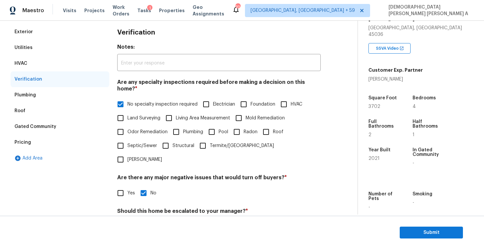
scroll to position [124, 0]
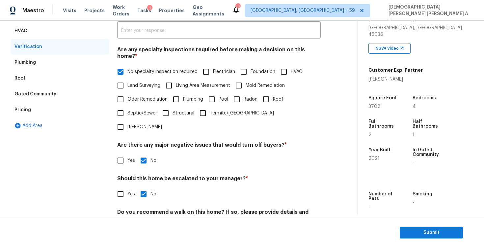
click at [124, 187] on input "Yes" at bounding box center [121, 194] width 14 height 14
checkbox input "true"
checkbox input "false"
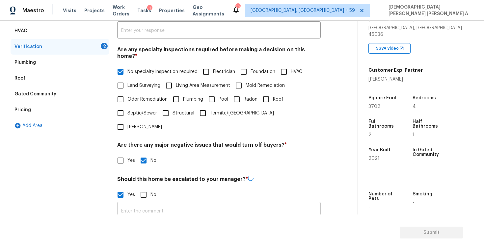
click at [194, 204] on input "text" at bounding box center [219, 211] width 204 height 15
type input "T"
type input "i"
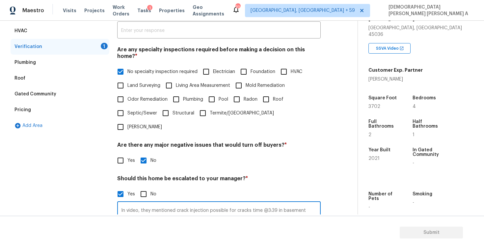
scroll to position [203, 0]
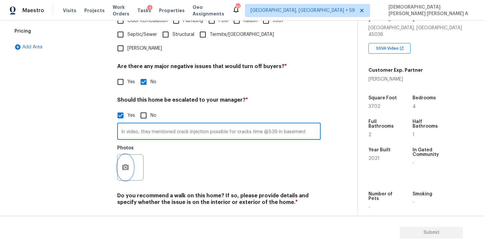
click at [127, 164] on icon "button" at bounding box center [125, 167] width 7 height 6
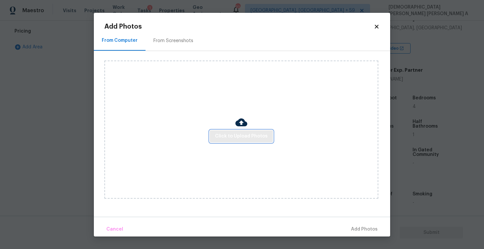
click at [255, 139] on span "Click to Upload Photos" at bounding box center [241, 136] width 53 height 8
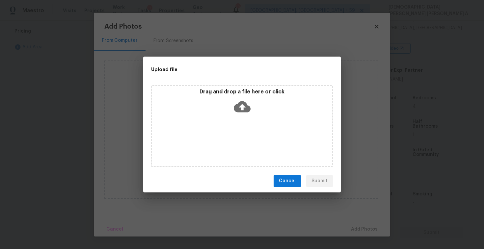
click at [245, 119] on div "Drag and drop a file here or click" at bounding box center [242, 126] width 182 height 82
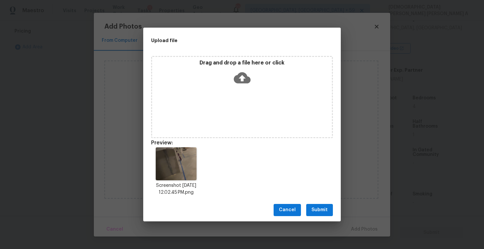
click at [322, 207] on span "Submit" at bounding box center [320, 210] width 16 height 8
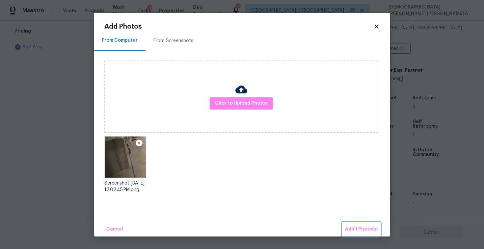
click at [357, 228] on span "Add 1 Photo(s)" at bounding box center [361, 230] width 33 height 8
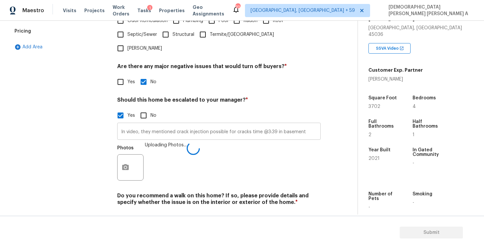
click at [306, 124] on input "In video, they mentioned crack injection possible for cracks time @3:39 in base…" at bounding box center [219, 131] width 204 height 15
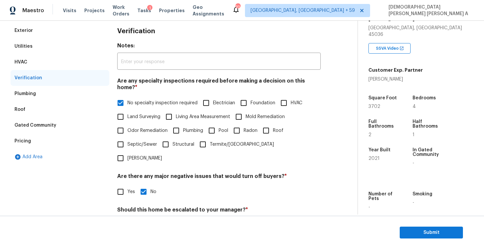
scroll to position [0, 0]
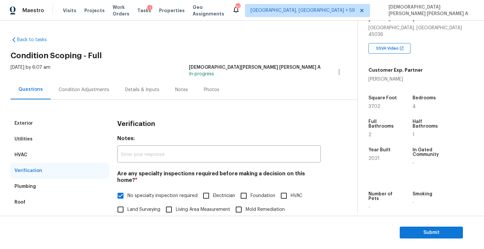
type input "In video, they mentioned crack injection possible for cracks time @3:39 in base…"
click at [90, 87] on div "Condition Adjustments" at bounding box center [84, 90] width 51 height 7
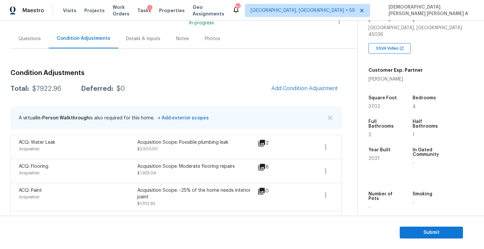
scroll to position [75, 0]
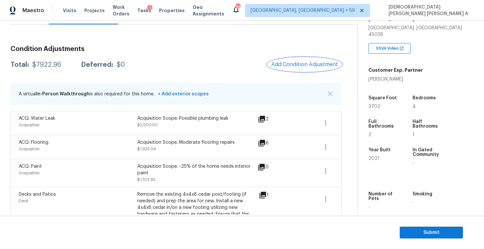
click at [299, 67] on span "Add Condition Adjustment" at bounding box center [304, 65] width 67 height 6
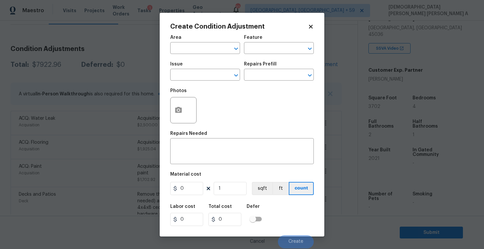
click at [166, 111] on div "Create Condition Adjustment Area ​ Feature ​ Issue ​ Repairs Prefill ​ Photos R…" at bounding box center [242, 125] width 165 height 224
click at [182, 114] on icon "button" at bounding box center [179, 110] width 8 height 8
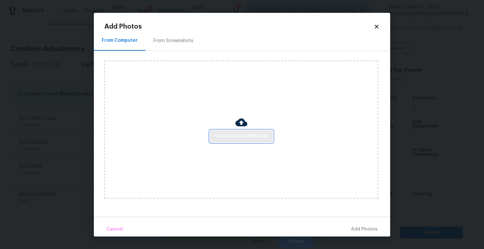
click at [254, 135] on span "Click to Upload Photos" at bounding box center [241, 136] width 53 height 8
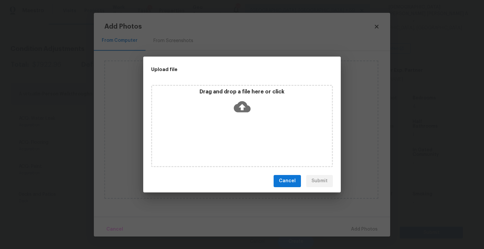
drag, startPoint x: 254, startPoint y: 135, endPoint x: 252, endPoint y: 130, distance: 5.8
click at [254, 134] on div "Drag and drop a file here or click" at bounding box center [242, 126] width 182 height 82
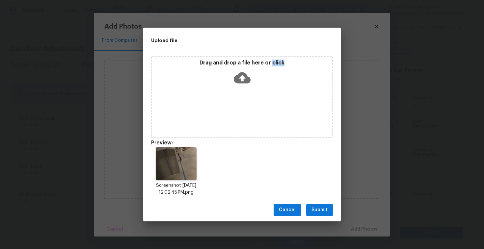
click at [324, 209] on span "Submit" at bounding box center [320, 210] width 16 height 8
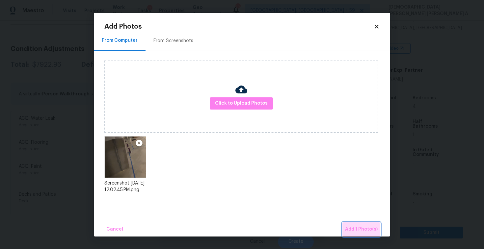
click at [366, 236] on button "Add 1 Photo(s)" at bounding box center [361, 230] width 38 height 14
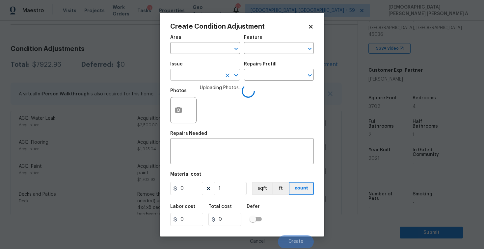
click at [183, 78] on input "text" at bounding box center [195, 75] width 51 height 10
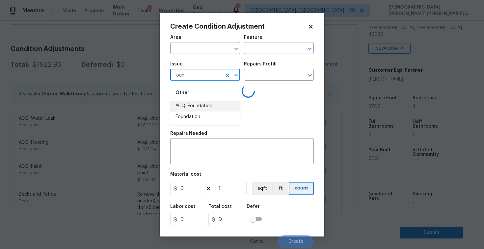
click at [194, 104] on li "ACQ: Foundation" at bounding box center [205, 106] width 70 height 11
type input "ACQ: Foundation"
click at [265, 79] on input "text" at bounding box center [269, 75] width 51 height 10
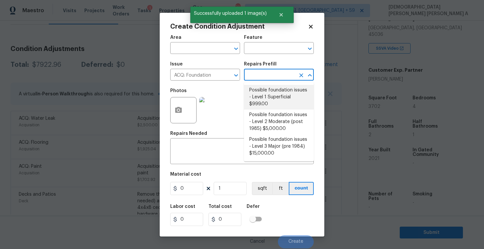
click at [268, 99] on li "Possible foundation issues - Level 1 Superficial $999.00" at bounding box center [279, 97] width 70 height 25
type input "Acquisition"
type textarea "Possible foundation issues - Level 1 - Superficial. Disclaimer: This is NOT a t…"
type input "999"
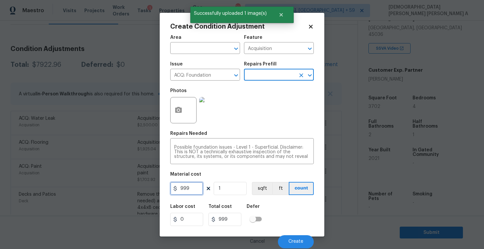
click at [188, 183] on input "999" at bounding box center [186, 188] width 33 height 13
type input "0"
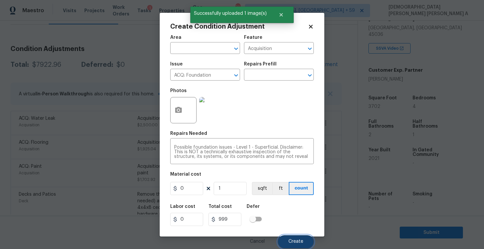
type input "0"
click at [301, 246] on button "Create" at bounding box center [296, 241] width 36 height 13
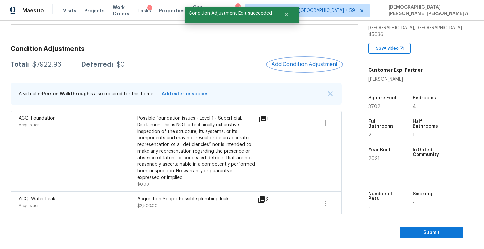
click at [300, 62] on span "Add Condition Adjustment" at bounding box center [304, 65] width 67 height 6
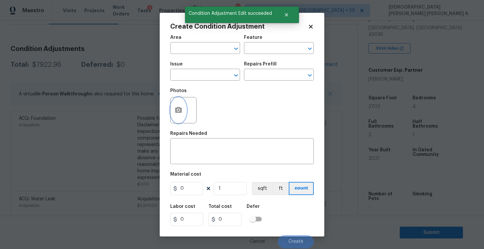
click at [175, 109] on icon "button" at bounding box center [179, 110] width 8 height 8
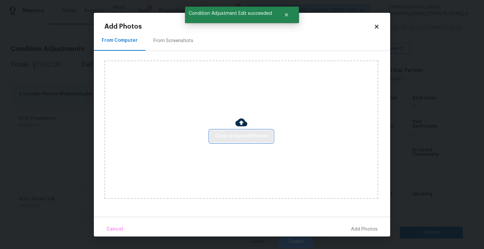
click at [259, 140] on span "Click to Upload Photos" at bounding box center [241, 136] width 53 height 8
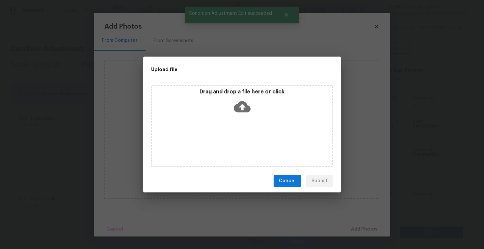
click at [238, 98] on icon at bounding box center [242, 106] width 17 height 17
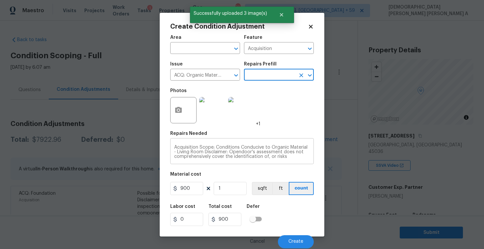
scroll to position [117, 0]
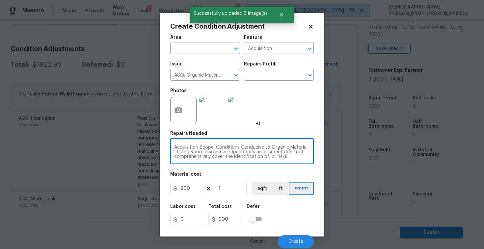
drag, startPoint x: 174, startPoint y: 152, endPoint x: 201, endPoint y: 152, distance: 26.7
click at [201, 152] on textarea "Acquisition Scope: Conditions Conducive to Organic Material - Living Room Discl…" at bounding box center [242, 152] width 136 height 14
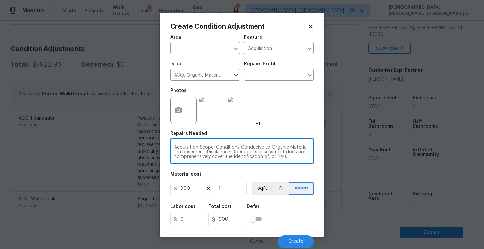
type textarea "Acquisition Scope: Conditions Conducive to Organic Material - In basement, Disc…"
click at [189, 184] on input "900" at bounding box center [186, 188] width 33 height 13
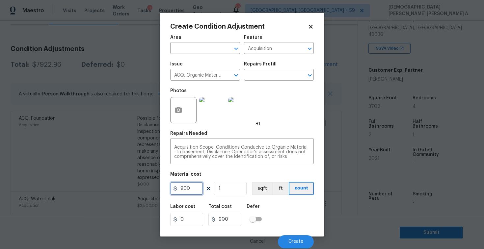
click at [189, 184] on input "900" at bounding box center [186, 188] width 33 height 13
type input "0"
click at [294, 152] on textarea "Acquisition Scope: Conditions Conducive to Organic Material - In basement, Disc…" at bounding box center [242, 152] width 136 height 14
click at [294, 239] on button "Create" at bounding box center [296, 241] width 36 height 13
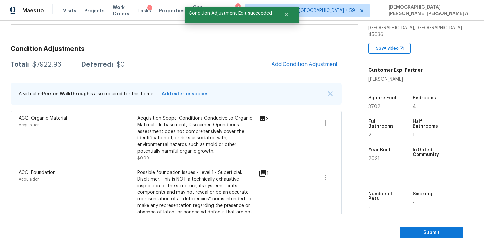
click at [25, 22] on div "Questions" at bounding box center [30, 14] width 38 height 19
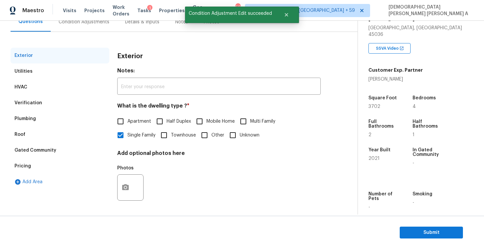
click at [35, 101] on div "Verification" at bounding box center [28, 103] width 28 height 7
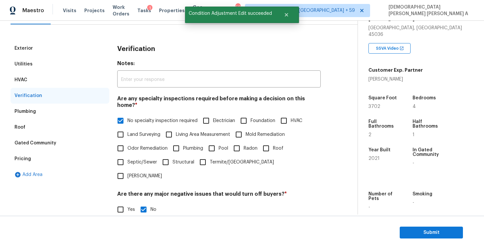
scroll to position [203, 0]
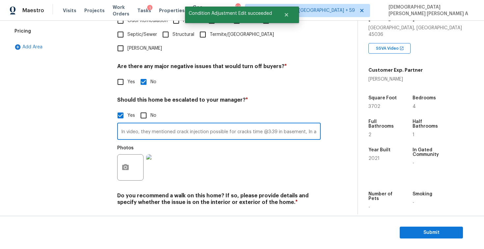
click at [281, 124] on input "In video, they mentioned crack injection possible for cracks time @3:39 in base…" at bounding box center [219, 131] width 204 height 15
click at [318, 124] on input "In video, they mentioned crack injection possible for cracks time @3:39 in base…" at bounding box center [219, 131] width 204 height 15
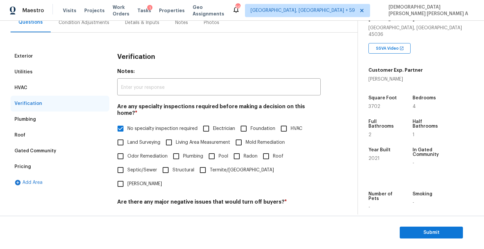
scroll to position [0, 0]
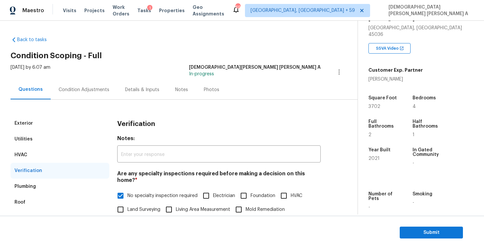
type input "In video, they mentioned crack injection possible for cracks time @3:39 in base…"
click at [86, 90] on div "Condition Adjustments" at bounding box center [84, 90] width 51 height 7
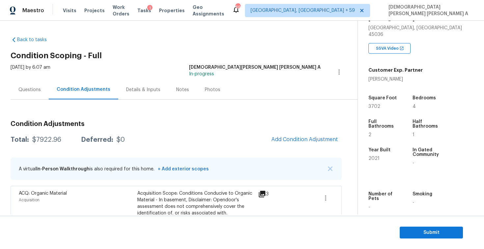
drag, startPoint x: 61, startPoint y: 139, endPoint x: 28, endPoint y: 138, distance: 32.9
click at [28, 138] on div "Total: $7922.96 Deferred: $0" at bounding box center [68, 140] width 114 height 7
copy div "$7922.96"
click at [29, 91] on div "Questions" at bounding box center [29, 90] width 22 height 7
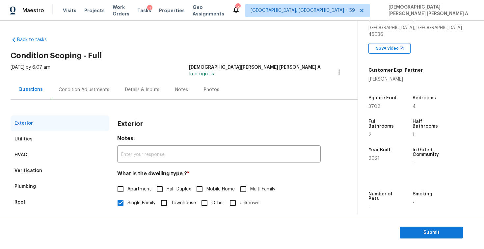
scroll to position [68, 0]
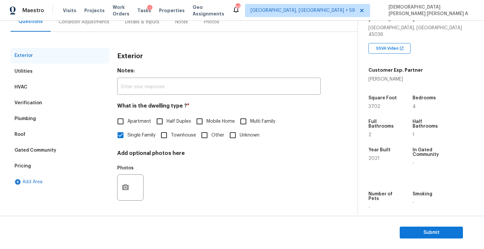
click at [47, 100] on div "Verification" at bounding box center [60, 103] width 99 height 16
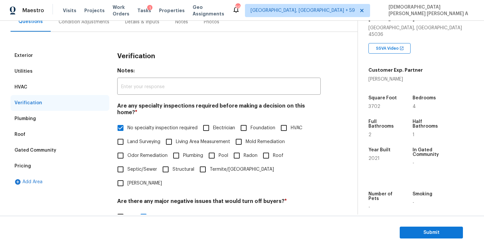
scroll to position [198, 0]
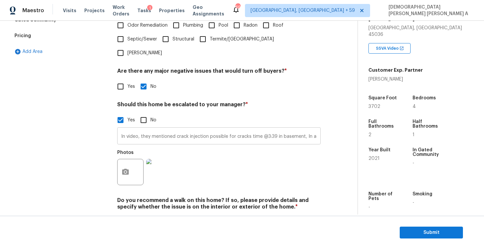
click at [162, 129] on input "In video, they mentioned crack injection possible for cracks time @3:39 in base…" at bounding box center [219, 136] width 204 height 15
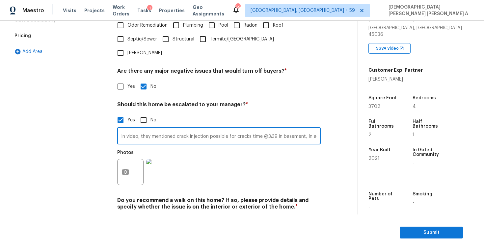
click at [162, 129] on input "In video, they mentioned crack injection possible for cracks time @3:39 in base…" at bounding box center [219, 136] width 204 height 15
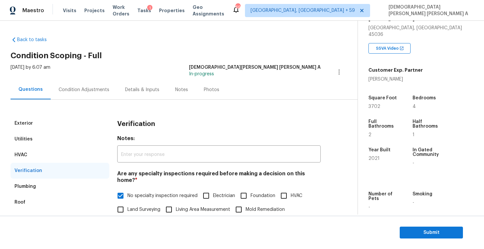
click at [76, 87] on div "Condition Adjustments" at bounding box center [84, 90] width 51 height 7
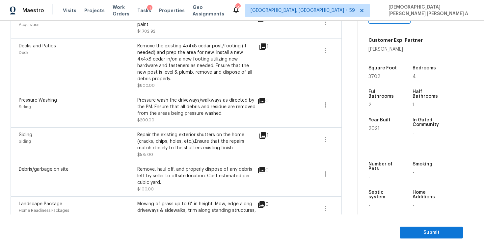
scroll to position [398, 0]
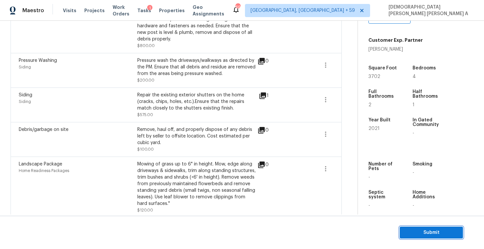
click at [431, 227] on button "Submit" at bounding box center [431, 233] width 63 height 12
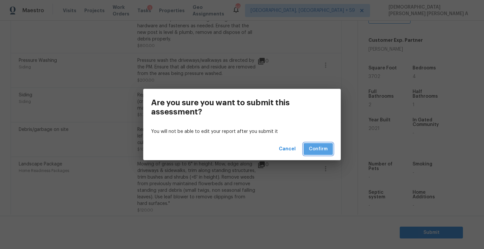
click at [317, 145] on span "Confirm" at bounding box center [318, 149] width 19 height 8
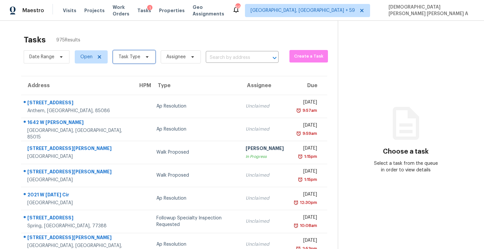
click at [150, 58] on span "Task Type" at bounding box center [134, 56] width 42 height 13
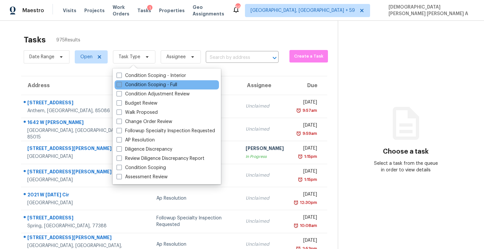
click at [147, 82] on label "Condition Scoping - Full" at bounding box center [147, 85] width 61 height 7
click at [121, 82] on input "Condition Scoping - Full" at bounding box center [119, 84] width 4 height 4
checkbox input "true"
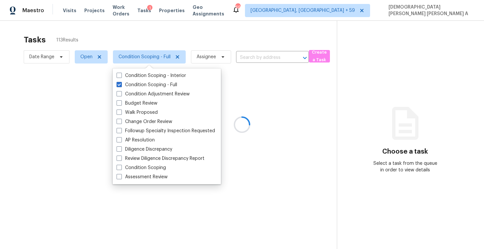
click at [138, 38] on div at bounding box center [242, 124] width 484 height 249
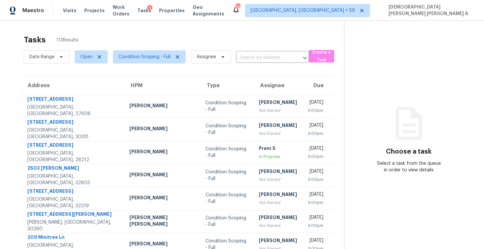
scroll to position [94, 0]
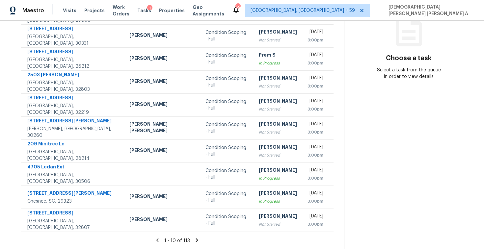
click at [196, 240] on icon at bounding box center [197, 240] width 2 height 4
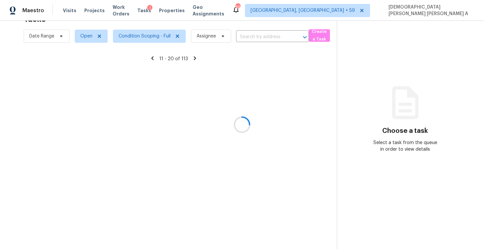
scroll to position [21, 0]
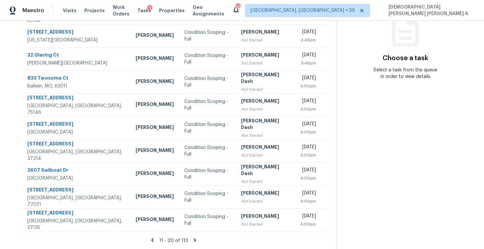
click at [193, 240] on icon at bounding box center [195, 240] width 6 height 6
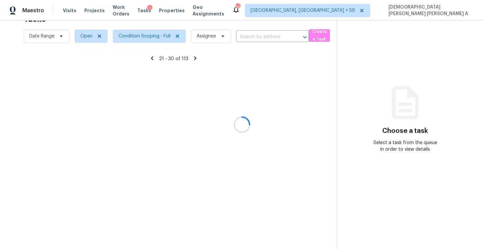
scroll to position [94, 0]
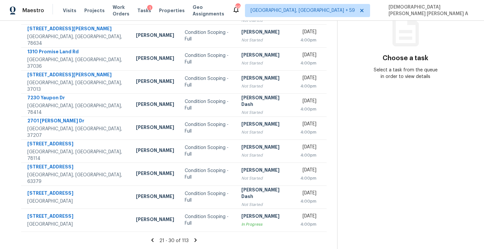
click at [193, 240] on icon at bounding box center [196, 240] width 6 height 6
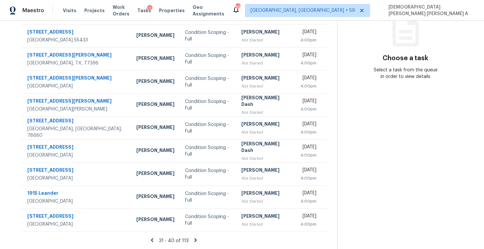
click at [194, 240] on icon at bounding box center [196, 240] width 6 height 6
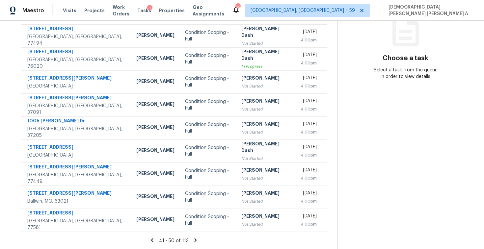
click at [194, 240] on icon at bounding box center [196, 240] width 6 height 6
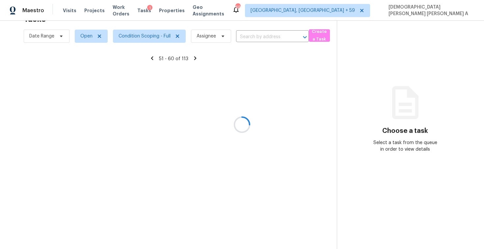
scroll to position [21, 0]
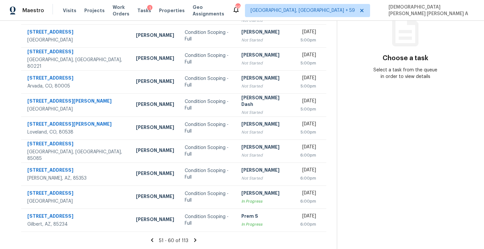
click at [194, 240] on icon at bounding box center [195, 240] width 6 height 6
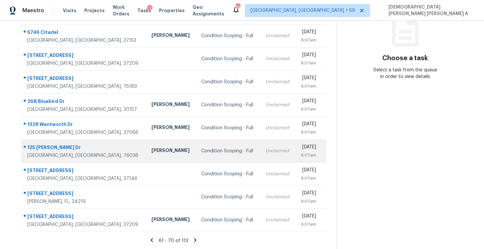
scroll to position [39, 0]
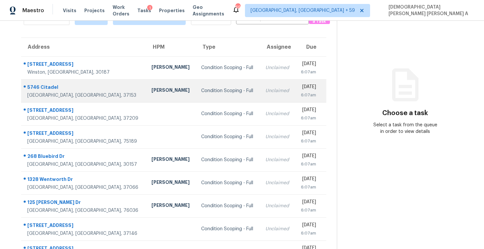
click at [212, 86] on td "Condition Scoping - Full" at bounding box center [228, 90] width 64 height 23
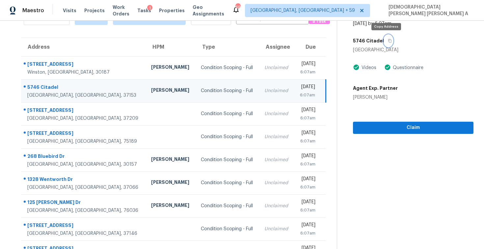
click at [388, 39] on icon "button" at bounding box center [390, 41] width 4 height 4
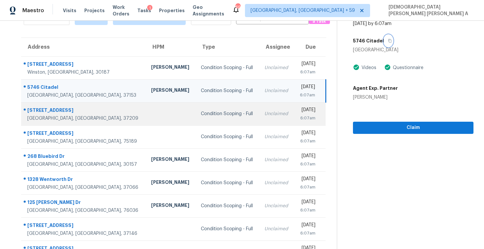
scroll to position [0, 0]
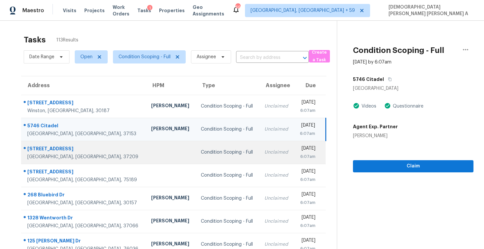
click at [204, 152] on div "Condition Scoping - Full" at bounding box center [227, 152] width 53 height 7
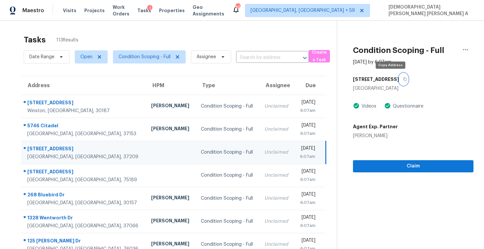
click at [403, 80] on icon "button" at bounding box center [405, 79] width 4 height 4
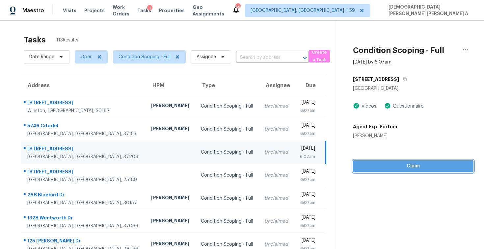
click at [384, 171] on button "Claim" at bounding box center [413, 166] width 121 height 12
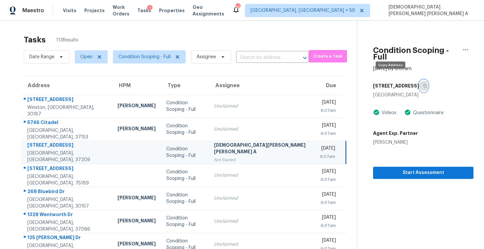
click at [423, 84] on icon "button" at bounding box center [425, 86] width 4 height 4
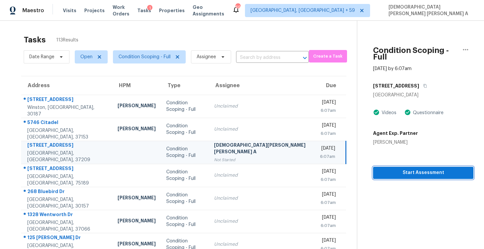
click at [404, 169] on span "Start Assessment" at bounding box center [423, 173] width 90 height 8
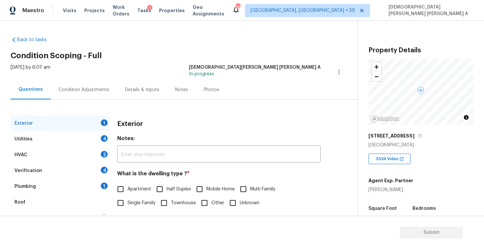
click at [189, 62] on div "Back to tasks Condition Scoping - Full Tue, Sep 30 2025 by 6:07 am Mohamed Azee…" at bounding box center [184, 156] width 347 height 251
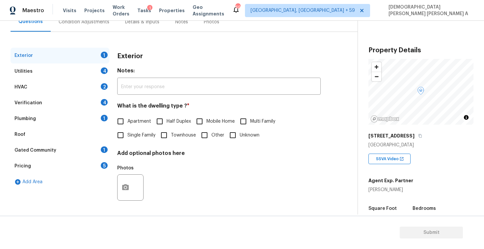
click at [120, 136] on input "Single Family" at bounding box center [121, 135] width 14 height 14
checkbox input "true"
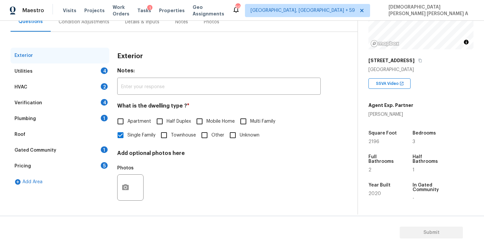
click at [81, 74] on div "Utilities 4" at bounding box center [60, 72] width 99 height 16
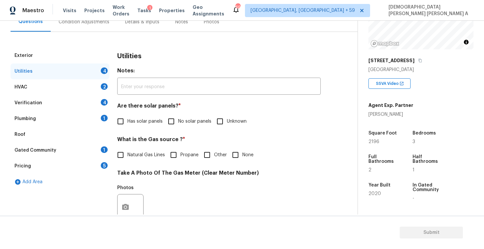
click at [169, 125] on input "No solar panels" at bounding box center [171, 122] width 14 height 14
checkbox input "true"
click at [123, 154] on input "Natural Gas Lines" at bounding box center [121, 155] width 14 height 14
checkbox input "true"
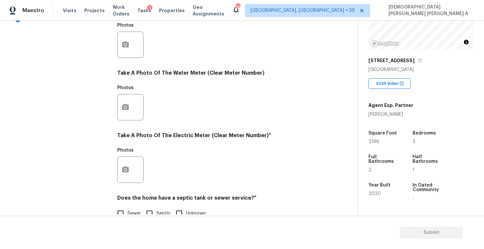
scroll to position [246, 0]
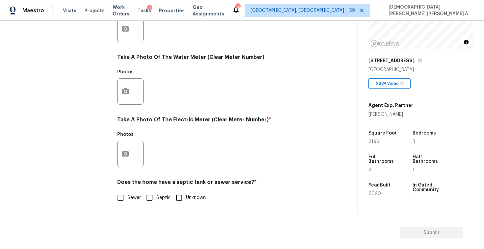
click at [117, 197] on input "Sewer" at bounding box center [121, 198] width 14 height 14
checkbox input "true"
click at [116, 160] on div "Exterior Utilities 1 HVAC 2 Verification 4 Plumbing 1 Roof Gated Community 1 Pr…" at bounding box center [176, 41] width 331 height 344
click at [125, 150] on button "button" at bounding box center [126, 154] width 16 height 26
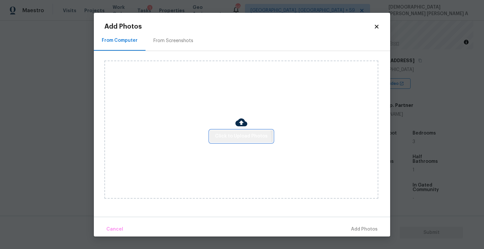
click at [235, 139] on span "Click to Upload Photos" at bounding box center [241, 136] width 53 height 8
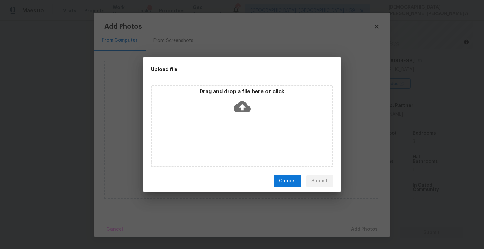
click at [248, 107] on icon at bounding box center [242, 106] width 17 height 11
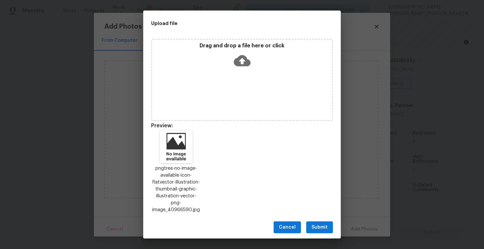
click at [318, 228] on span "Submit" at bounding box center [320, 228] width 16 height 8
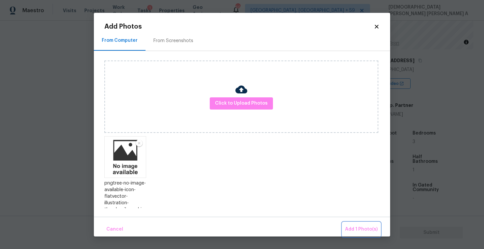
click at [356, 233] on span "Add 1 Photo(s)" at bounding box center [361, 230] width 33 height 8
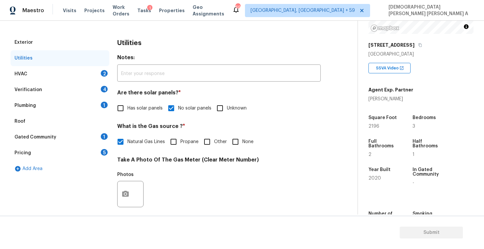
scroll to position [48, 0]
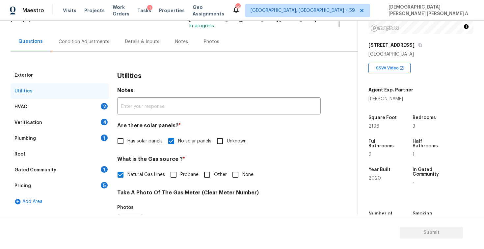
click at [75, 106] on div "HVAC 2" at bounding box center [60, 107] width 99 height 16
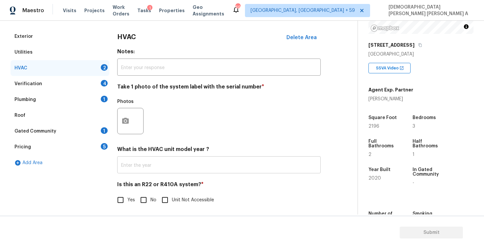
scroll to position [90, 0]
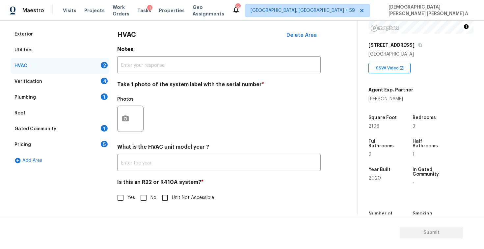
click at [151, 196] on span "No" at bounding box center [154, 198] width 6 height 7
click at [151, 196] on input "No" at bounding box center [144, 198] width 14 height 14
checkbox input "true"
click at [124, 112] on button "button" at bounding box center [126, 119] width 16 height 26
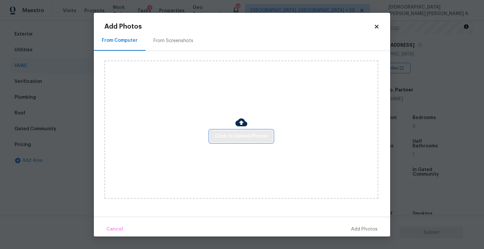
click at [246, 137] on span "Click to Upload Photos" at bounding box center [241, 136] width 53 height 8
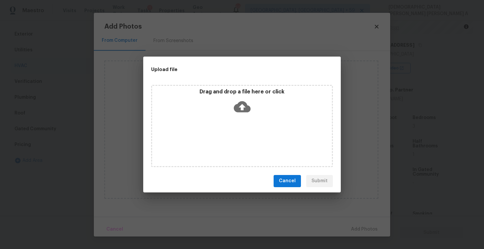
click at [241, 110] on icon at bounding box center [242, 106] width 17 height 11
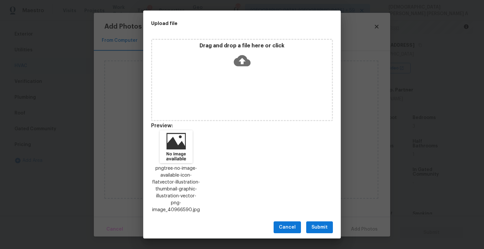
click at [321, 224] on span "Submit" at bounding box center [320, 228] width 16 height 8
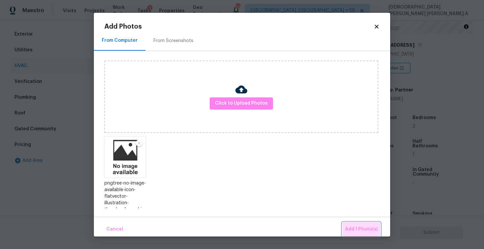
click at [376, 230] on span "Add 1 Photo(s)" at bounding box center [361, 230] width 33 height 8
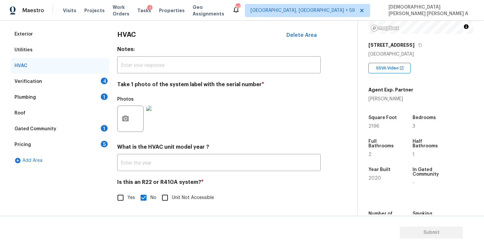
click at [61, 80] on div "Verification 4" at bounding box center [60, 82] width 99 height 16
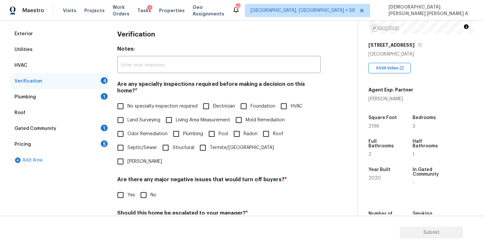
click at [118, 99] on input "No specialty inspection required" at bounding box center [121, 106] width 14 height 14
checkbox input "true"
click at [149, 188] on input "No" at bounding box center [144, 195] width 14 height 14
checkbox input "true"
click at [144, 223] on input "No" at bounding box center [144, 230] width 14 height 14
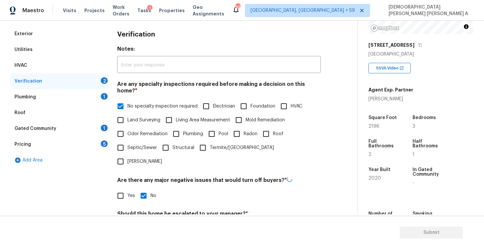
checkbox input "true"
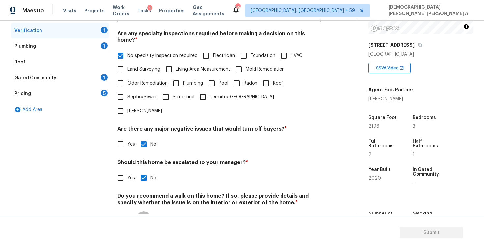
click at [146, 211] on input "No" at bounding box center [144, 218] width 14 height 14
checkbox input "true"
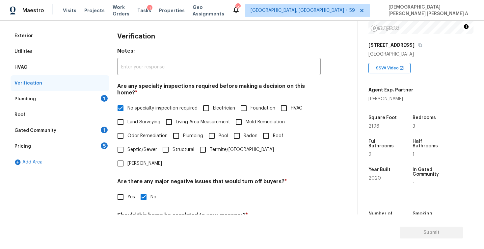
click at [93, 102] on div "Plumbing 1" at bounding box center [60, 99] width 99 height 16
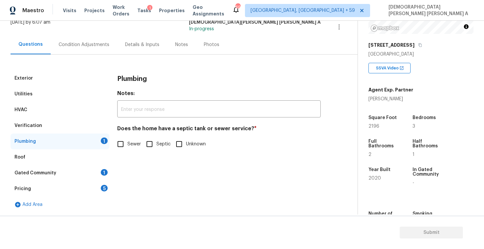
click at [123, 144] on input "Sewer" at bounding box center [121, 144] width 14 height 14
checkbox input "true"
click at [81, 172] on div "Gated Community 1" at bounding box center [60, 173] width 99 height 16
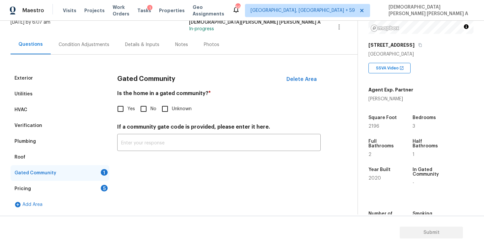
click at [140, 105] on input "No" at bounding box center [144, 109] width 14 height 14
checkbox input "true"
click at [90, 185] on div "Pricing 5" at bounding box center [60, 189] width 99 height 16
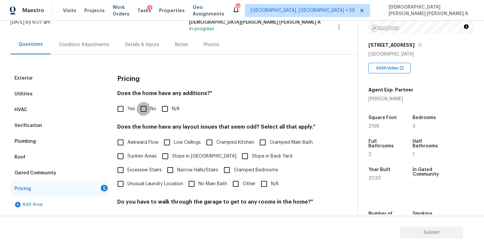
click at [142, 113] on input "No" at bounding box center [144, 109] width 14 height 14
checkbox input "true"
click at [265, 187] on input "N/A" at bounding box center [264, 185] width 14 height 14
checkbox input "true"
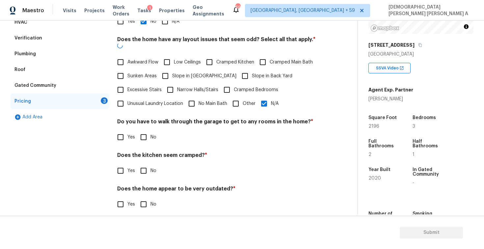
scroll to position [132, 0]
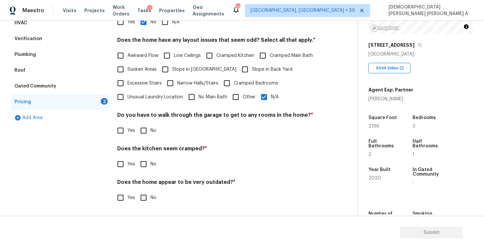
click at [147, 133] on input "No" at bounding box center [144, 131] width 14 height 14
checkbox input "true"
click at [140, 169] on input "No" at bounding box center [144, 165] width 14 height 14
checkbox input "true"
click at [143, 202] on input "No" at bounding box center [144, 198] width 14 height 14
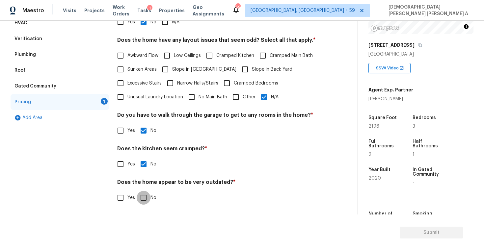
checkbox input "true"
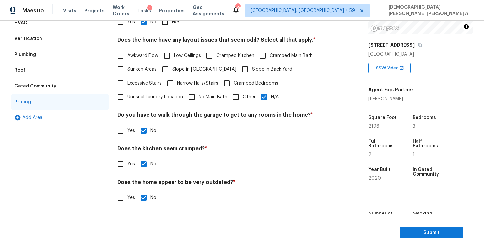
scroll to position [13, 0]
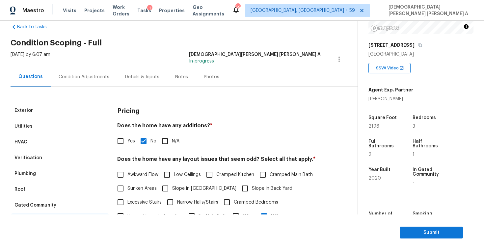
click at [87, 70] on div "Condition Adjustments" at bounding box center [84, 76] width 67 height 19
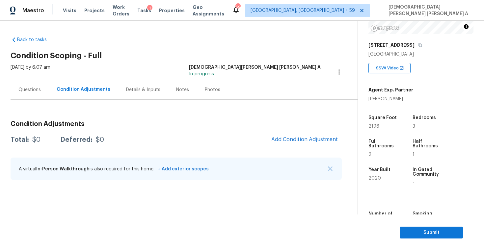
click at [214, 94] on div "Photos" at bounding box center [212, 89] width 31 height 19
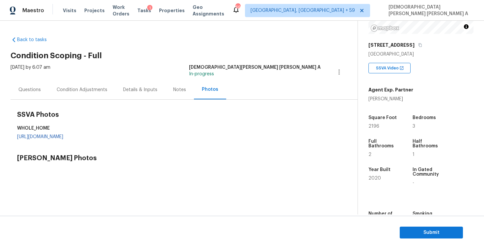
scroll to position [60, 0]
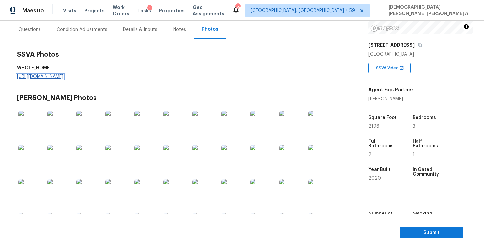
click at [63, 77] on link "https://d285kkeqns3g4j.cloudfront.net/Opportunity/006PD00000KiIddYAF/GO%20Media…" at bounding box center [40, 76] width 46 height 5
click at [69, 32] on div "Condition Adjustments" at bounding box center [82, 29] width 51 height 7
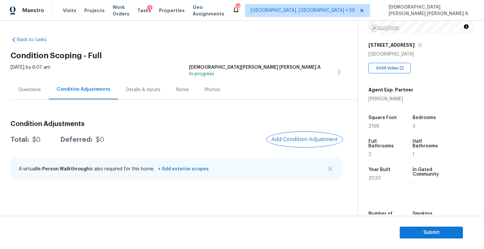
click at [297, 137] on span "Add Condition Adjustment" at bounding box center [304, 140] width 67 height 6
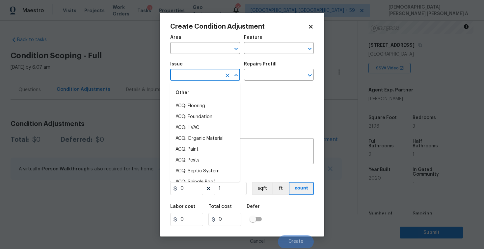
click at [193, 76] on input "text" at bounding box center [195, 75] width 51 height 10
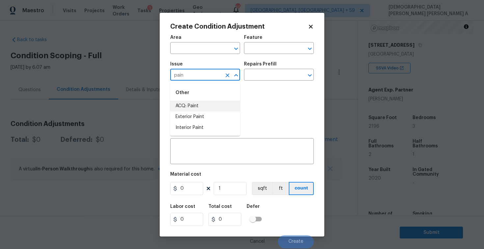
click at [195, 104] on li "ACQ: Paint" at bounding box center [205, 106] width 70 height 11
type input "ACQ: Paint"
click at [273, 79] on input "text" at bounding box center [269, 75] width 51 height 10
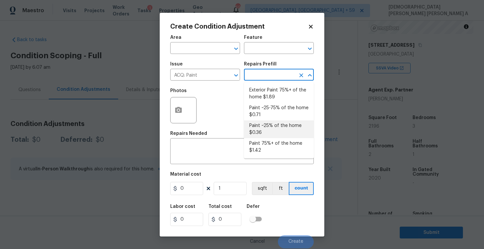
click at [266, 128] on li "Paint ~25% of the home $0.36" at bounding box center [279, 130] width 70 height 18
type input "Acquisition"
type textarea "Acquisition Scope: ~25% of the home needs interior paint"
type input "0.36"
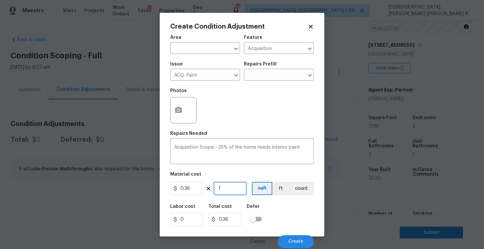
click at [229, 188] on input "1" at bounding box center [230, 188] width 33 height 13
type input "0"
type input "2"
type input "0.72"
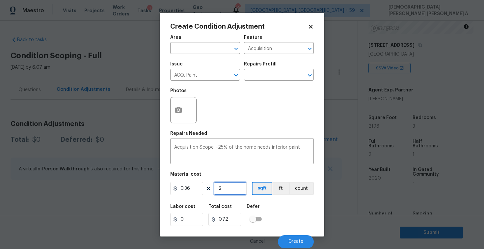
type input "21"
type input "7.56"
type input "219"
type input "78.84"
type input "2198"
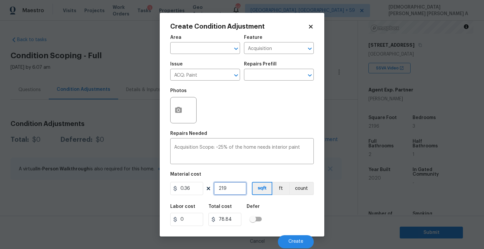
type input "791.28"
type input "219"
type input "78.84"
type input "21"
type input "7.56"
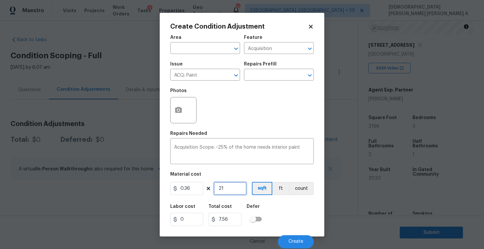
type input "219"
type input "78.84"
type input "2196"
type input "790.56"
type input "2196"
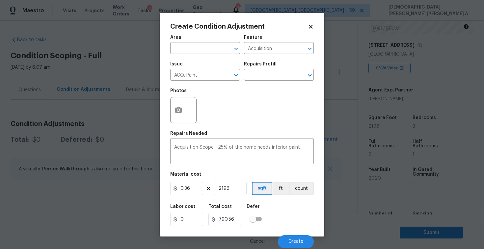
click at [289, 233] on div "Cancel Create" at bounding box center [242, 239] width 144 height 18
click at [290, 238] on button "Create" at bounding box center [296, 241] width 36 height 13
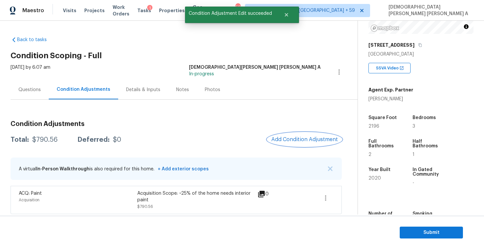
click at [311, 143] on button "Add Condition Adjustment" at bounding box center [304, 140] width 74 height 14
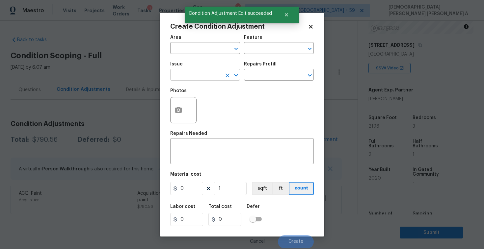
click at [188, 76] on input "text" at bounding box center [195, 75] width 51 height 10
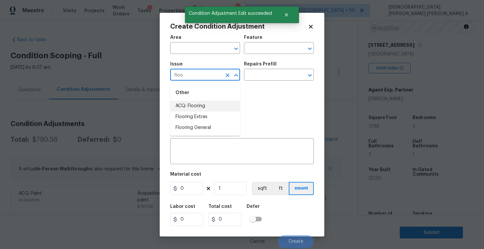
click at [196, 103] on li "ACQ: Flooring" at bounding box center [205, 106] width 70 height 11
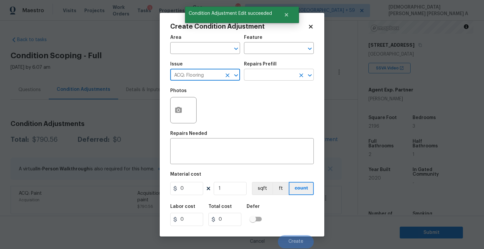
type input "ACQ: Flooring"
click at [271, 76] on input "text" at bounding box center [269, 75] width 51 height 10
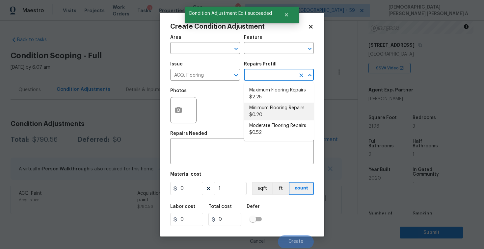
click at [266, 110] on li "Minimum Flooring Repairs $0.20" at bounding box center [279, 112] width 70 height 18
type input "Acquisition"
type textarea "Acquisition Scope: Minimum flooring repairs"
type input "0.2"
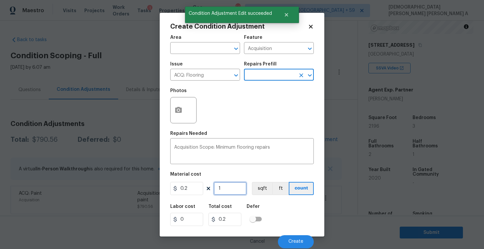
click at [235, 186] on input "1" at bounding box center [230, 188] width 33 height 13
type input "0"
type input "2"
type input "0.4"
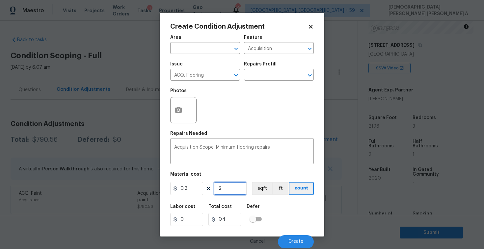
type input "21"
type input "4.2"
type input "219"
type input "43.8"
type input "2196"
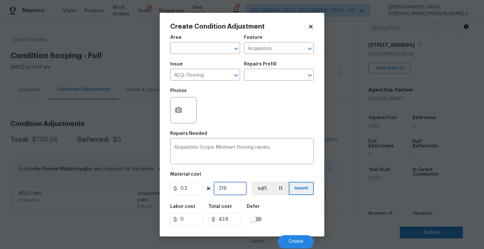
type input "439.2"
type input "2196"
click at [264, 194] on button "sqft" at bounding box center [262, 188] width 20 height 13
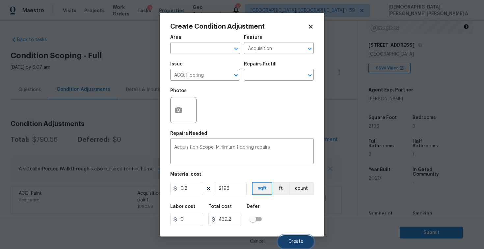
click at [297, 237] on button "Create" at bounding box center [296, 241] width 36 height 13
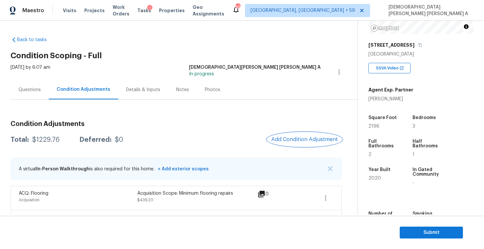
scroll to position [26, 0]
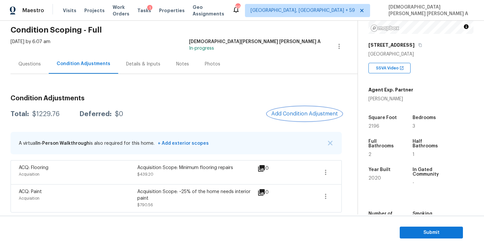
click at [301, 113] on span "Add Condition Adjustment" at bounding box center [304, 114] width 67 height 6
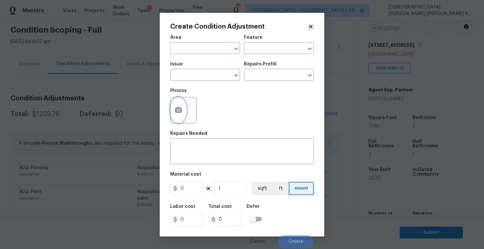
click at [182, 115] on button "button" at bounding box center [179, 110] width 16 height 26
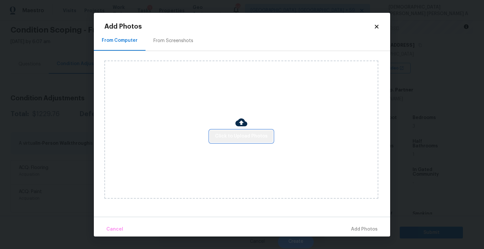
click at [258, 132] on button "Click to Upload Photos" at bounding box center [241, 136] width 63 height 12
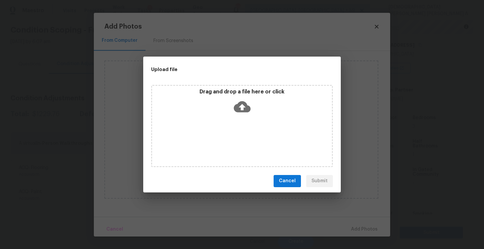
click at [239, 106] on icon at bounding box center [242, 106] width 17 height 17
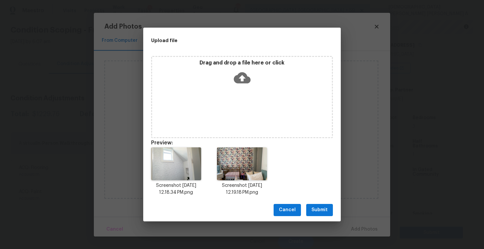
click at [324, 206] on span "Submit" at bounding box center [320, 210] width 16 height 8
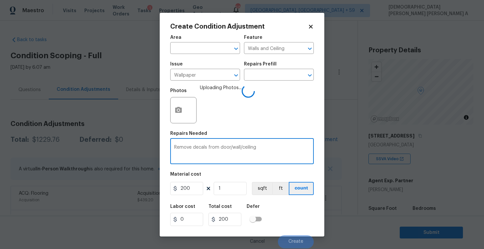
scroll to position [91, 0]
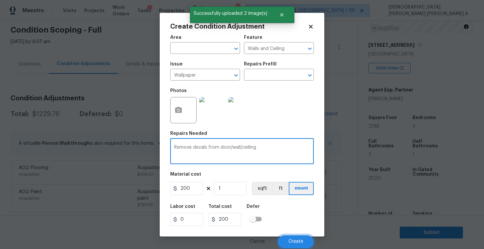
click at [296, 244] on span "Create" at bounding box center [295, 241] width 15 height 5
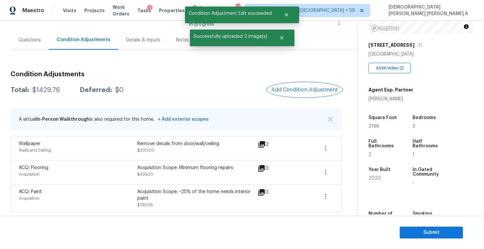
scroll to position [42, 0]
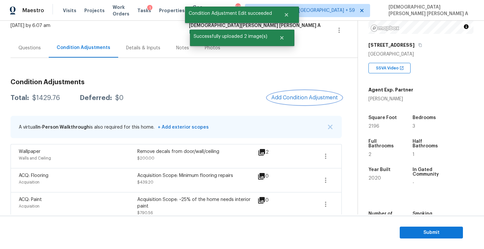
click at [305, 98] on span "Add Condition Adjustment" at bounding box center [304, 98] width 67 height 6
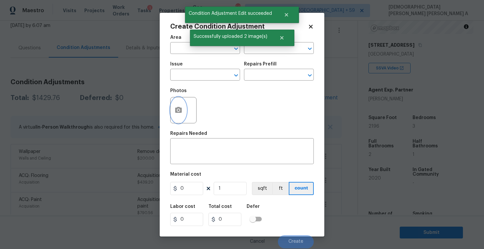
click at [182, 111] on icon "button" at bounding box center [178, 110] width 7 height 6
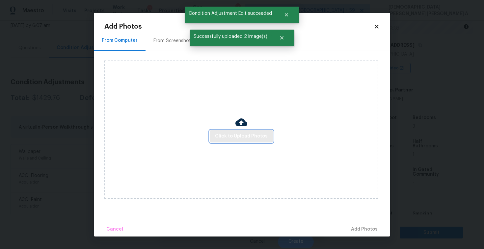
click at [245, 135] on span "Click to Upload Photos" at bounding box center [241, 136] width 53 height 8
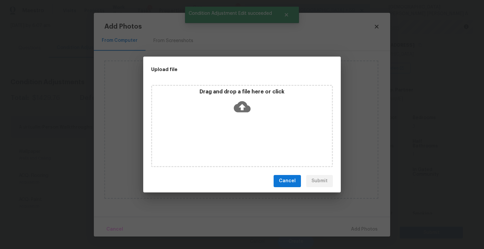
click at [241, 114] on icon at bounding box center [242, 106] width 17 height 17
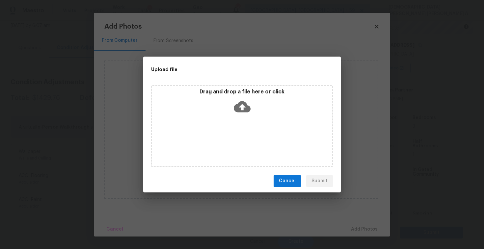
click at [293, 182] on span "Cancel" at bounding box center [287, 181] width 17 height 8
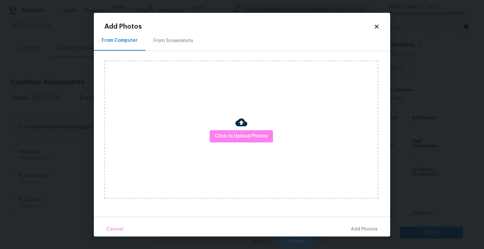
click at [380, 23] on div "Add Photos From Computer From Screenshots Click to Upload Photos Cancel Add Pho…" at bounding box center [242, 125] width 296 height 224
click at [377, 25] on icon at bounding box center [377, 27] width 4 height 4
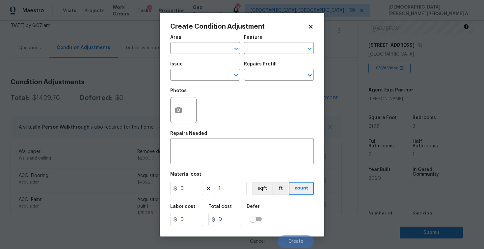
click at [310, 27] on icon at bounding box center [311, 27] width 4 height 4
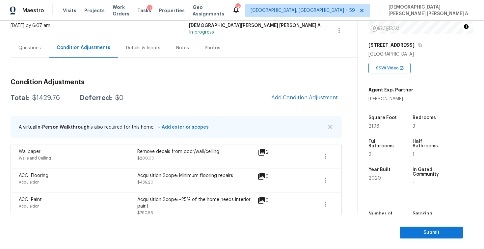
click at [38, 52] on div "Questions" at bounding box center [30, 47] width 38 height 19
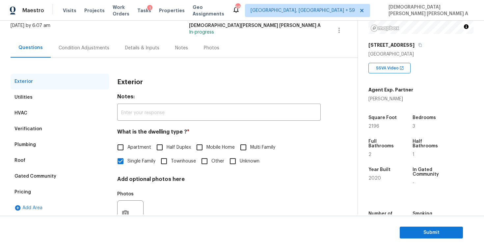
click at [43, 111] on div "HVAC" at bounding box center [60, 113] width 99 height 16
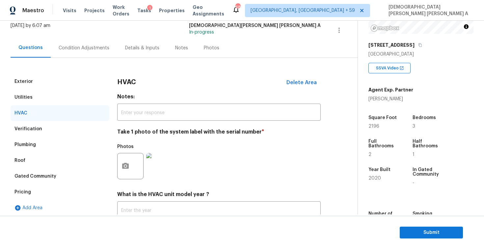
scroll to position [90, 0]
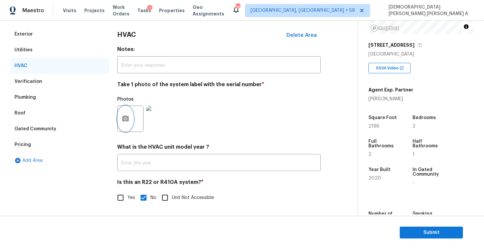
click at [129, 115] on icon "button" at bounding box center [126, 119] width 8 height 8
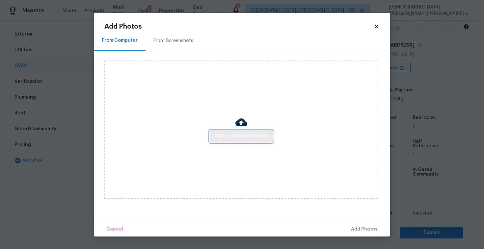
click at [244, 142] on button "Click to Upload Photos" at bounding box center [241, 136] width 63 height 12
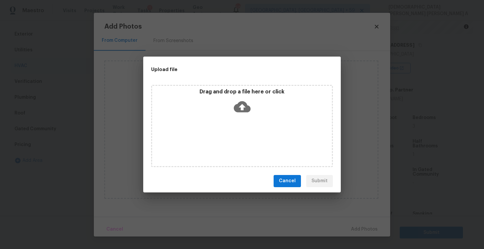
click at [243, 110] on icon at bounding box center [242, 106] width 17 height 11
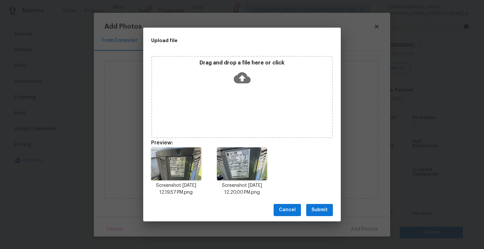
click at [321, 212] on span "Submit" at bounding box center [320, 210] width 16 height 8
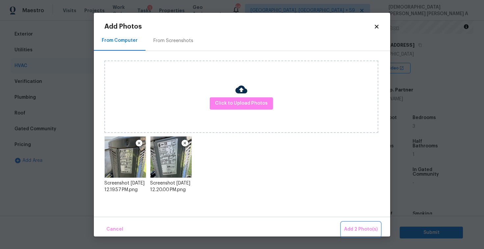
click at [368, 232] on span "Add 2 Photo(s)" at bounding box center [361, 230] width 34 height 8
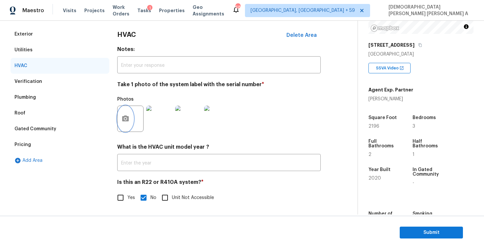
scroll to position [41, 0]
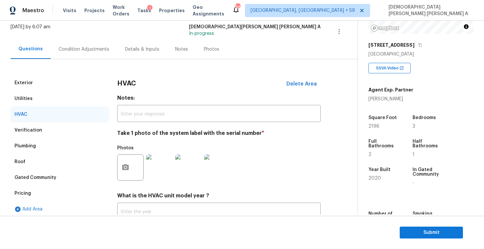
click at [72, 49] on div "Condition Adjustments" at bounding box center [84, 49] width 51 height 7
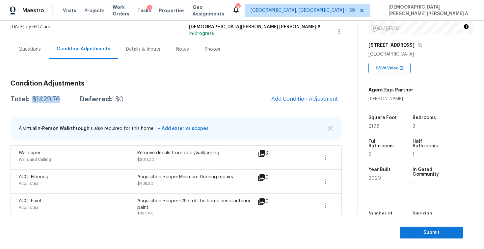
drag, startPoint x: 60, startPoint y: 98, endPoint x: 30, endPoint y: 99, distance: 30.6
click at [30, 99] on div "Total: $1429.76 Deferred: $0" at bounding box center [67, 99] width 113 height 7
copy div "$1429.76"
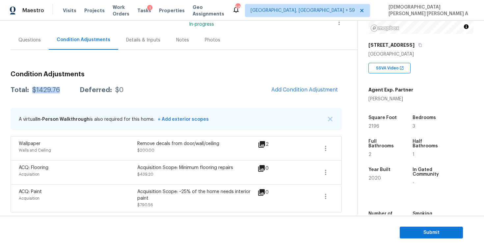
scroll to position [133, 0]
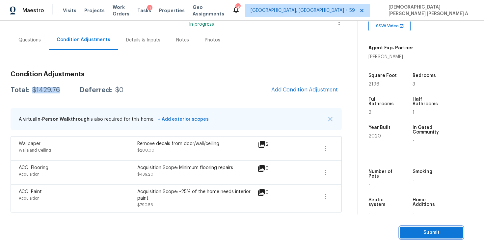
click at [427, 237] on button "Submit" at bounding box center [431, 233] width 63 height 12
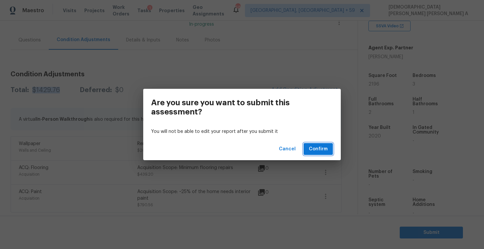
click at [321, 150] on span "Confirm" at bounding box center [318, 149] width 19 height 8
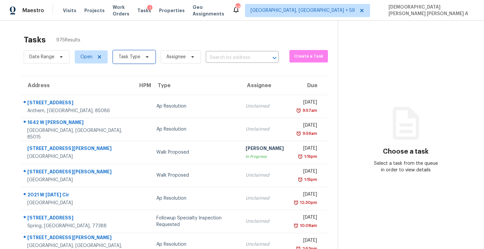
click at [134, 57] on span "Task Type" at bounding box center [130, 57] width 22 height 7
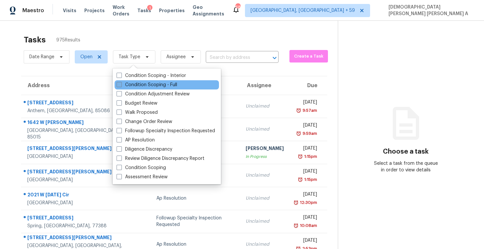
click at [133, 87] on label "Condition Scoping - Full" at bounding box center [147, 85] width 61 height 7
click at [121, 86] on input "Condition Scoping - Full" at bounding box center [119, 84] width 4 height 4
checkbox input "true"
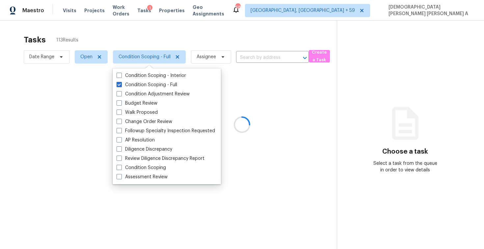
click at [127, 32] on div at bounding box center [242, 124] width 484 height 249
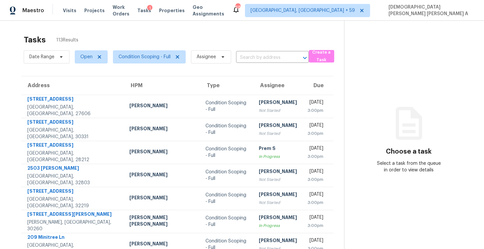
scroll to position [94, 0]
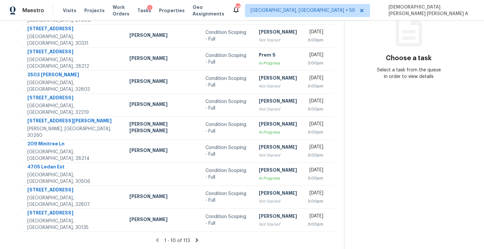
click at [192, 236] on section "Tasks 113 Results Date Range Open Condition Scoping - Full Assignee ​ Create a …" at bounding box center [178, 94] width 334 height 312
click at [194, 238] on icon at bounding box center [197, 240] width 6 height 6
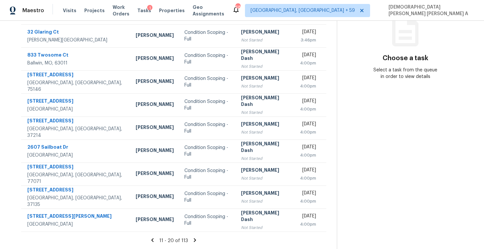
click at [193, 238] on icon at bounding box center [195, 240] width 6 height 6
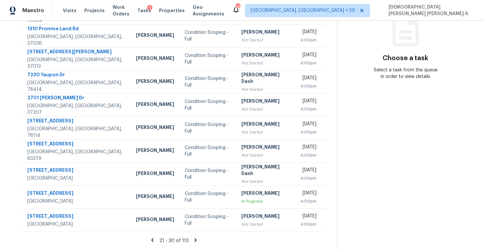
click at [193, 238] on icon at bounding box center [196, 240] width 6 height 6
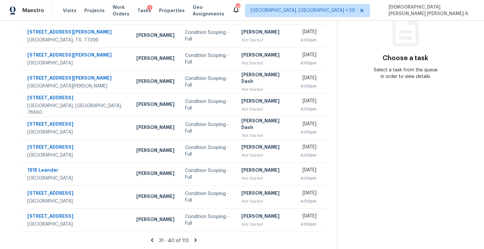
click at [193, 238] on icon at bounding box center [196, 240] width 6 height 6
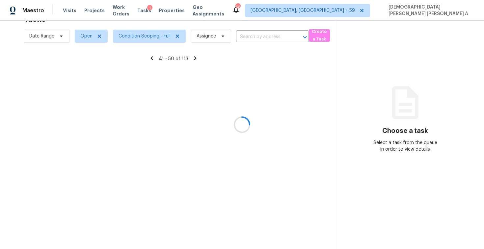
scroll to position [94, 0]
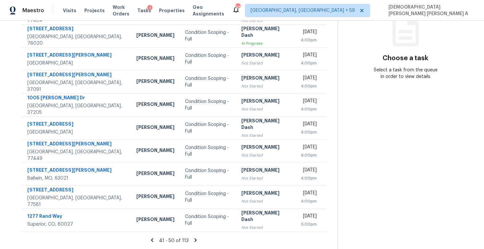
click at [193, 238] on icon at bounding box center [196, 240] width 6 height 6
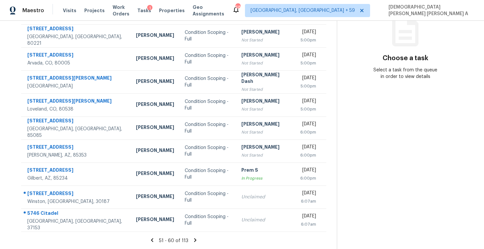
click at [193, 238] on icon at bounding box center [195, 240] width 6 height 6
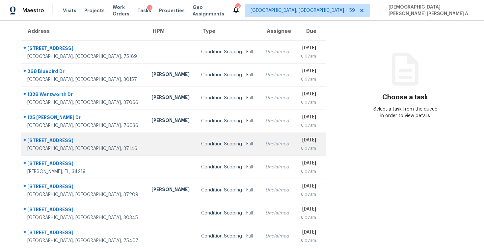
scroll to position [0, 0]
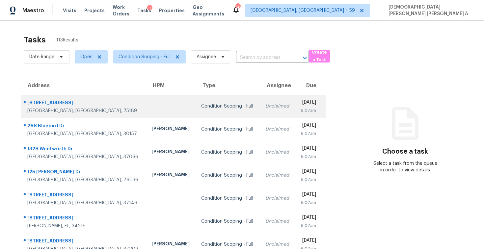
click at [196, 111] on td "Condition Scoping - Full" at bounding box center [228, 106] width 64 height 23
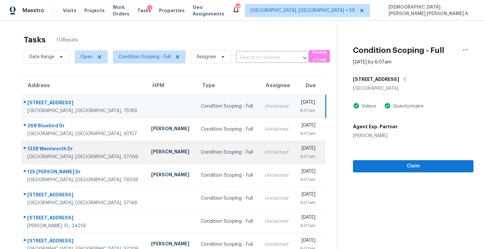
click at [201, 151] on div "Condition Scoping - Full" at bounding box center [227, 152] width 53 height 7
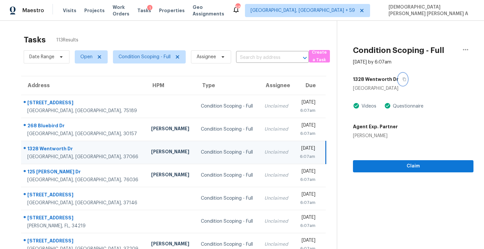
click at [401, 76] on button "button" at bounding box center [402, 79] width 9 height 12
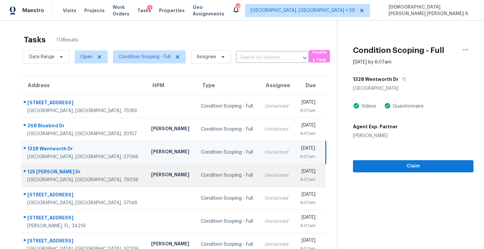
click at [196, 167] on td "Condition Scoping - Full" at bounding box center [228, 175] width 64 height 23
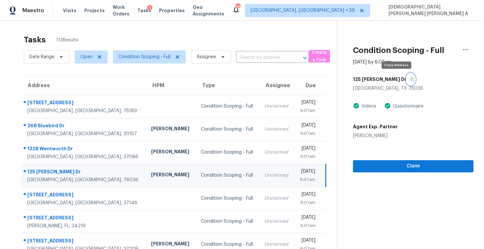
click at [411, 78] on icon "button" at bounding box center [412, 80] width 3 height 4
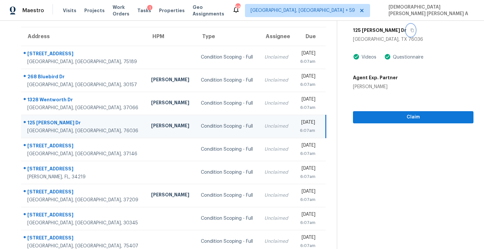
scroll to position [91, 0]
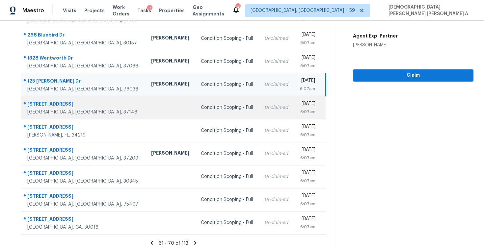
click at [208, 107] on div "Condition Scoping - Full" at bounding box center [227, 107] width 53 height 7
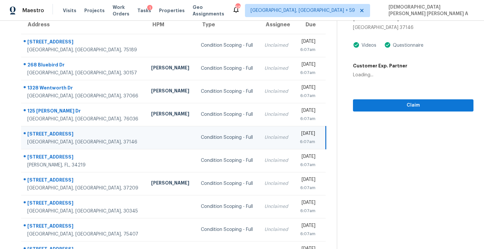
scroll to position [33, 0]
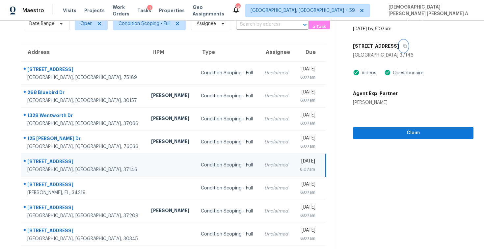
click at [406, 46] on button "button" at bounding box center [403, 46] width 9 height 12
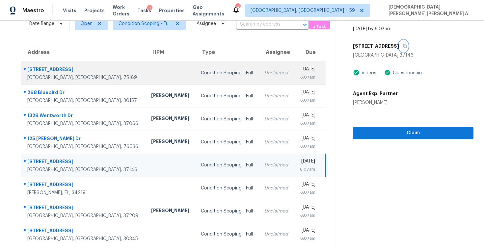
scroll to position [0, 0]
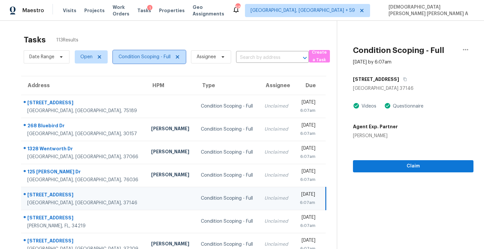
click at [177, 57] on icon at bounding box center [177, 56] width 3 height 3
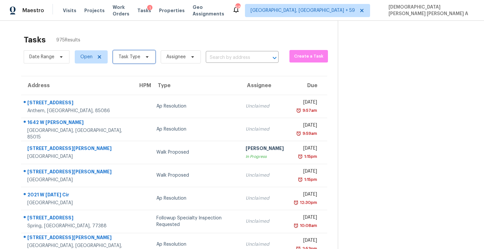
click at [139, 53] on span "Task Type" at bounding box center [134, 56] width 42 height 13
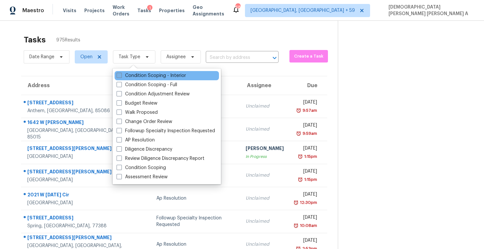
click at [132, 75] on label "Condition Scoping - Interior" at bounding box center [151, 75] width 69 height 7
click at [121, 75] on input "Condition Scoping - Interior" at bounding box center [119, 74] width 4 height 4
checkbox input "true"
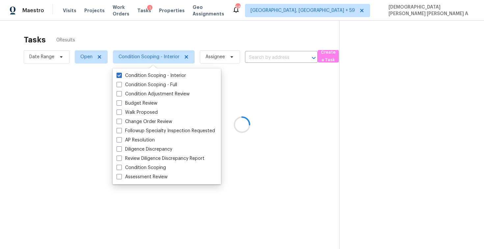
click at [145, 34] on div at bounding box center [242, 124] width 484 height 249
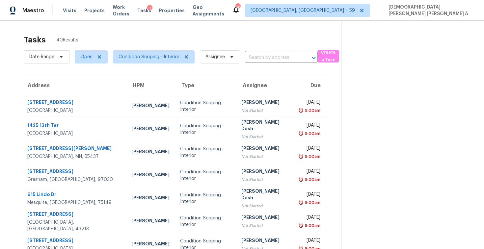
scroll to position [94, 0]
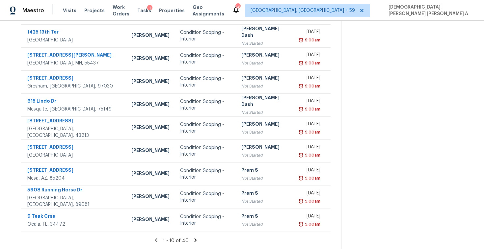
click at [194, 238] on icon at bounding box center [196, 240] width 6 height 6
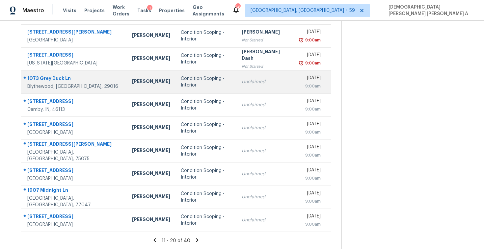
click at [185, 73] on td "Condition Scoping - Interior" at bounding box center [206, 81] width 61 height 23
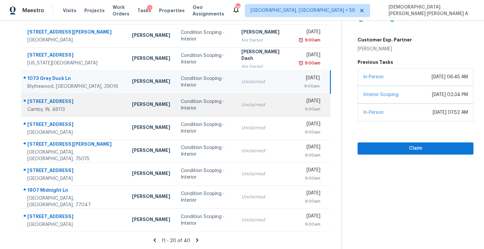
scroll to position [0, 0]
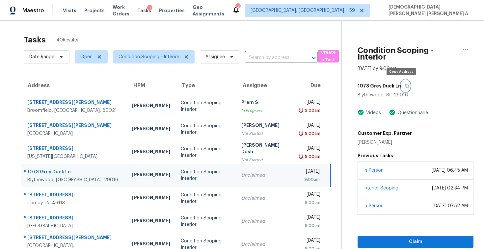
click at [405, 86] on icon "button" at bounding box center [407, 86] width 4 height 4
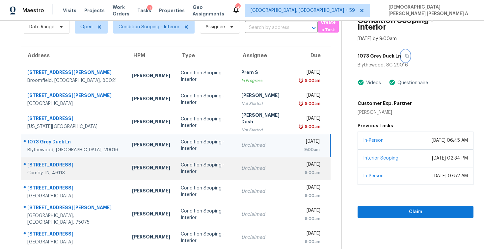
scroll to position [37, 0]
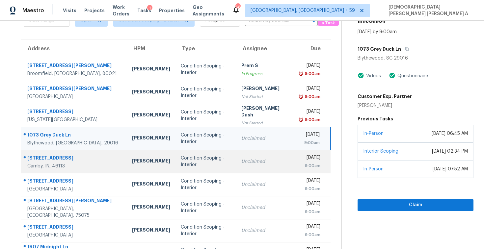
click at [213, 161] on td "Condition Scoping - Interior" at bounding box center [206, 161] width 61 height 23
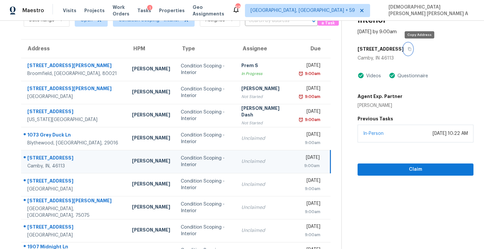
click at [412, 48] on icon "button" at bounding box center [410, 49] width 4 height 4
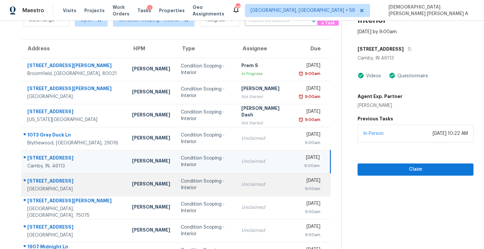
click at [236, 189] on td "Unclaimed" at bounding box center [265, 184] width 58 height 23
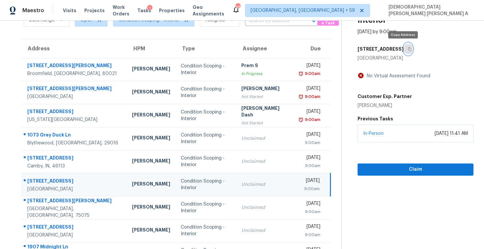
click at [408, 47] on icon "button" at bounding box center [409, 49] width 3 height 4
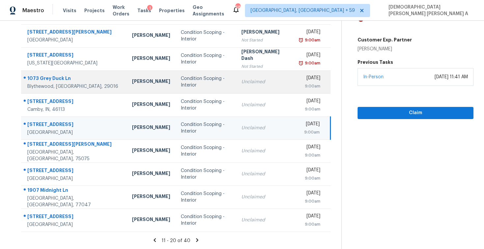
scroll to position [0, 0]
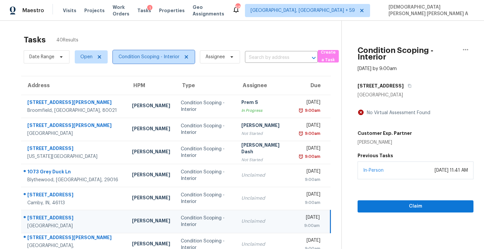
click at [163, 55] on span "Condition Scoping - Interior" at bounding box center [149, 57] width 61 height 7
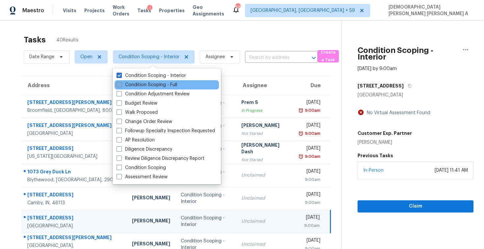
click at [148, 84] on label "Condition Scoping - Full" at bounding box center [147, 85] width 61 height 7
click at [121, 84] on input "Condition Scoping - Full" at bounding box center [119, 84] width 4 height 4
checkbox input "true"
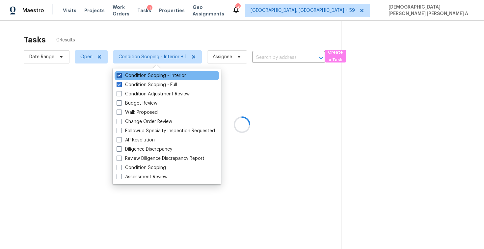
click at [147, 75] on label "Condition Scoping - Interior" at bounding box center [151, 75] width 69 height 7
click at [121, 75] on input "Condition Scoping - Interior" at bounding box center [119, 74] width 4 height 4
checkbox input "false"
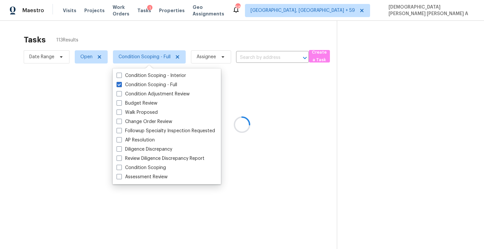
click at [146, 37] on div at bounding box center [242, 124] width 484 height 249
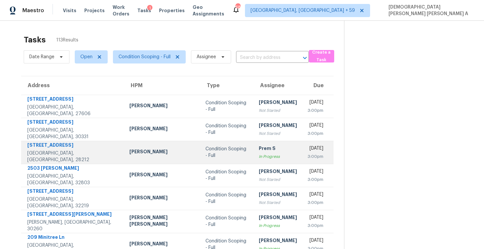
scroll to position [94, 0]
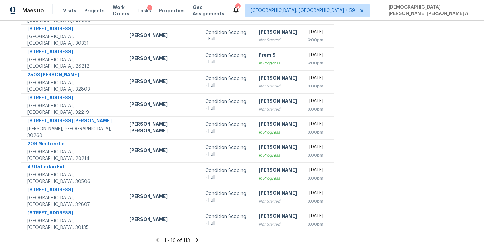
click at [196, 239] on icon at bounding box center [197, 240] width 2 height 4
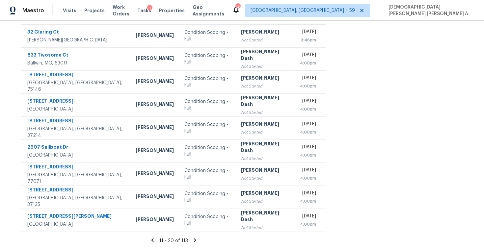
click at [192, 239] on icon at bounding box center [195, 240] width 6 height 6
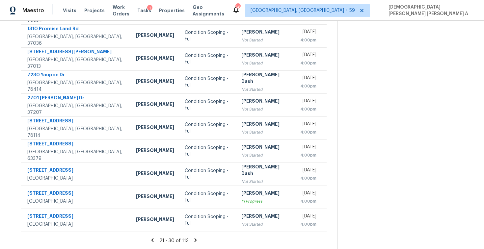
click at [197, 237] on icon at bounding box center [196, 240] width 6 height 6
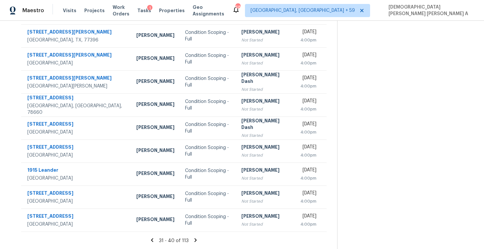
click at [194, 242] on icon at bounding box center [196, 240] width 6 height 6
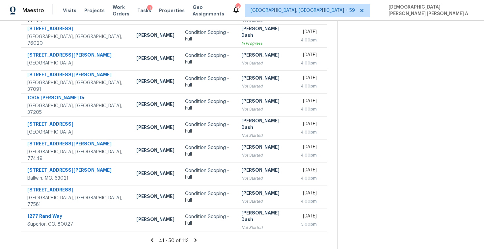
click at [195, 238] on icon at bounding box center [196, 240] width 6 height 6
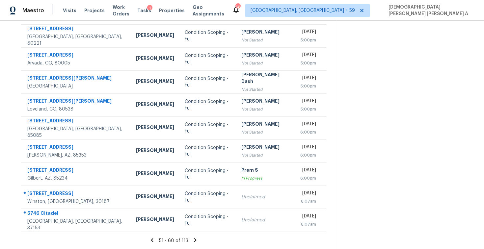
click at [193, 240] on icon at bounding box center [195, 240] width 6 height 6
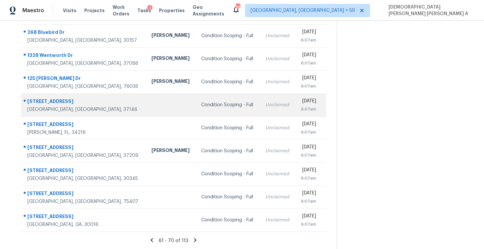
click at [260, 102] on td "Unclaimed" at bounding box center [277, 105] width 35 height 23
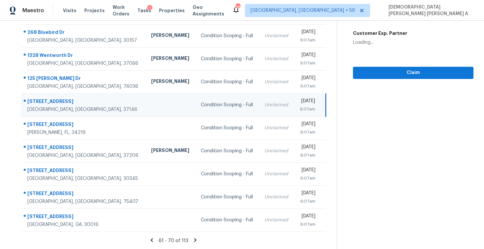
scroll to position [13, 0]
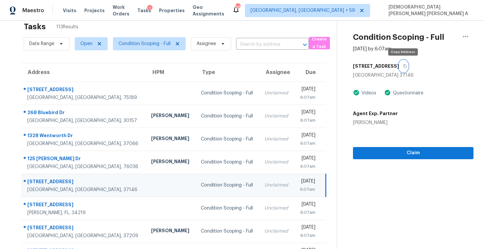
click at [400, 67] on button "button" at bounding box center [403, 66] width 9 height 12
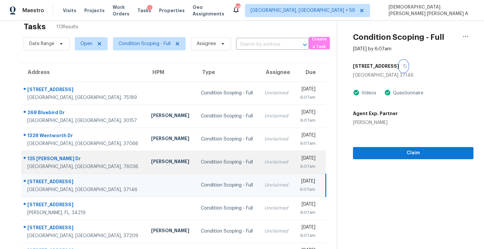
scroll to position [94, 0]
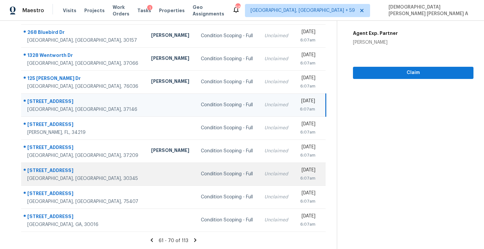
click at [204, 166] on td "Condition Scoping - Full" at bounding box center [228, 174] width 64 height 23
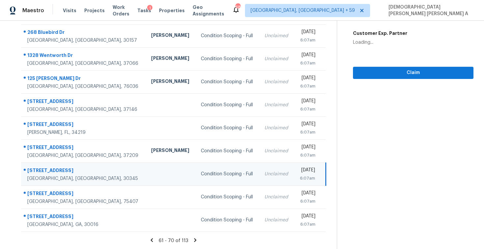
scroll to position [35, 0]
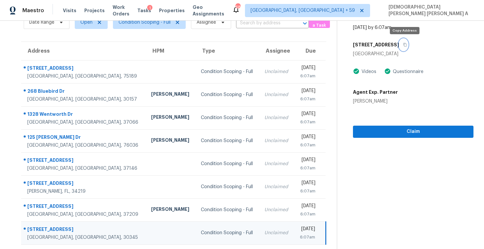
click at [406, 44] on icon "button" at bounding box center [405, 45] width 4 height 4
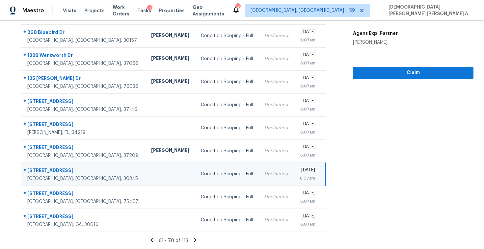
click at [195, 240] on icon at bounding box center [195, 240] width 2 height 4
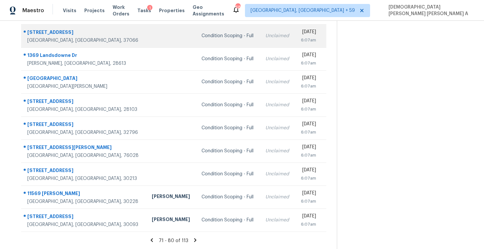
click at [211, 46] on td "Condition Scoping - Full" at bounding box center [228, 35] width 64 height 23
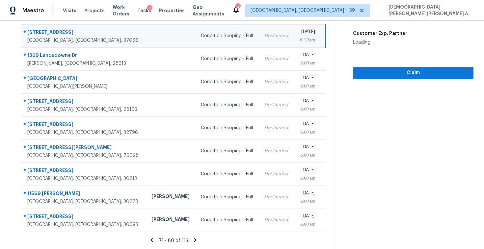
scroll to position [11, 0]
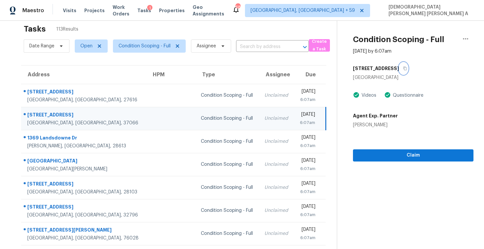
click at [403, 70] on icon "button" at bounding box center [405, 69] width 4 height 4
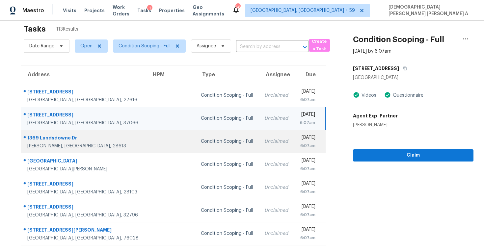
click at [196, 134] on td "Condition Scoping - Full" at bounding box center [228, 141] width 64 height 23
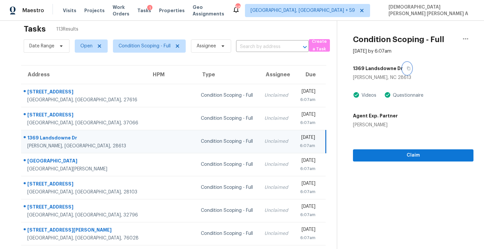
click at [407, 68] on icon "button" at bounding box center [409, 69] width 4 height 4
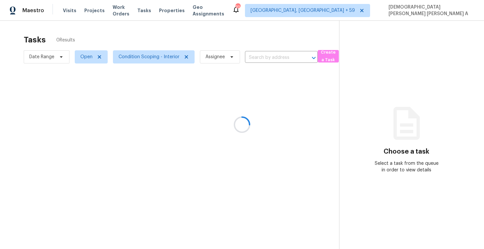
click at [66, 12] on div at bounding box center [242, 124] width 484 height 249
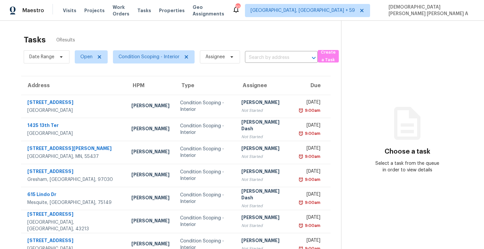
click at [66, 12] on span "Visits" at bounding box center [70, 10] width 14 height 7
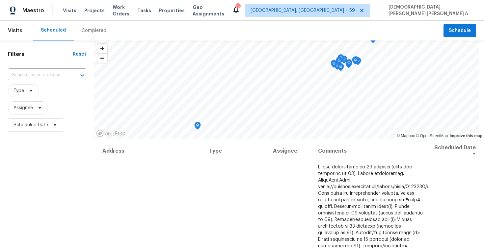
click at [92, 31] on div "Completed" at bounding box center [94, 30] width 25 height 7
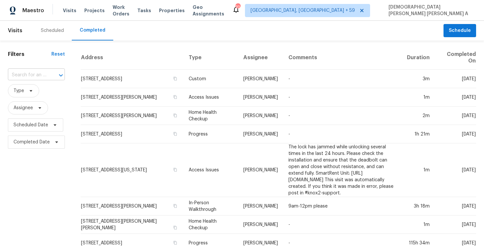
click at [32, 75] on input "text" at bounding box center [27, 75] width 39 height 10
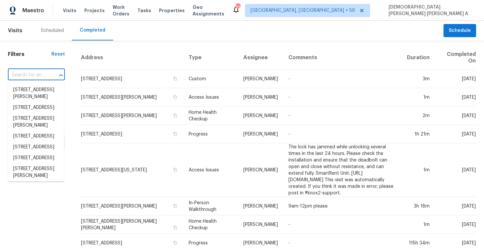
paste input "[STREET_ADDRESS][PERSON_NAME]"
type input "[STREET_ADDRESS][PERSON_NAME]"
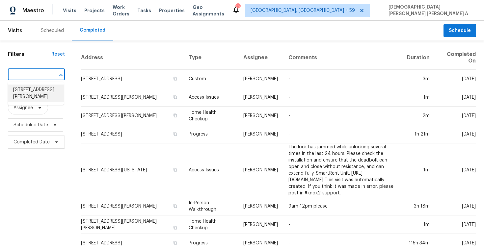
click at [47, 88] on li "[STREET_ADDRESS][PERSON_NAME]" at bounding box center [36, 94] width 56 height 18
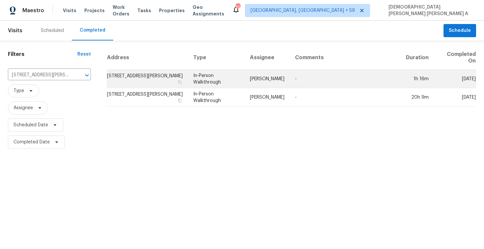
click at [224, 77] on td "In-Person Walkthrough" at bounding box center [216, 79] width 57 height 18
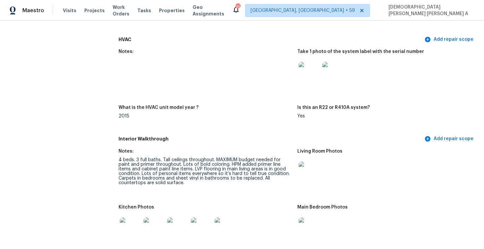
scroll to position [615, 0]
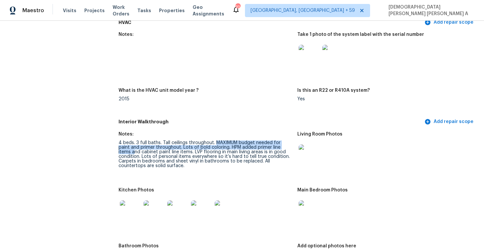
drag, startPoint x: 215, startPoint y: 144, endPoint x: 283, endPoint y: 146, distance: 68.2
click at [283, 146] on div "4 beds. 3 full baths. Tall ceilings throughout. MAXIMUM budget needed for paint…" at bounding box center [206, 155] width 174 height 28
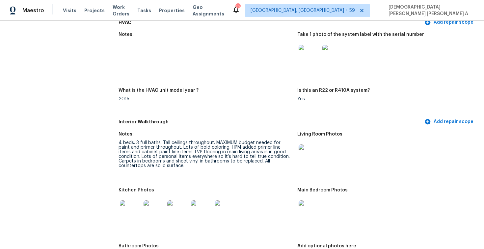
click at [205, 153] on div "4 beds. 3 full baths. Tall ceilings throughout. MAXIMUM budget needed for paint…" at bounding box center [206, 155] width 174 height 28
click at [209, 149] on div "4 beds. 3 full baths. Tall ceilings throughout. MAXIMUM budget needed for paint…" at bounding box center [206, 155] width 174 height 28
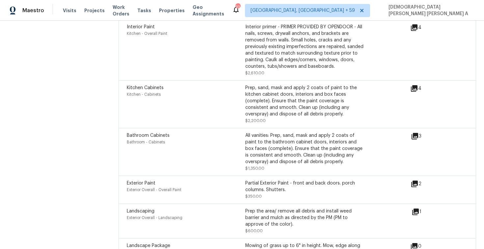
scroll to position [1675, 0]
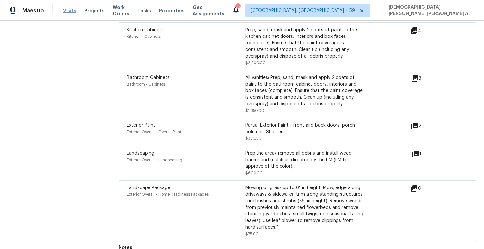
click at [73, 9] on span "Visits" at bounding box center [70, 10] width 14 height 7
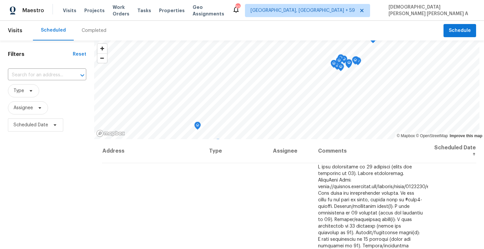
click at [90, 25] on div "Completed" at bounding box center [94, 31] width 41 height 20
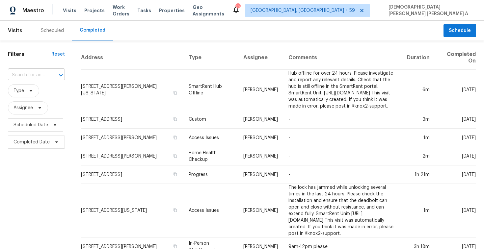
click at [21, 76] on input "text" at bounding box center [27, 75] width 39 height 10
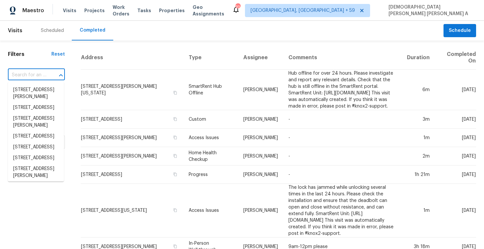
paste input "[STREET_ADDRESS]"
type input "[STREET_ADDRESS]"
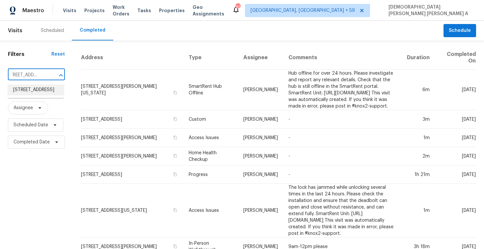
click at [35, 88] on li "[STREET_ADDRESS]" at bounding box center [36, 90] width 56 height 11
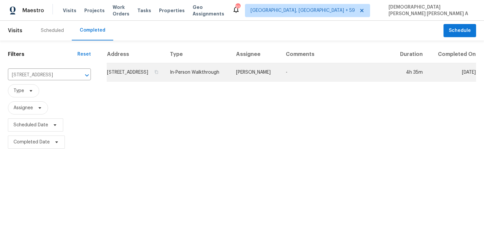
click at [231, 79] on td "In-Person Walkthrough" at bounding box center [198, 72] width 66 height 18
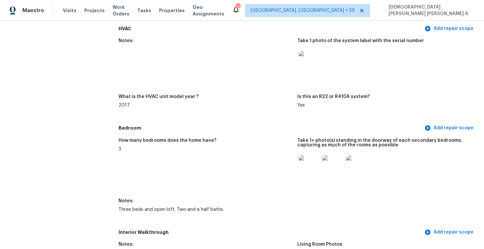
scroll to position [717, 0]
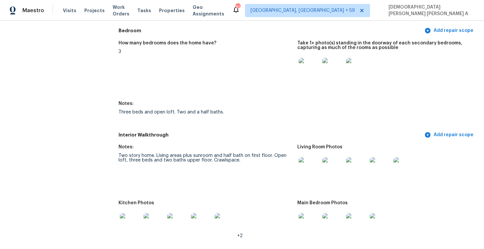
click at [201, 157] on div "Two story home. Living areas plus sunroom and half bath on first floor. Open lo…" at bounding box center [206, 157] width 174 height 9
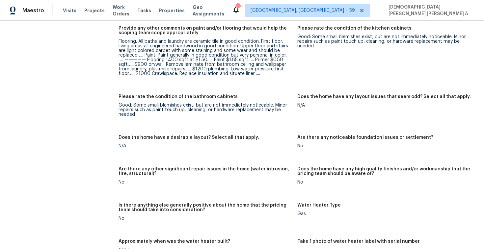
scroll to position [1097, 0]
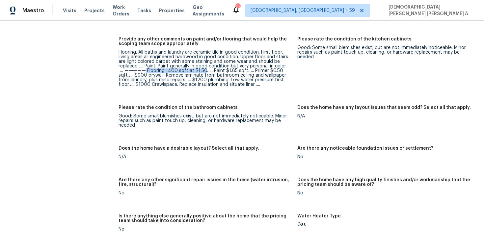
drag, startPoint x: 145, startPoint y: 66, endPoint x: 205, endPoint y: 66, distance: 59.9
click at [205, 66] on div "Flooring. All baths and laundry are ceramic tile in good condition. First floor…" at bounding box center [206, 68] width 174 height 37
click at [229, 74] on div "Flooring. All baths and laundry are ceramic tile in good condition. First floor…" at bounding box center [206, 68] width 174 height 37
click at [65, 8] on span "Visits" at bounding box center [70, 10] width 14 height 7
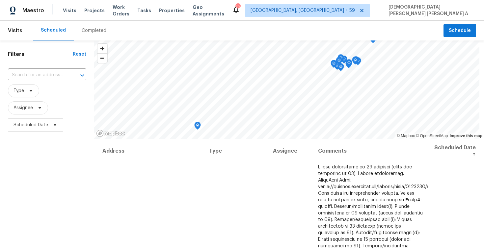
click at [91, 21] on div "Completed" at bounding box center [94, 31] width 41 height 20
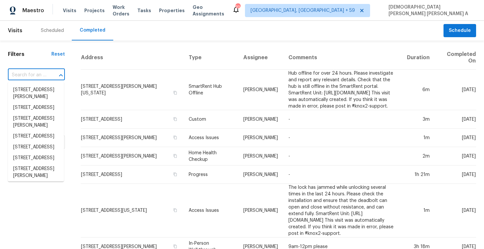
click at [29, 73] on input "text" at bounding box center [27, 75] width 39 height 10
paste input "[STREET_ADDRESS]"
type input "[STREET_ADDRESS]"
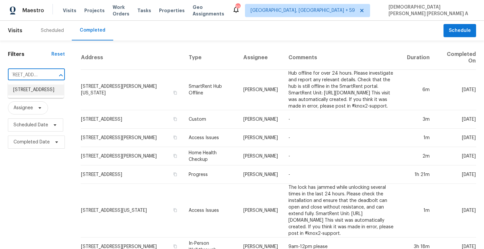
click at [40, 93] on li "[STREET_ADDRESS]" at bounding box center [36, 90] width 56 height 11
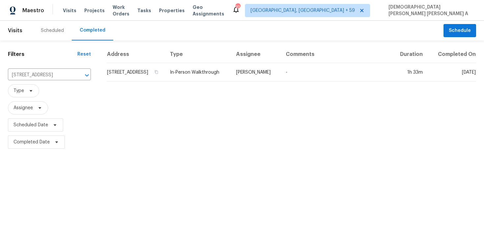
click at [231, 75] on td "In-Person Walkthrough" at bounding box center [198, 72] width 66 height 18
